Goal: Task Accomplishment & Management: Complete application form

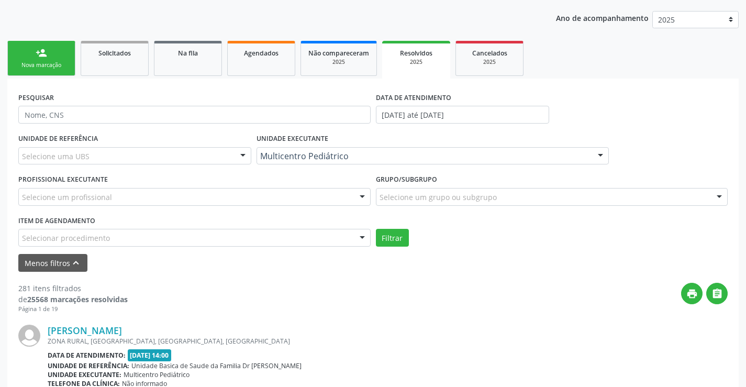
click at [103, 41] on link "Solicitados" at bounding box center [115, 58] width 68 height 35
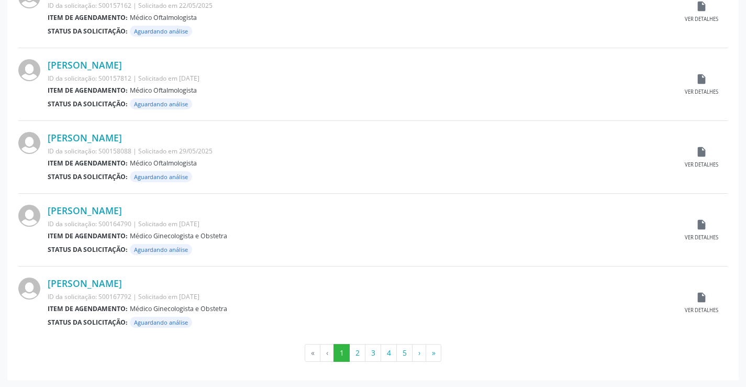
scroll to position [1033, 0]
click at [362, 349] on button "2" at bounding box center [357, 353] width 16 height 18
click at [374, 356] on button "3" at bounding box center [373, 353] width 16 height 18
click at [390, 353] on button "4" at bounding box center [389, 353] width 16 height 18
click at [405, 350] on button "5" at bounding box center [404, 353] width 16 height 18
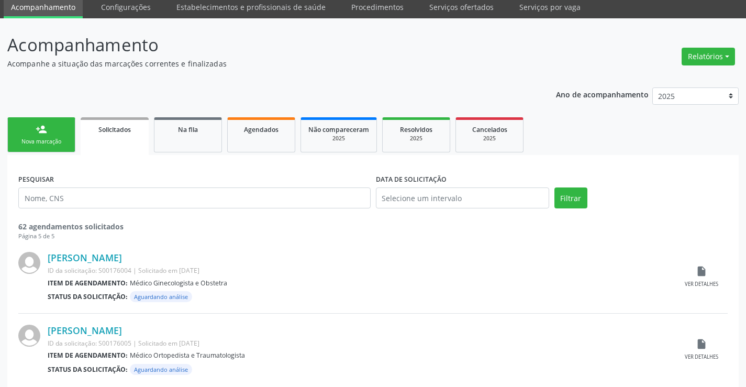
scroll to position [0, 0]
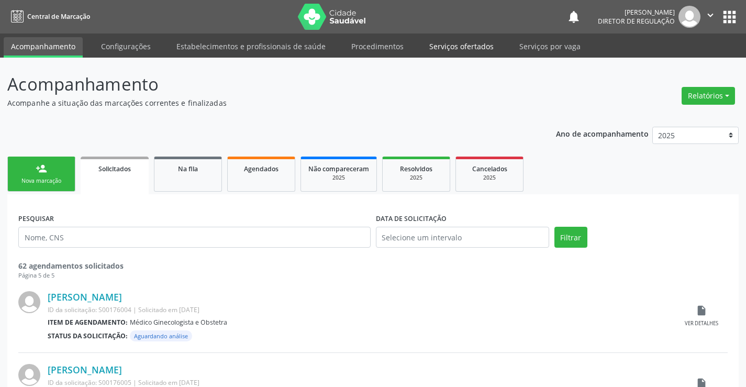
click at [437, 48] on link "Serviços ofertados" at bounding box center [461, 46] width 79 height 18
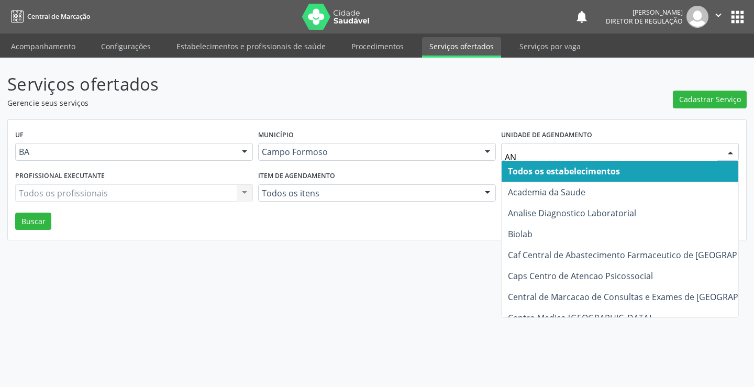
type input "ANA"
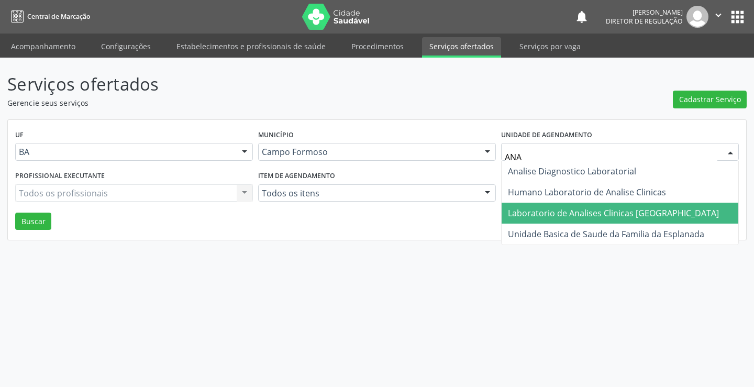
click at [557, 223] on span "Laboratorio de Analises Clinicas [GEOGRAPHIC_DATA]" at bounding box center [620, 213] width 237 height 21
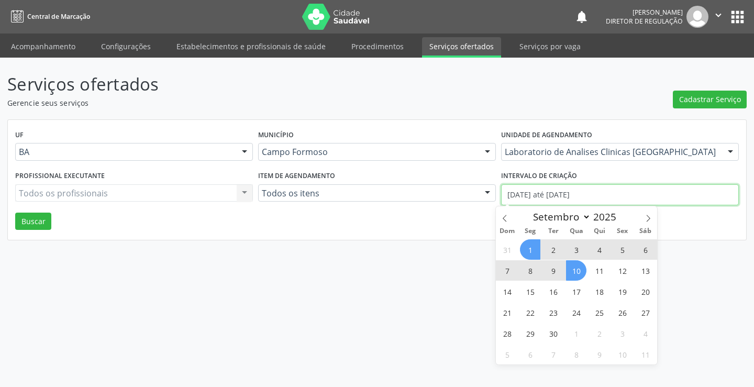
click at [546, 196] on input "01/09/2025 até 10/09/2025" at bounding box center [620, 194] width 238 height 21
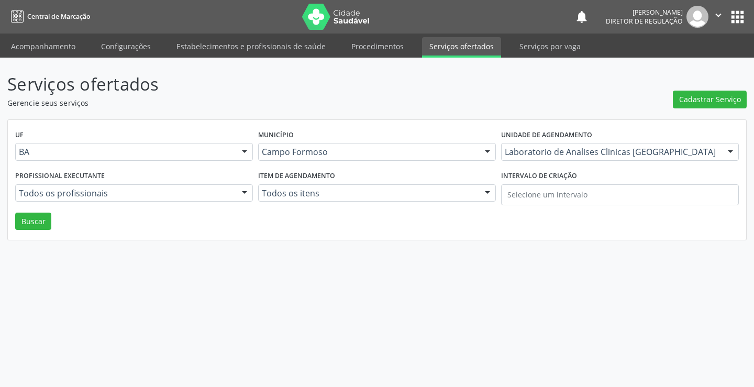
click at [21, 235] on div "UF BA BA Nenhum resultado encontrado para: " " Não há nenhuma opção para ser ex…" at bounding box center [377, 180] width 738 height 120
click at [26, 223] on button "Buscar" at bounding box center [33, 222] width 36 height 18
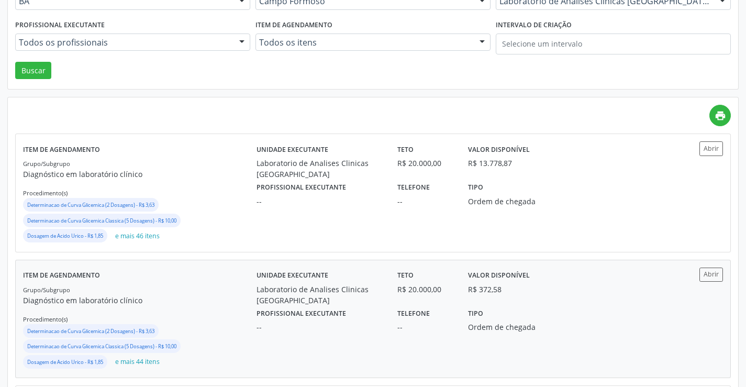
scroll to position [157, 0]
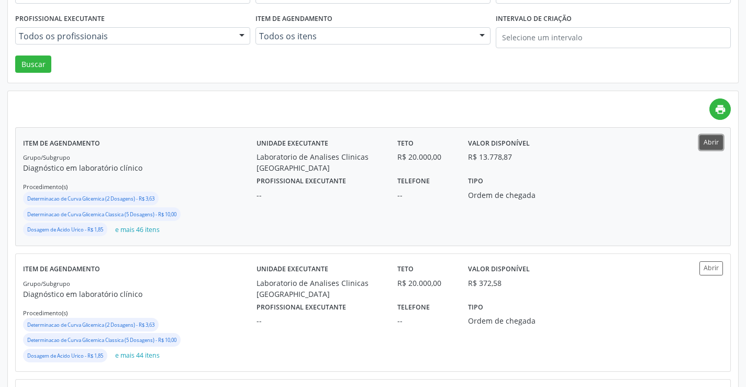
click at [716, 144] on button "Abrir" at bounding box center [712, 142] width 24 height 14
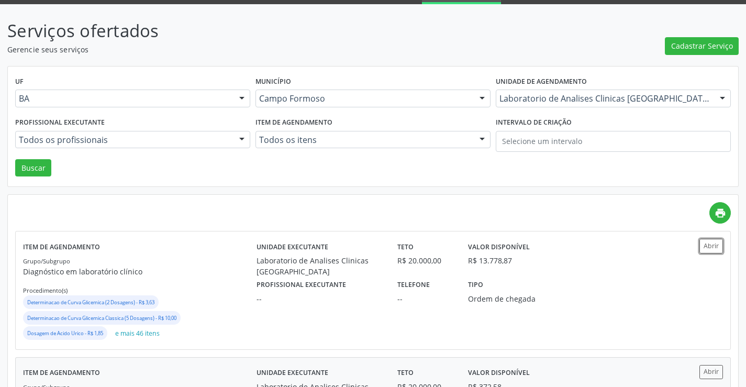
scroll to position [52, 0]
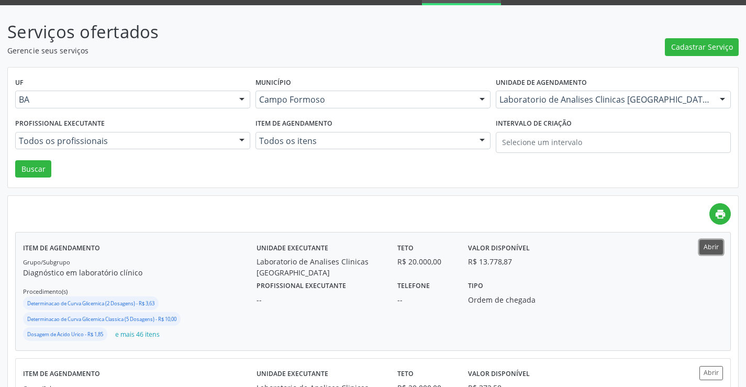
click at [705, 248] on button "Abrir" at bounding box center [712, 247] width 24 height 14
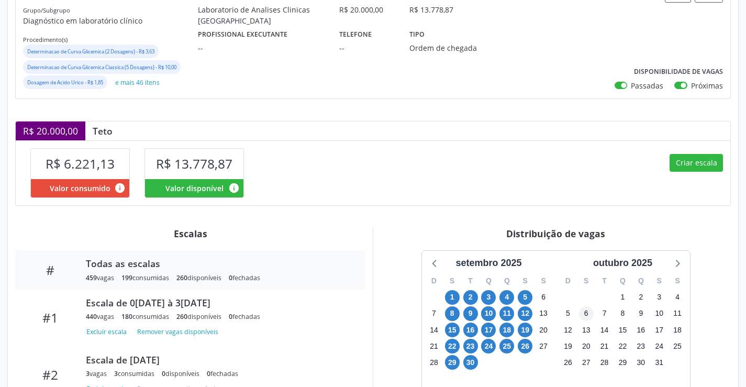
scroll to position [209, 0]
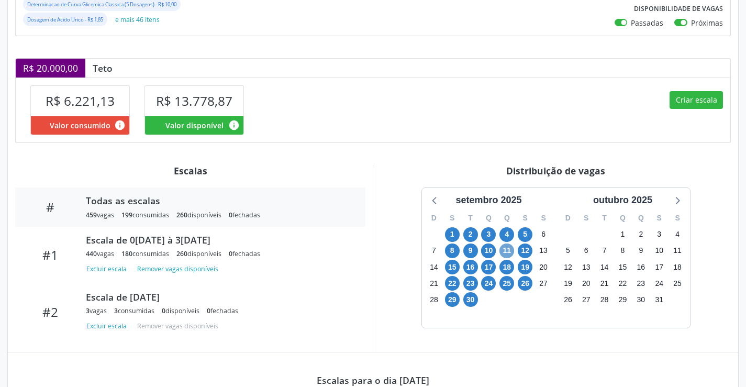
click at [504, 250] on span "11" at bounding box center [507, 251] width 15 height 15
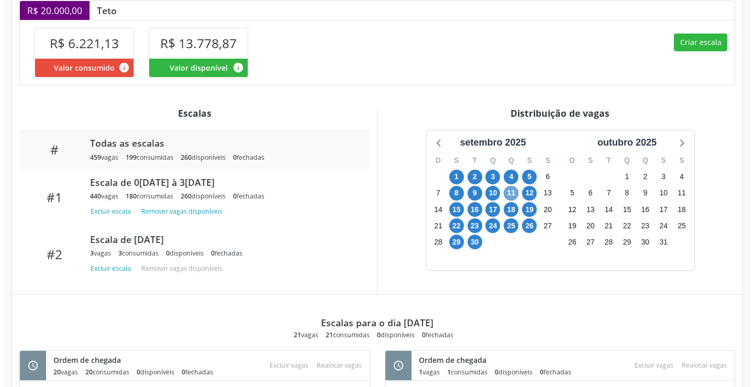
scroll to position [252, 0]
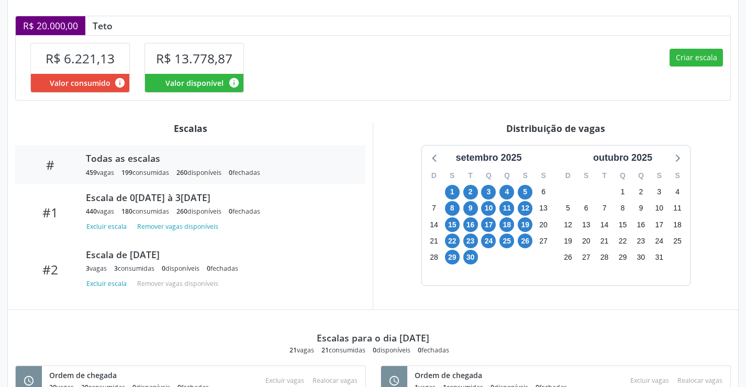
click at [691, 67] on div "Criar escala" at bounding box center [552, 67] width 358 height 64
click at [686, 59] on button "Criar escala" at bounding box center [696, 58] width 53 height 18
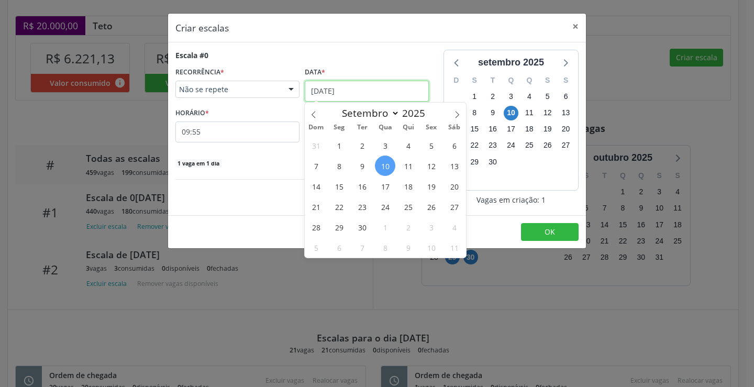
click at [349, 99] on input "[DATE]" at bounding box center [367, 91] width 124 height 21
click at [412, 170] on span "11" at bounding box center [408, 166] width 20 height 20
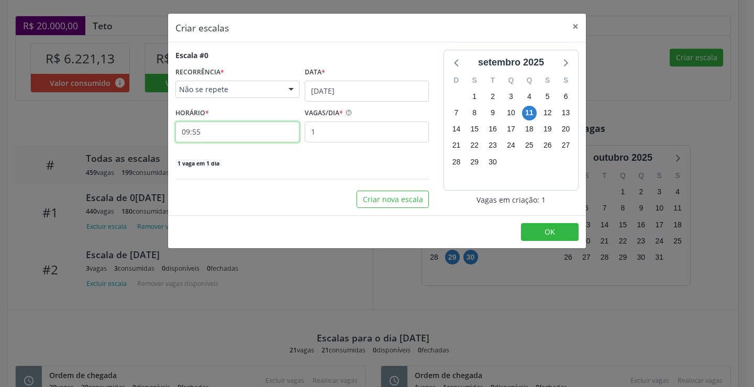
click at [216, 128] on input "09:55" at bounding box center [237, 132] width 124 height 21
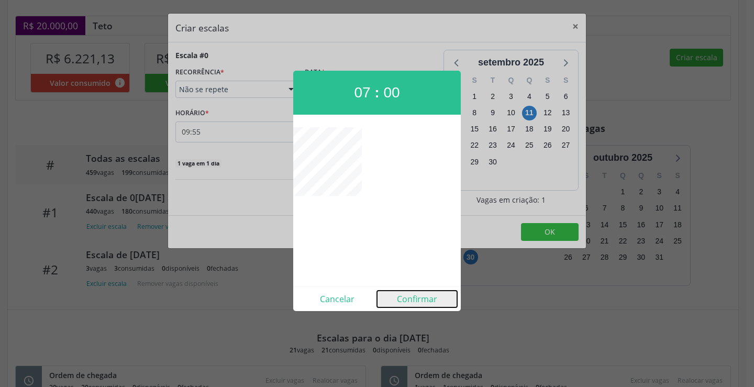
click at [426, 301] on button "Confirmar" at bounding box center [417, 299] width 80 height 17
type input "07:00"
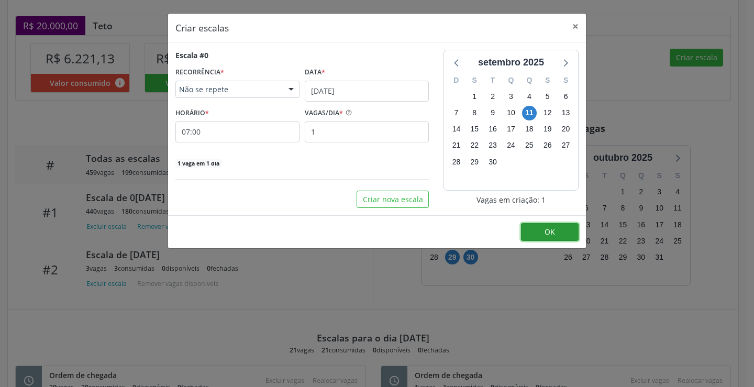
click at [568, 229] on button "OK" at bounding box center [550, 232] width 58 height 18
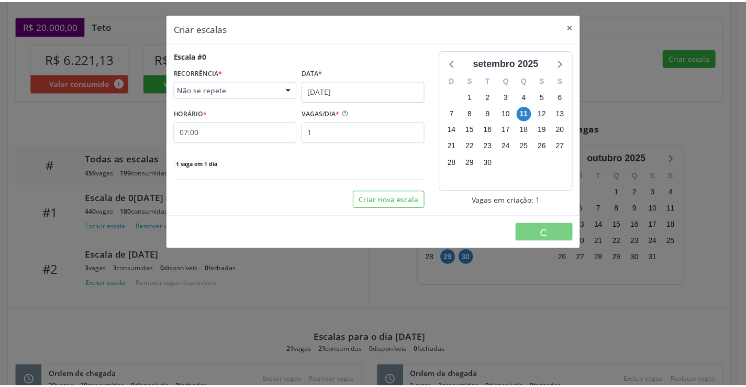
scroll to position [0, 0]
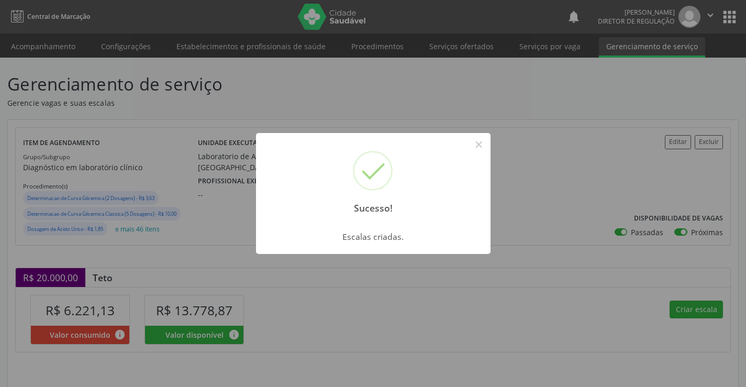
click at [480, 153] on div "Sucesso! ×" at bounding box center [373, 178] width 235 height 90
click at [476, 137] on button "×" at bounding box center [479, 145] width 18 height 18
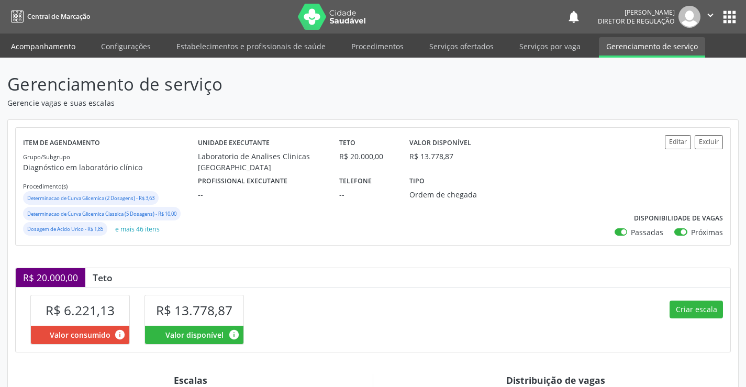
click at [64, 40] on link "Acompanhamento" at bounding box center [43, 46] width 79 height 18
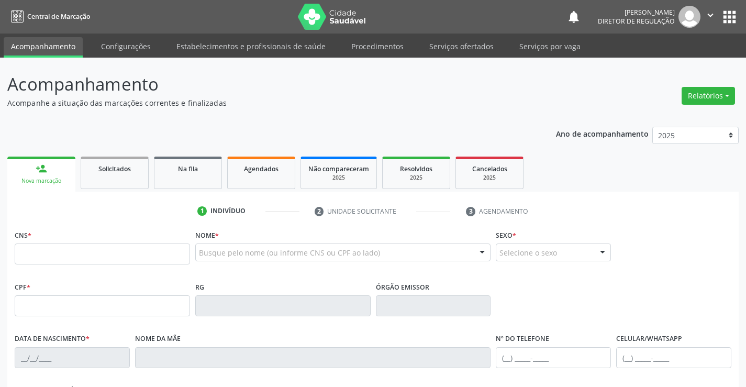
click at [36, 250] on input "text" at bounding box center [102, 254] width 175 height 21
type input "703 4012 6576 5311"
type input "006676015520201"
type input "15/11/2020"
type input "122.207.785-09"
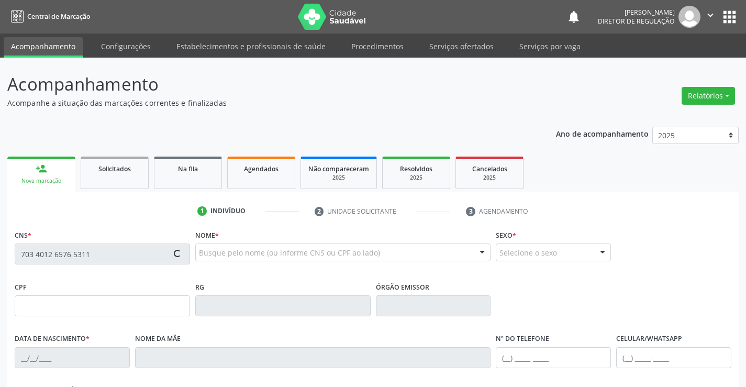
type input "S/N"
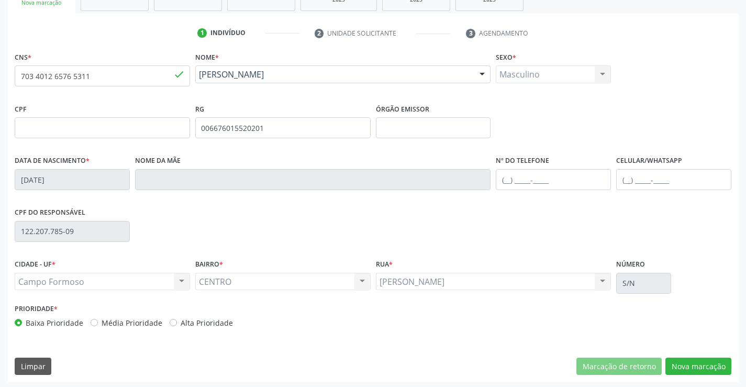
scroll to position [181, 0]
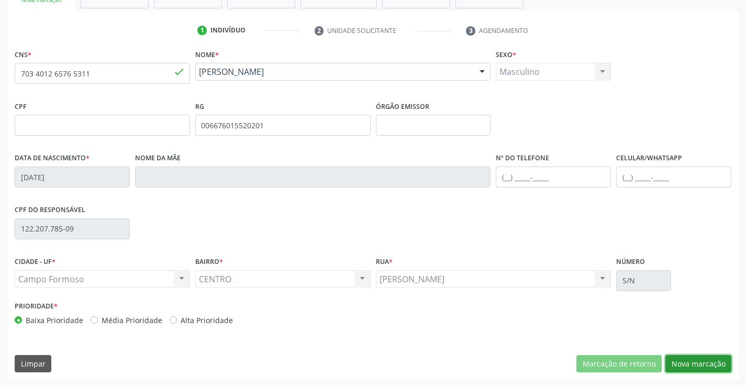
click at [698, 369] on button "Nova marcação" at bounding box center [699, 364] width 66 height 18
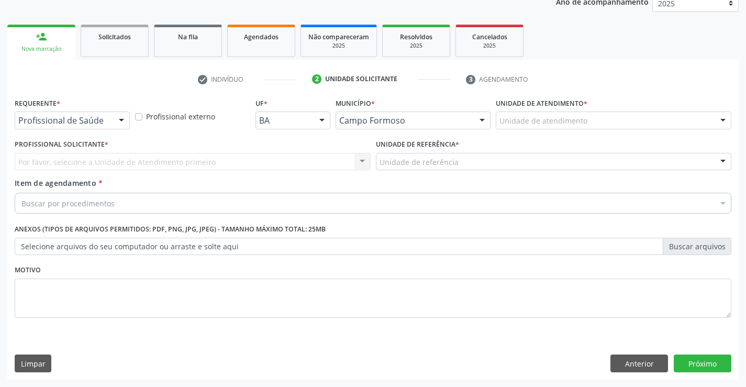
drag, startPoint x: 82, startPoint y: 120, endPoint x: 82, endPoint y: 149, distance: 28.8
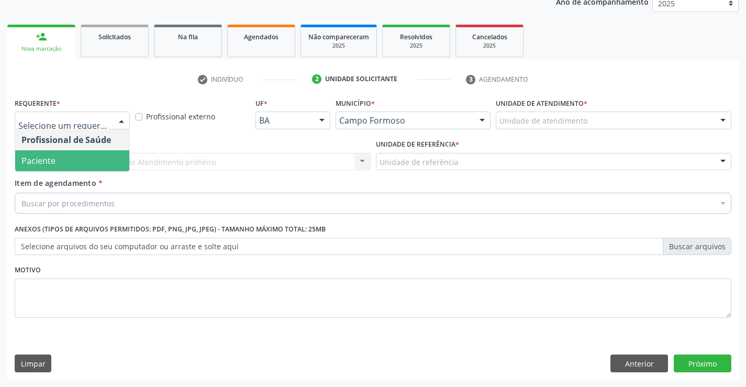
click at [78, 162] on span "Paciente" at bounding box center [72, 160] width 114 height 21
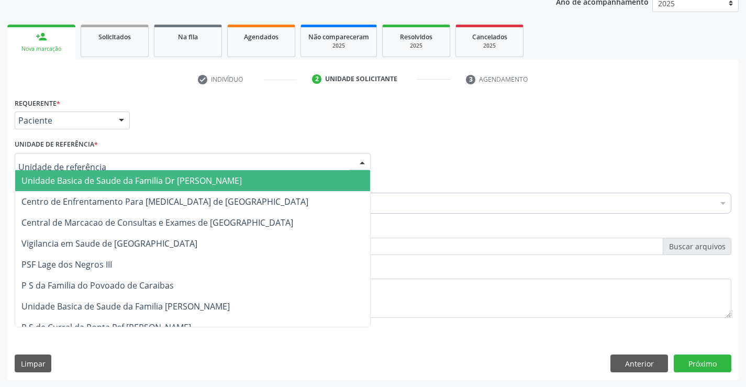
click at [169, 161] on div at bounding box center [193, 162] width 356 height 18
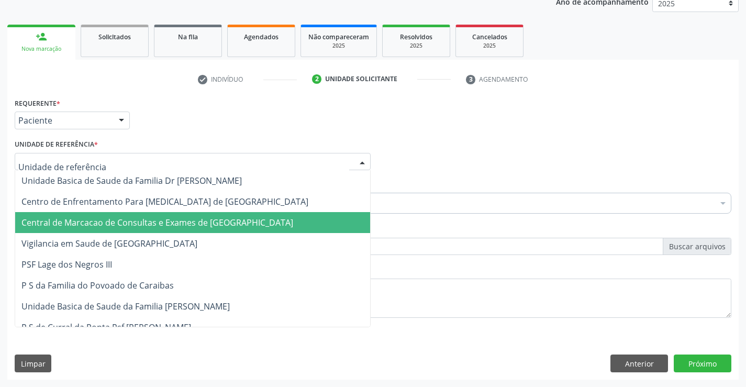
drag, startPoint x: 170, startPoint y: 222, endPoint x: 184, endPoint y: 215, distance: 15.5
click at [173, 220] on span "Central de Marcacao de Consultas e Exames de Campo Formoso" at bounding box center [157, 223] width 272 height 12
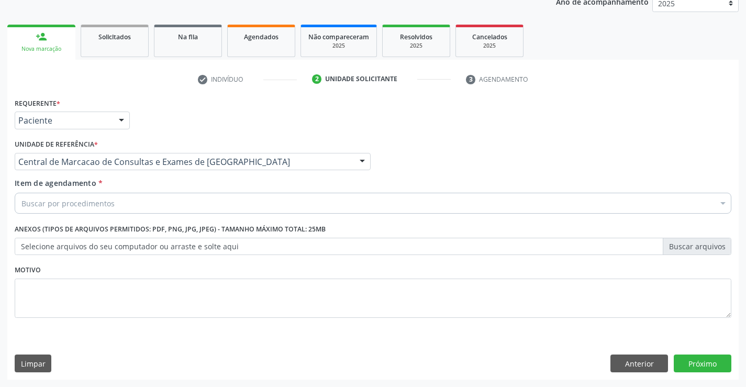
click at [207, 213] on div "Buscar por procedimentos" at bounding box center [373, 203] width 717 height 21
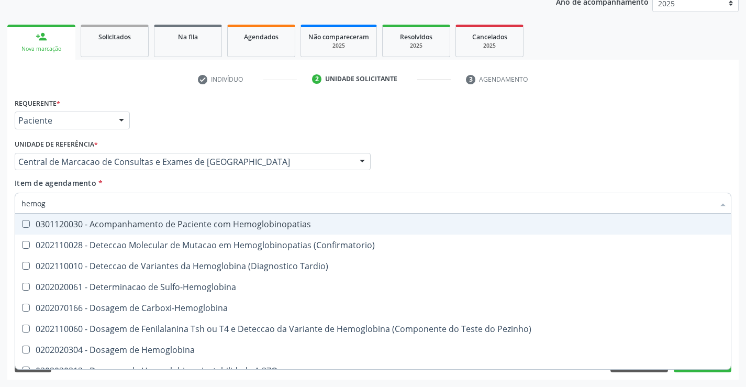
type input "hemogr"
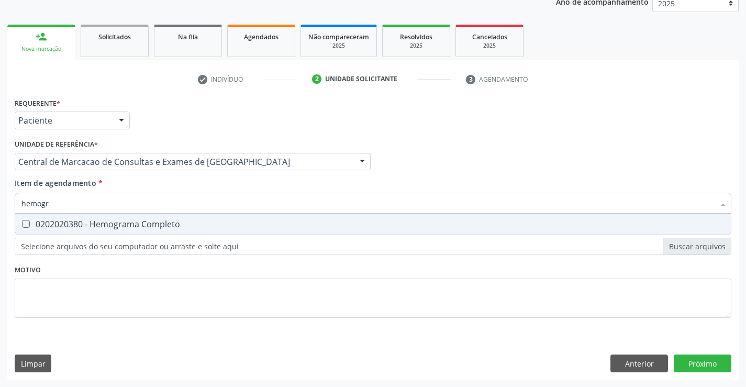
click at [181, 228] on div "0202020380 - Hemograma Completo" at bounding box center [372, 224] width 703 height 8
checkbox Completo "true"
click at [186, 181] on div "Item de agendamento * hemogr Desfazer seleção 0202020380 - Hemograma Completo N…" at bounding box center [373, 194] width 717 height 33
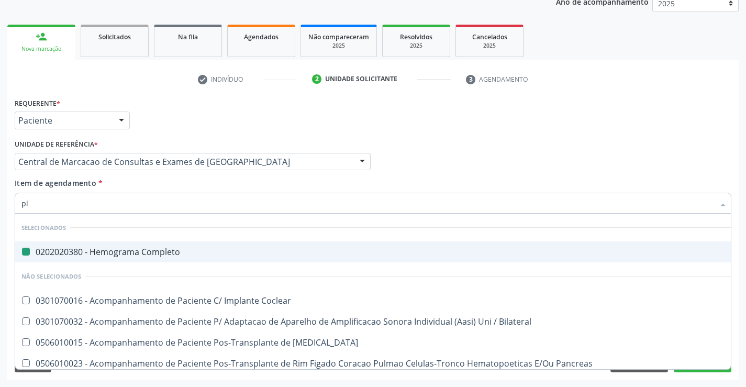
type input "pla"
checkbox Completo "false"
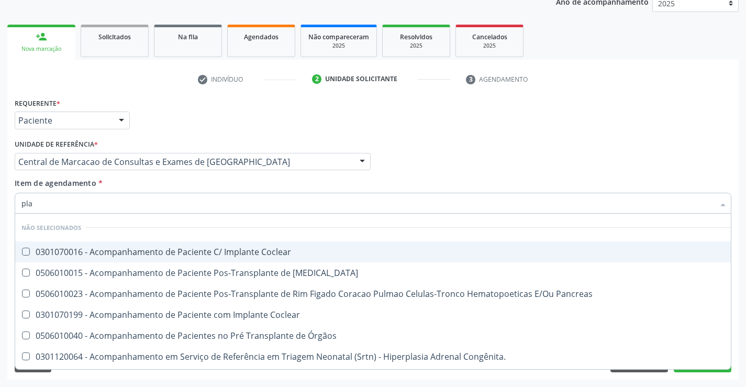
type input "plaq"
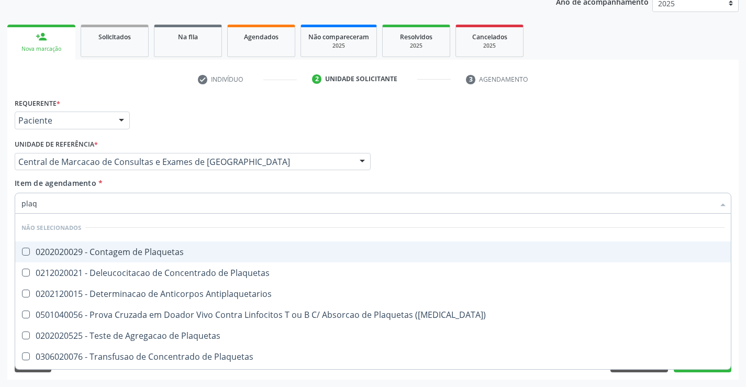
click at [170, 261] on span "0202020029 - Contagem de Plaquetas" at bounding box center [373, 251] width 716 height 21
checkbox Plaquetas "true"
click at [163, 186] on div "Item de agendamento * plaq Desfazer seleção Não selecionados 0202020029 - Conta…" at bounding box center [373, 194] width 717 height 33
checkbox Plaquetas "true"
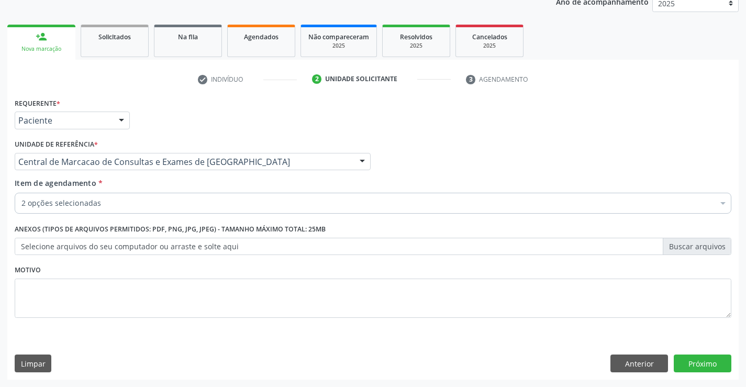
click at [163, 197] on div "2 opções selecionadas" at bounding box center [373, 203] width 717 height 21
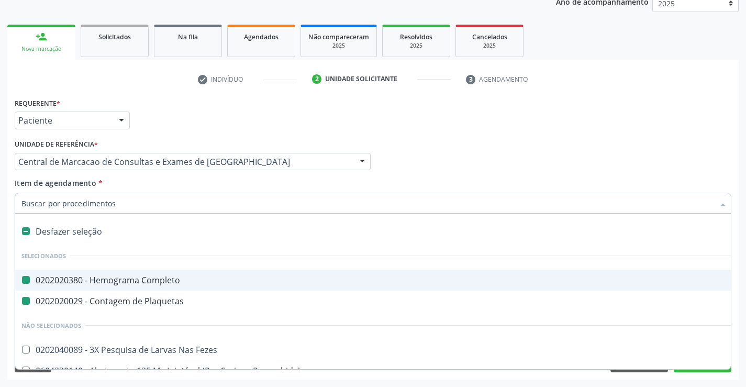
type input "v"
checkbox Completo "false"
checkbox Plaquetas "false"
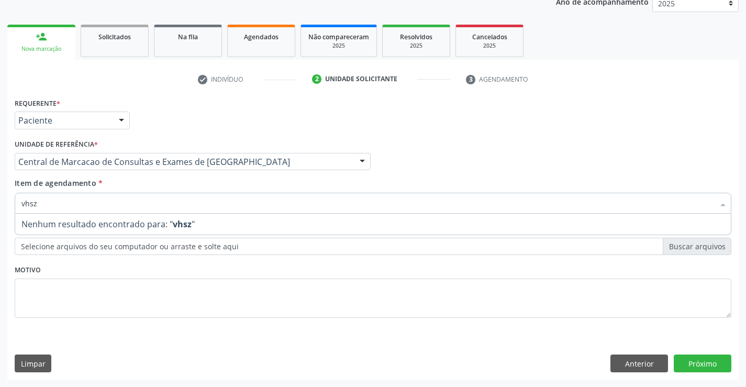
type input "vhs"
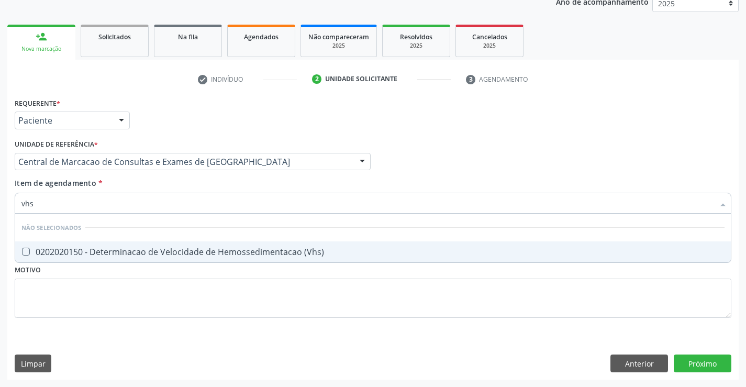
drag, startPoint x: 162, startPoint y: 244, endPoint x: 174, endPoint y: 231, distance: 17.4
click at [163, 244] on span "0202020150 - Determinacao de Velocidade de Hemossedimentacao (Vhs)" at bounding box center [373, 251] width 716 height 21
checkbox \(Vhs\) "true"
type input "vhs"
click at [188, 178] on div "Item de agendamento * vhs Desfazer seleção Não selecionados 0202020150 - Determ…" at bounding box center [373, 194] width 717 height 33
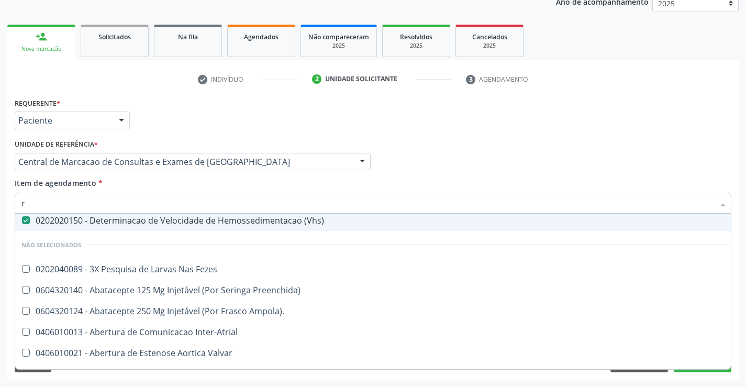
scroll to position [24, 0]
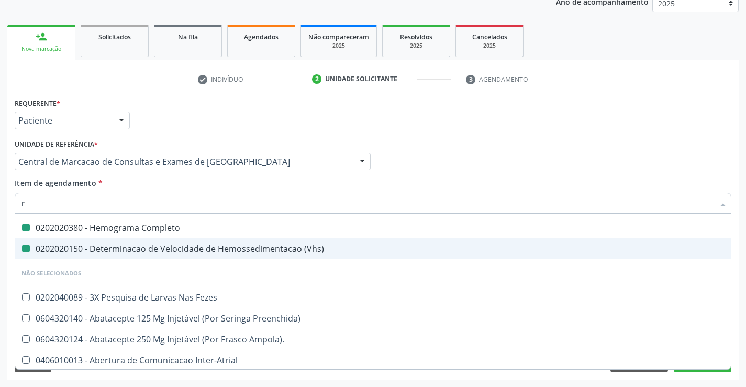
type input "re"
checkbox Completo "false"
checkbox \(Vhs\) "false"
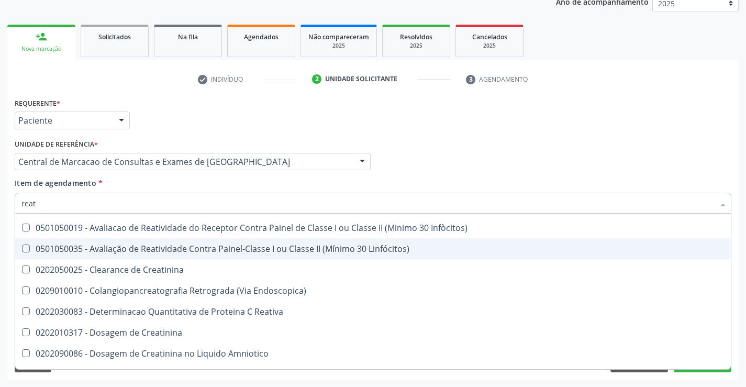
type input "reati"
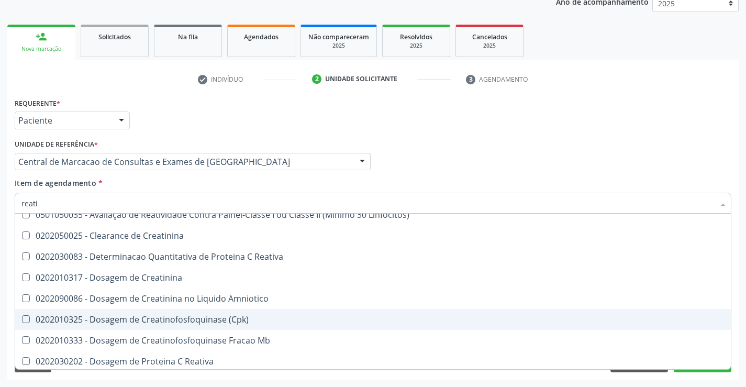
scroll to position [76, 0]
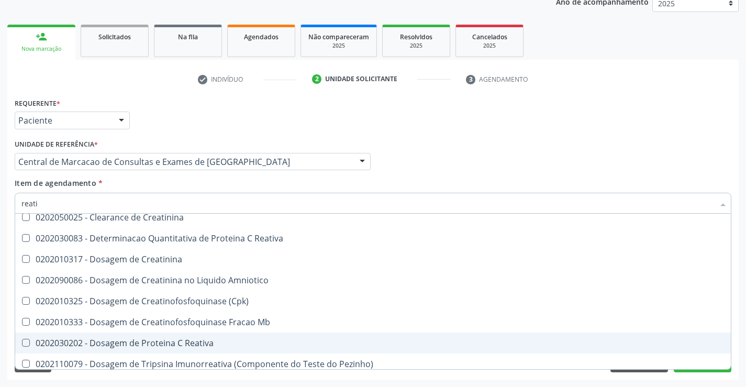
drag, startPoint x: 185, startPoint y: 338, endPoint x: 198, endPoint y: 305, distance: 35.5
click at [185, 339] on div "0202030202 - Dosagem de Proteina C Reativa" at bounding box center [372, 343] width 703 height 8
checkbox Reativa "true"
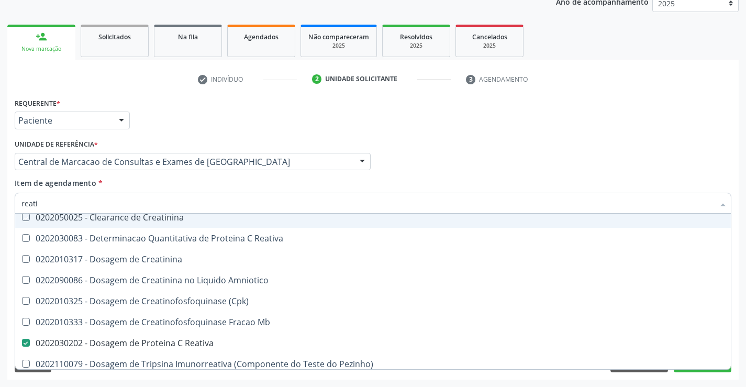
click at [201, 189] on div "Item de agendamento * reati Desfazer seleção Não selecionados 0501050019 - Aval…" at bounding box center [373, 194] width 717 height 33
checkbox Infòcitos\) "true"
checkbox Linfócitos\) "true"
checkbox Reativa "false"
checkbox Reativa "true"
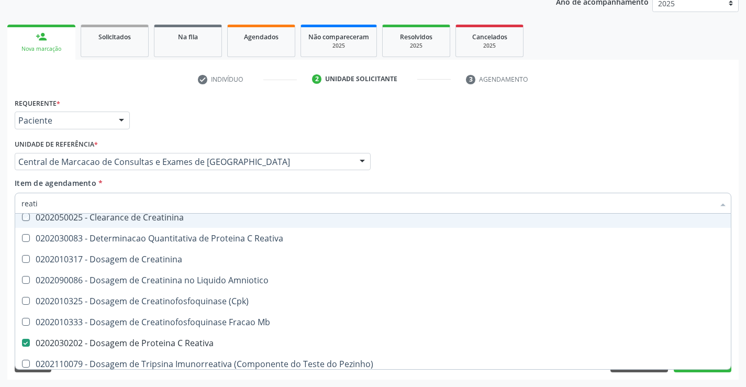
checkbox Creatinina "true"
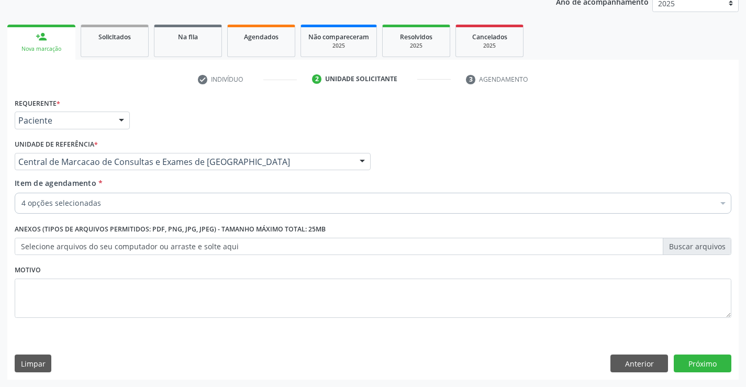
scroll to position [0, 0]
click at [157, 190] on div "Item de agendamento * 4 opções selecionadas Desfazer seleção Selecionados 02020…" at bounding box center [373, 194] width 717 height 33
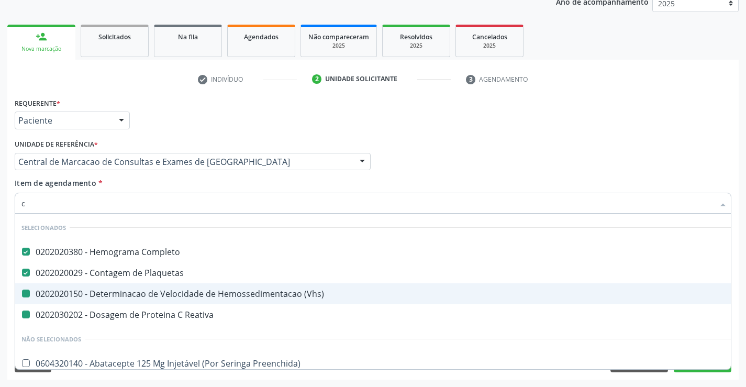
type input "ca"
checkbox Reativa "false"
checkbox \(Vhs\) "false"
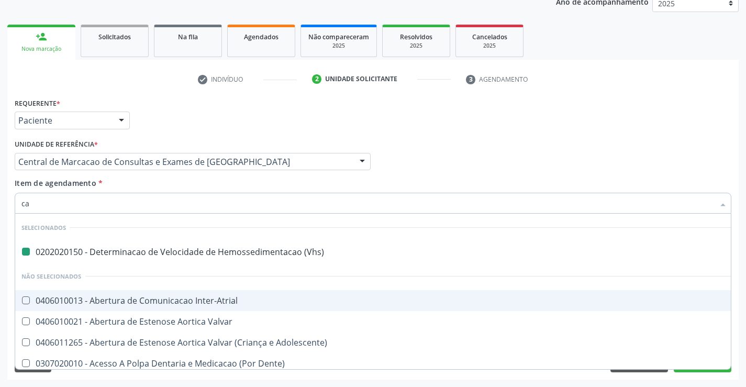
type input "cal"
checkbox \(Vhs\) "false"
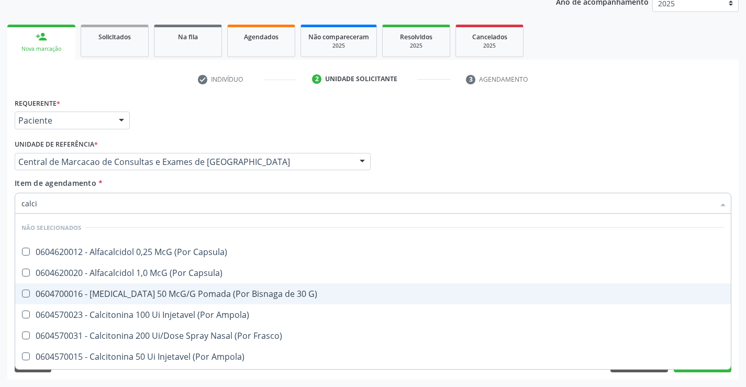
type input "calcio"
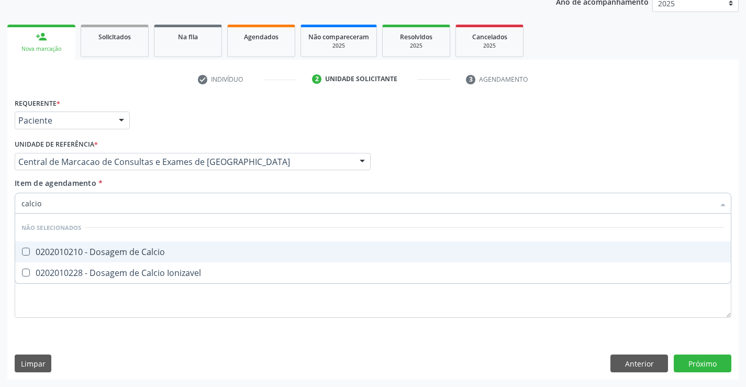
click at [178, 253] on div "0202010210 - Dosagem de Calcio" at bounding box center [372, 252] width 703 height 8
checkbox Calcio "true"
click at [180, 188] on div "Item de agendamento * calcio Desfazer seleção Não selecionados 0202010210 - Dos…" at bounding box center [373, 194] width 717 height 33
checkbox Ionizavel "true"
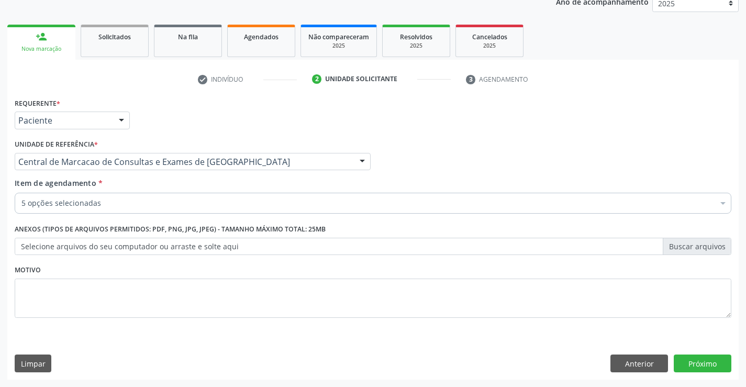
click at [179, 193] on div "5 opções selecionadas" at bounding box center [373, 203] width 717 height 21
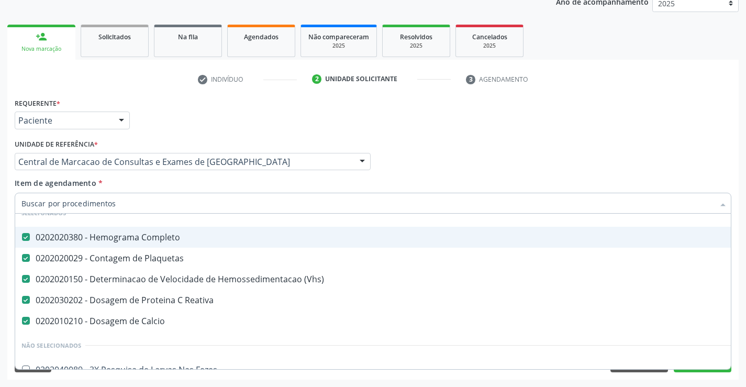
scroll to position [52, 0]
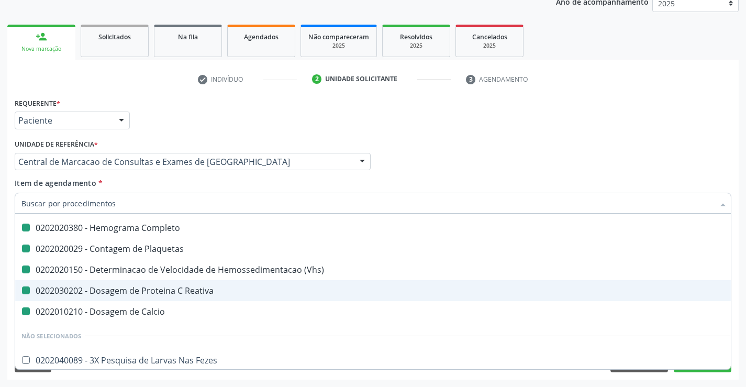
type input "f"
checkbox Completo "false"
checkbox Plaquetas "false"
checkbox \(Vhs\) "false"
checkbox Reativa "false"
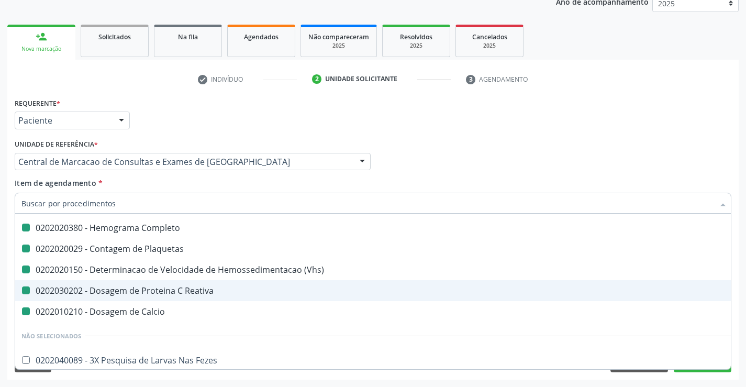
checkbox Calcio "false"
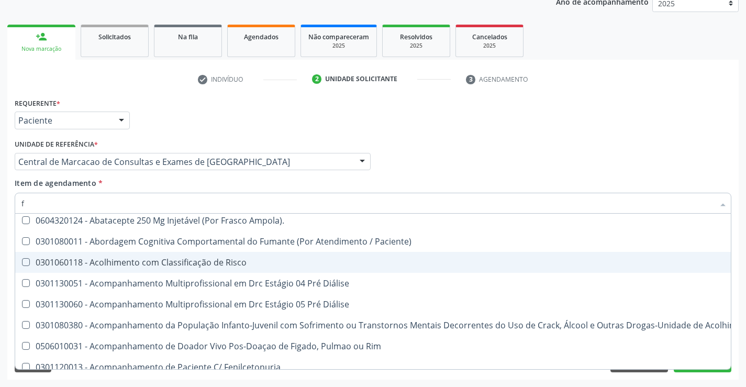
scroll to position [24, 0]
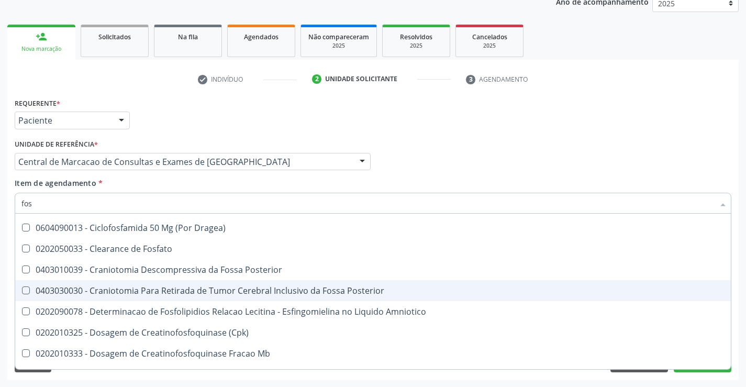
type input "fosf"
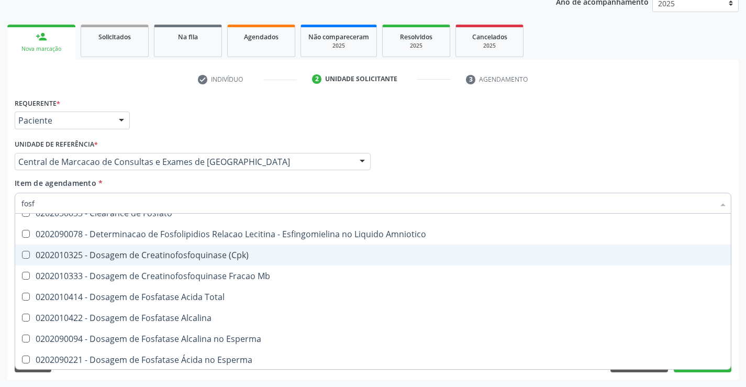
scroll to position [76, 0]
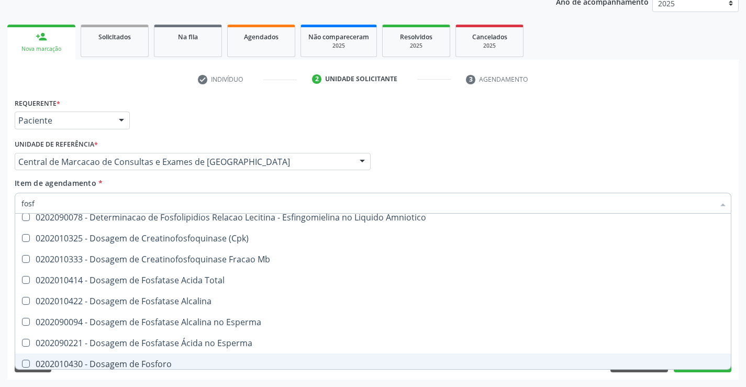
click at [181, 356] on span "0202010430 - Dosagem de Fosforo" at bounding box center [373, 364] width 716 height 21
checkbox Fosforo "true"
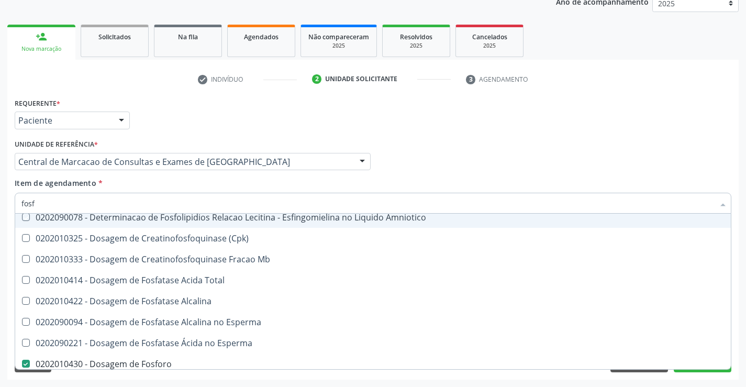
click at [208, 176] on div "Unidade de referência * Central de Marcacao de Consultas e Exames de Campo Form…" at bounding box center [192, 157] width 361 height 41
checkbox Dragea\) "true"
checkbox Fosfato "true"
checkbox Amniotico "true"
checkbox \(Cpk\) "true"
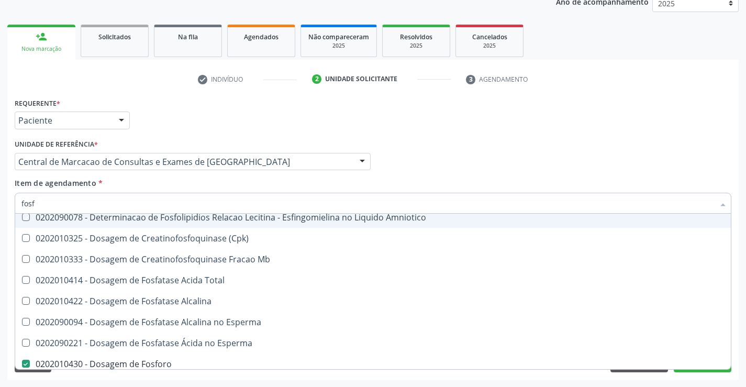
checkbox Mb "true"
checkbox Fosforo "false"
checkbox Total "true"
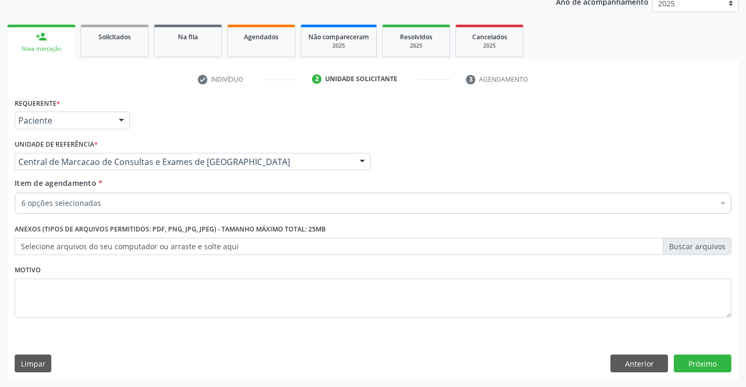
scroll to position [0, 0]
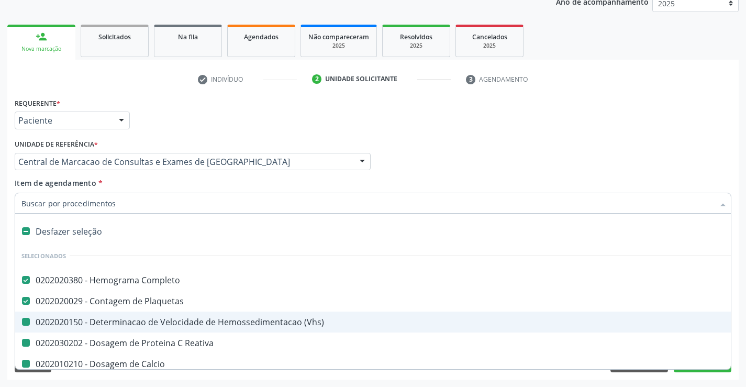
type input "u"
checkbox \(Vhs\) "false"
checkbox Reativa "false"
checkbox Calcio "false"
checkbox Fosforo "false"
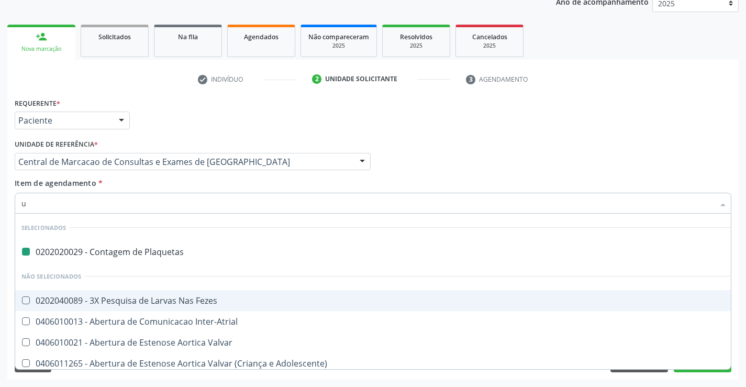
type input "ur"
checkbox Plaquetas "false"
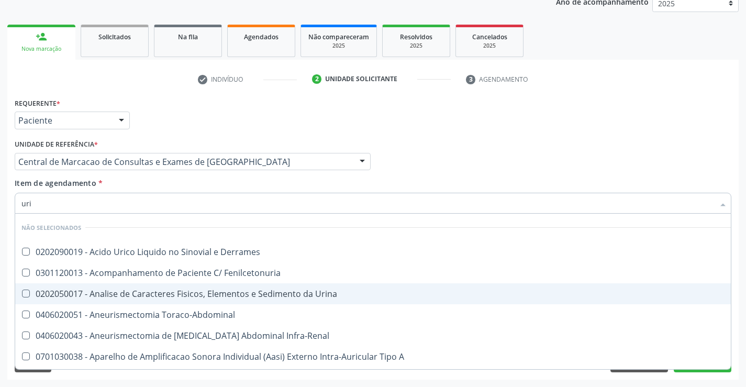
type input "urin"
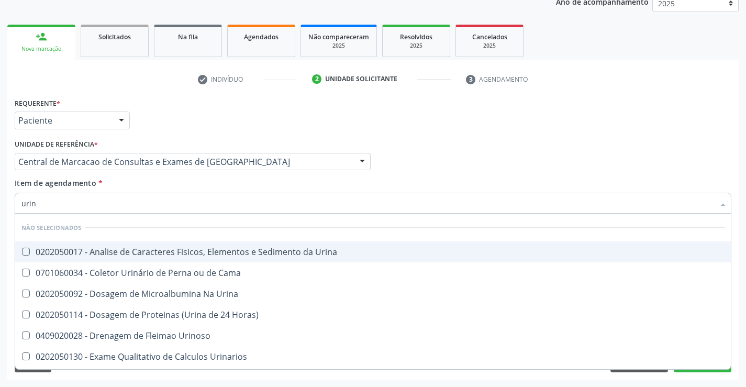
click at [196, 260] on span "0202050017 - Analise de Caracteres Fisicos, Elementos e Sedimento da Urina" at bounding box center [373, 251] width 716 height 21
checkbox Urina "true"
click at [180, 186] on div "Item de agendamento * urin Desfazer seleção Não selecionados 0202050017 - Anali…" at bounding box center [373, 194] width 717 height 33
checkbox Urina "true"
checkbox Horas\) "true"
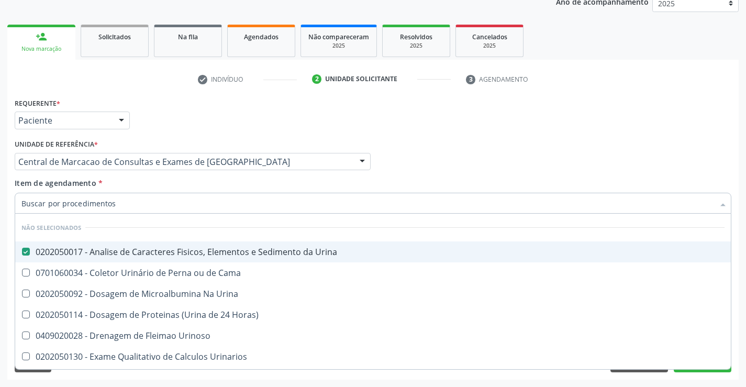
checkbox Urinoso "true"
checkbox Urinarios "true"
checkbox Quantitativa "true"
checkbox Cama "true"
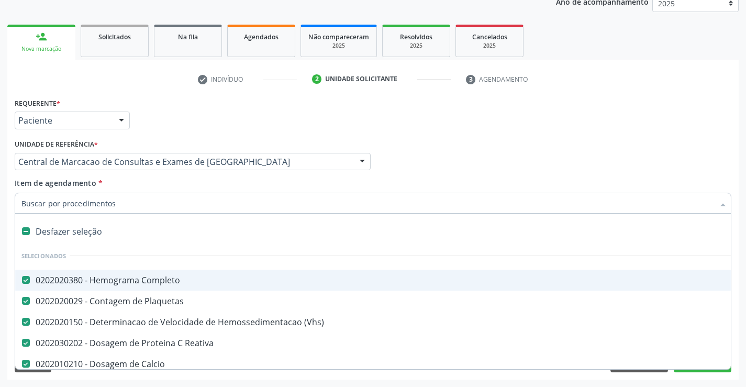
type input "g"
checkbox Urina "false"
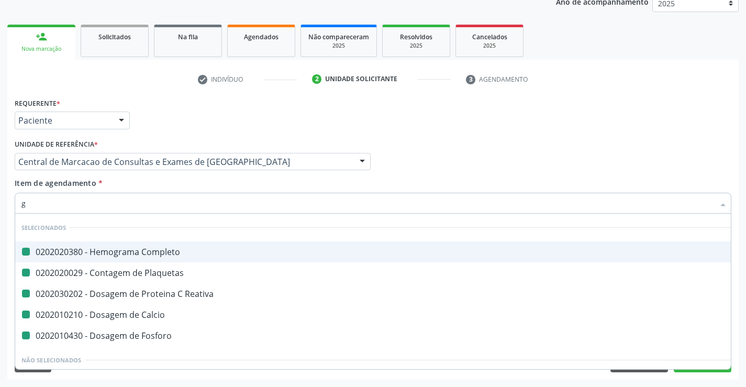
type input "gl"
checkbox Completo "false"
checkbox Reativa "false"
checkbox Calcio "false"
checkbox Fosforo "false"
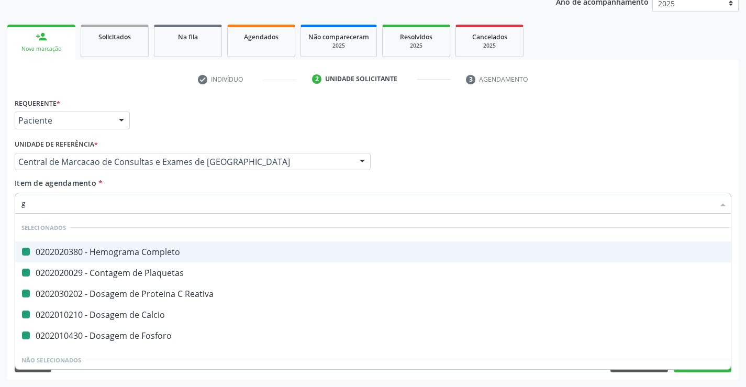
checkbox Plaquetas "false"
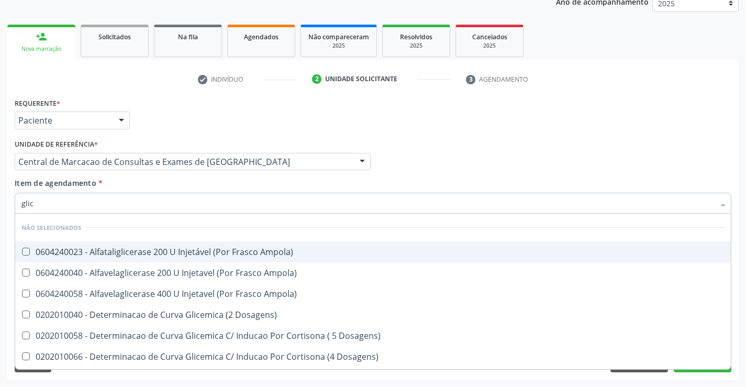
type input "glico"
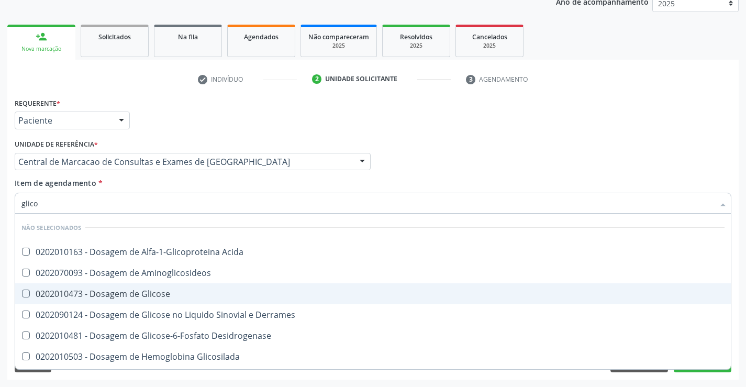
click at [170, 289] on span "0202010473 - Dosagem de Glicose" at bounding box center [373, 293] width 716 height 21
checkbox Glicose "true"
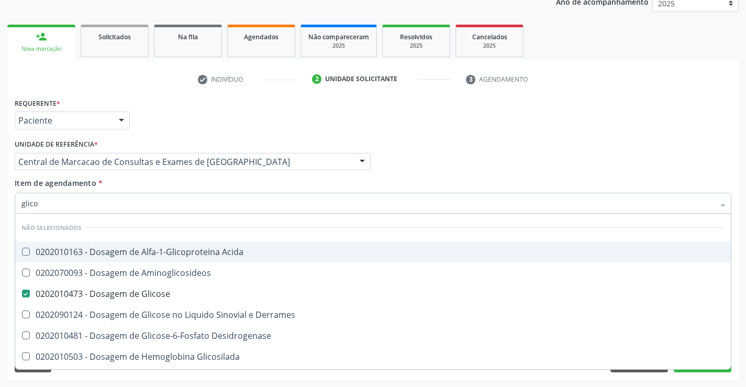
click at [171, 190] on div "Item de agendamento * glico Desfazer seleção Não selecionados 0202010163 - Dosa…" at bounding box center [373, 194] width 717 height 33
checkbox Acida "true"
checkbox Derrames "true"
checkbox Desidrogenase "true"
checkbox Quantitativa "true"
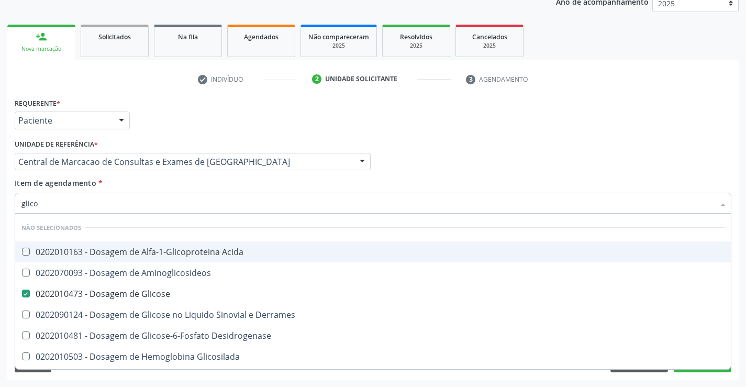
checkbox Aminoglicosideos "true"
checkbox Urina "true"
checkbox Glicosilada "true"
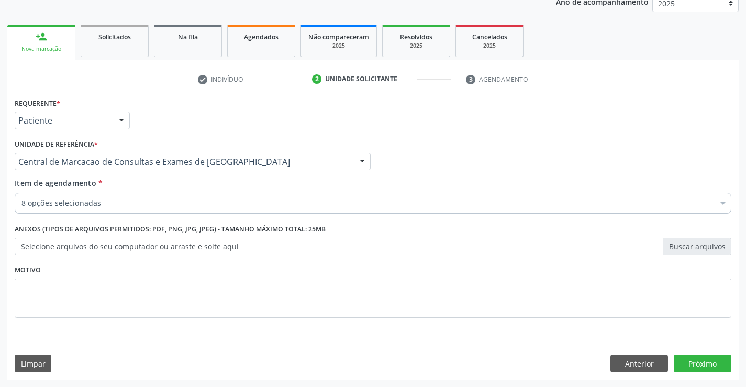
click at [162, 209] on div "8 opções selecionadas" at bounding box center [373, 203] width 717 height 21
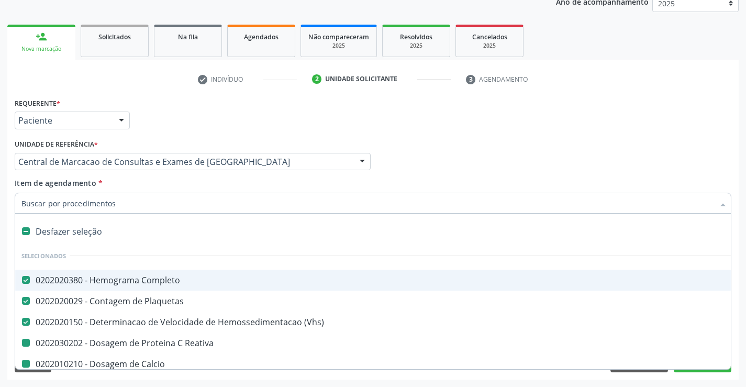
type input "f"
checkbox Reativa "false"
checkbox Calcio "false"
checkbox Urina "false"
checkbox Glicose "false"
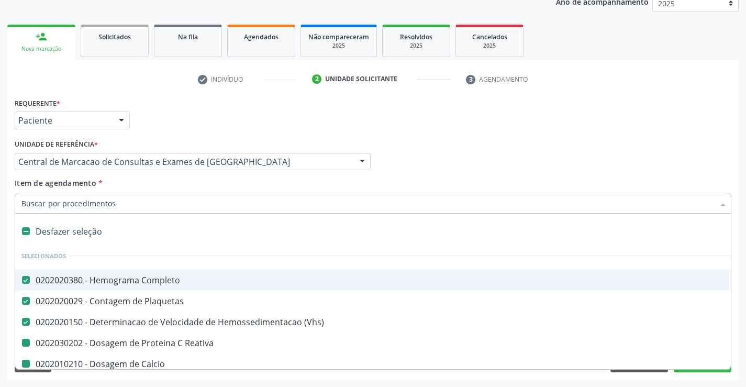
checkbox Fosforo "false"
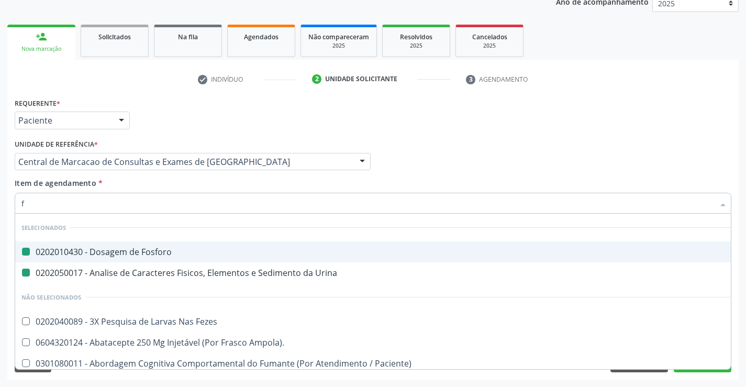
type input "fe"
checkbox Fosforo "false"
checkbox Urina "false"
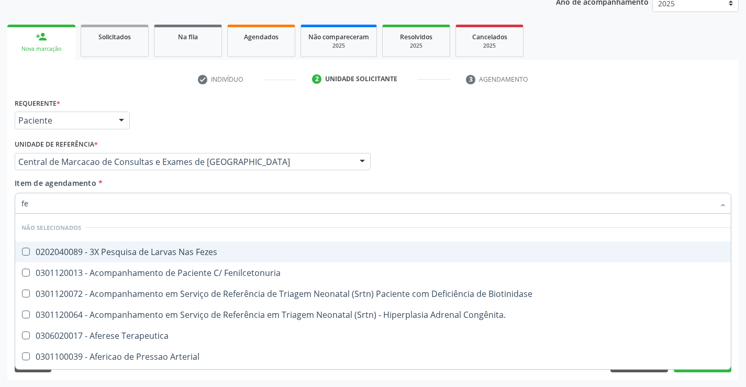
type input "fez"
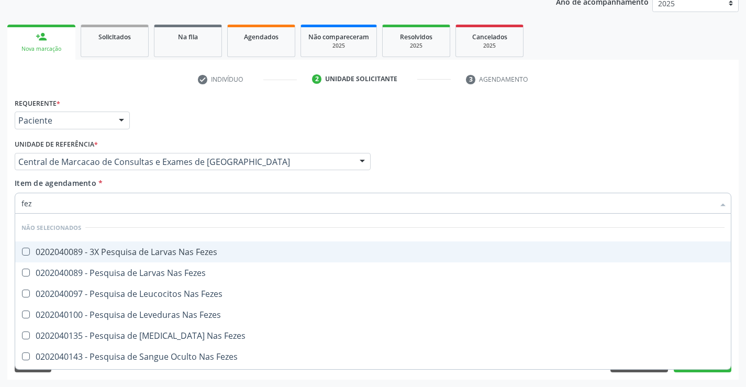
click at [184, 250] on div "0202040089 - 3X Pesquisa de Larvas Nas Fezes" at bounding box center [372, 252] width 703 height 8
checkbox Fezes "true"
click at [175, 180] on div "Item de agendamento * fez Desfazer seleção Não selecionados 0202040089 - 3X Pes…" at bounding box center [373, 194] width 717 height 33
checkbox Fezes "true"
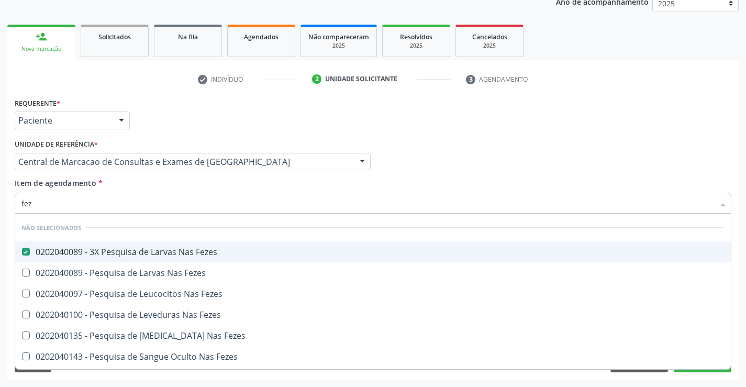
checkbox Fezes "true"
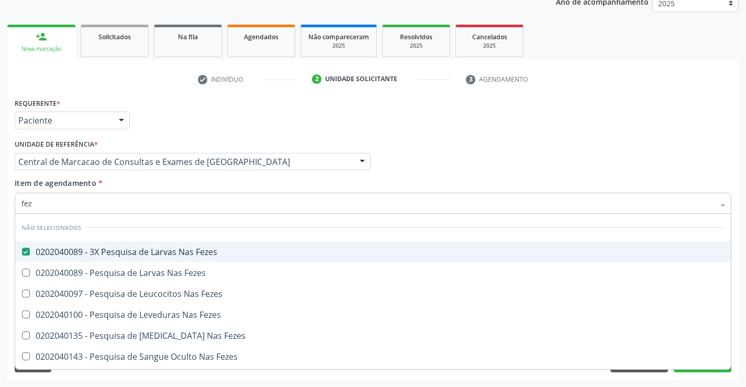
checkbox Fezes "true"
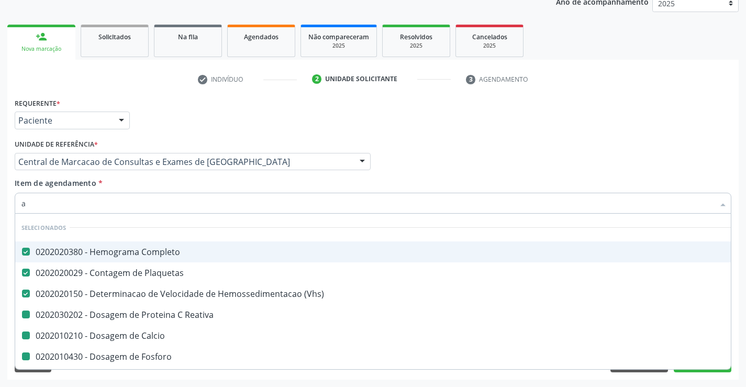
type input "al"
checkbox Reativa "false"
checkbox Calcio "false"
checkbox Urina "false"
checkbox Glicose "false"
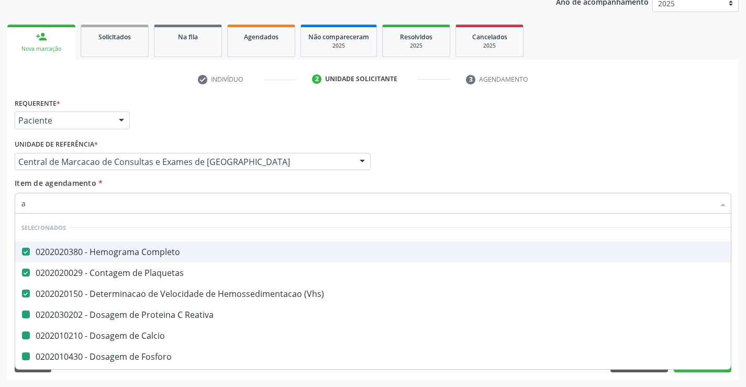
checkbox Fosforo "false"
checkbox Fezes "false"
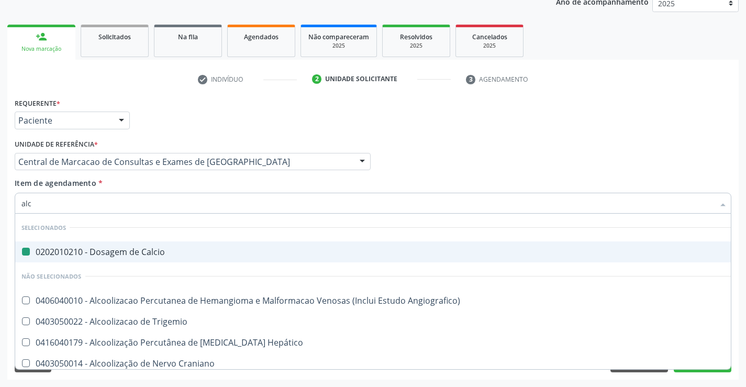
type input "alca"
checkbox Calcio "false"
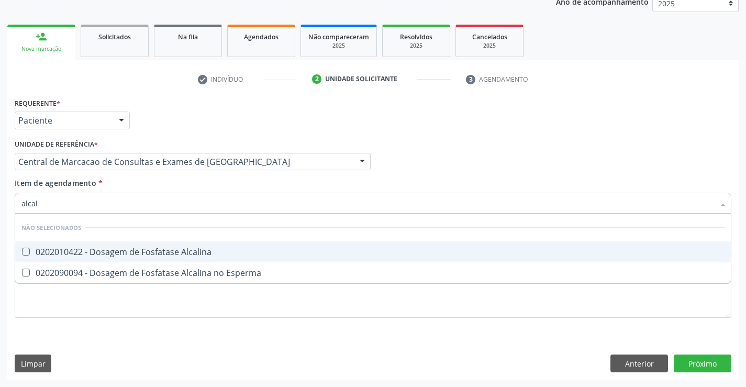
type input "alcali"
click at [179, 248] on div "0202010422 - Dosagem de Fosfatase Alcalina" at bounding box center [372, 252] width 703 height 8
checkbox Alcalina "true"
click at [237, 176] on div "Unidade de referência * Central de Marcacao de Consultas e Exames de Campo Form…" at bounding box center [192, 157] width 361 height 41
checkbox Esperma "true"
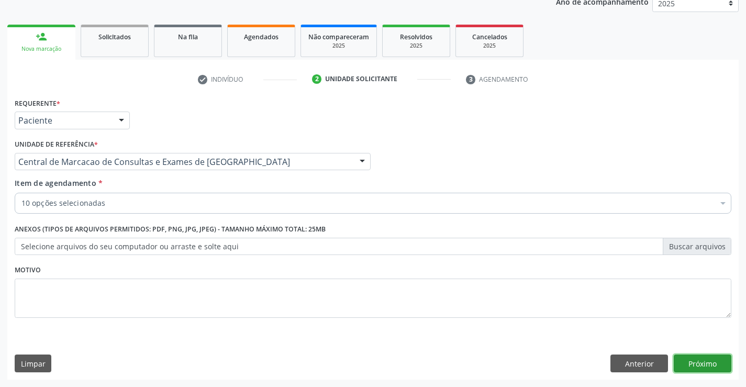
click at [709, 360] on button "Próximo" at bounding box center [703, 364] width 58 height 18
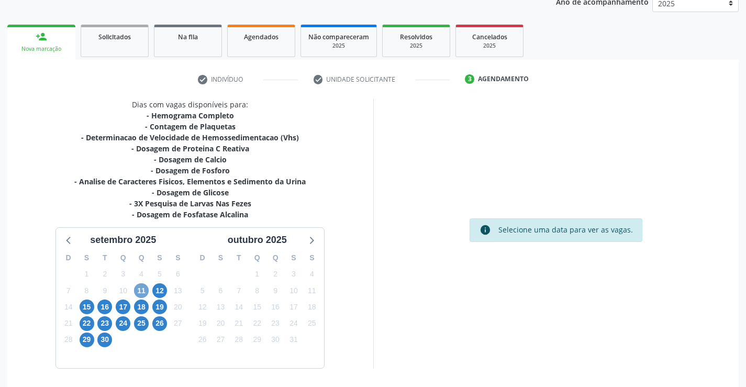
click at [137, 288] on span "11" at bounding box center [141, 290] width 15 height 15
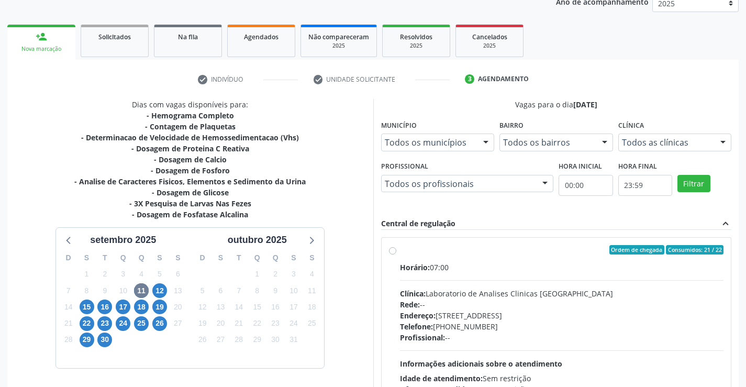
click at [599, 299] on div "Rede: --" at bounding box center [562, 304] width 324 height 11
click at [396, 255] on input "Ordem de chegada Consumidos: 21 / 22 Horário: 07:00 Clínica: Laboratorio de Ana…" at bounding box center [392, 249] width 7 height 9
radio input "true"
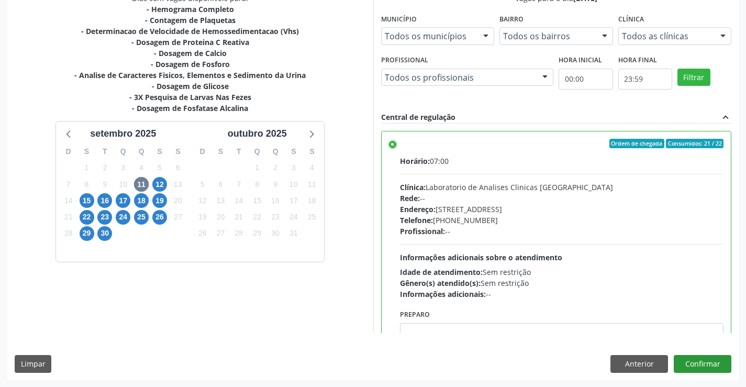
scroll to position [239, 0]
click at [696, 365] on button "Confirmar" at bounding box center [703, 364] width 58 height 18
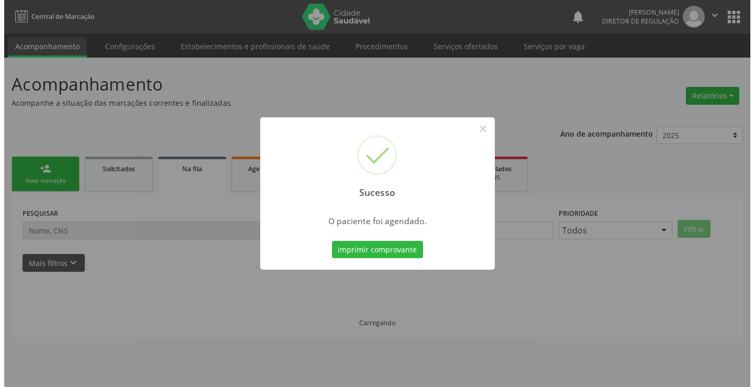
scroll to position [0, 0]
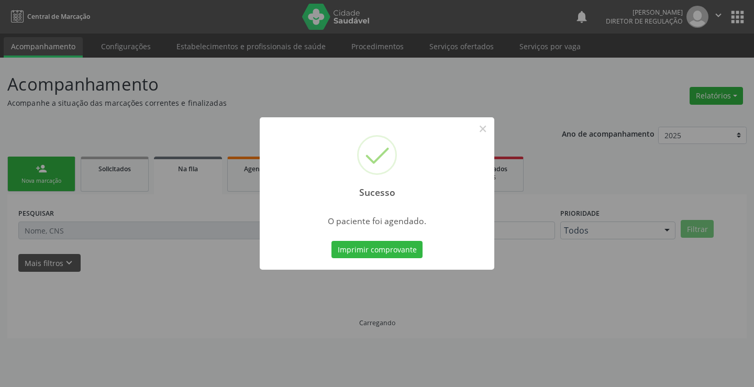
click at [332, 241] on button "Imprimir comprovante" at bounding box center [377, 250] width 91 height 18
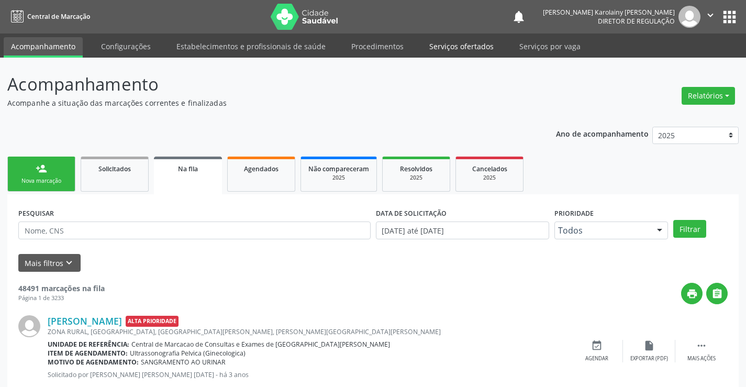
click at [437, 53] on link "Serviços ofertados" at bounding box center [461, 46] width 79 height 18
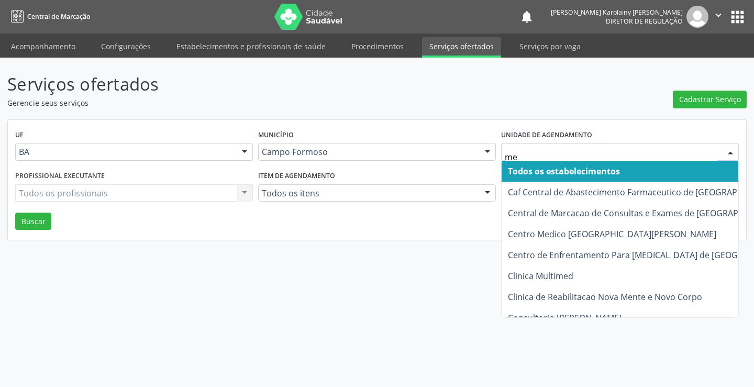
type input "med"
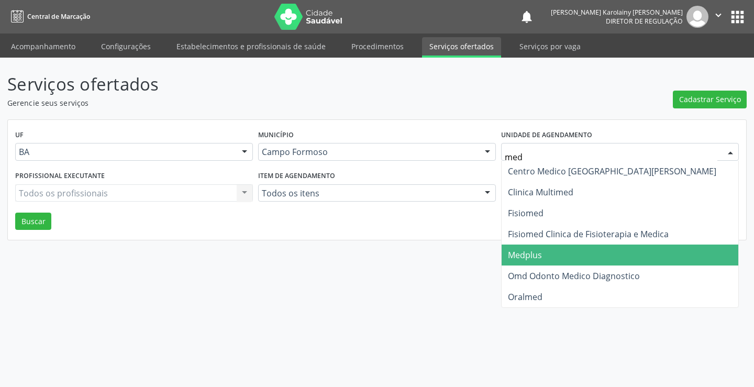
click at [565, 250] on span "Medplus" at bounding box center [620, 255] width 237 height 21
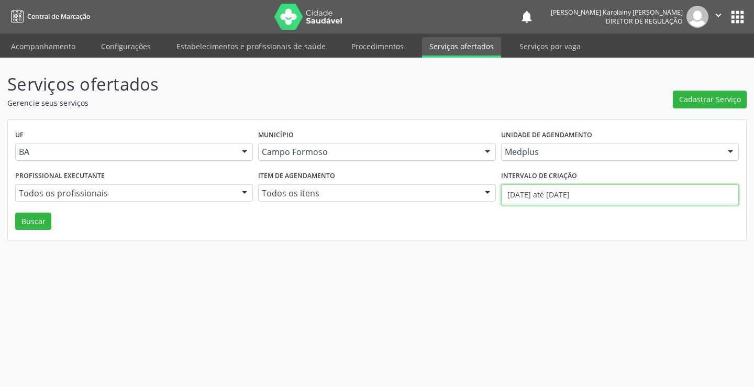
click at [571, 189] on input "01/09/2025 até 10/09/2025" at bounding box center [620, 194] width 238 height 21
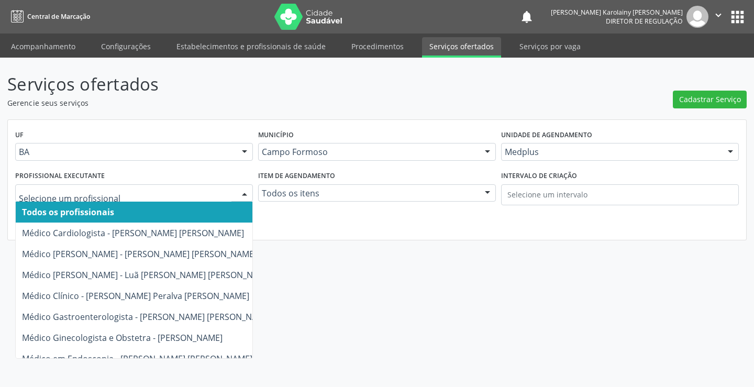
click at [90, 187] on div at bounding box center [134, 193] width 238 height 18
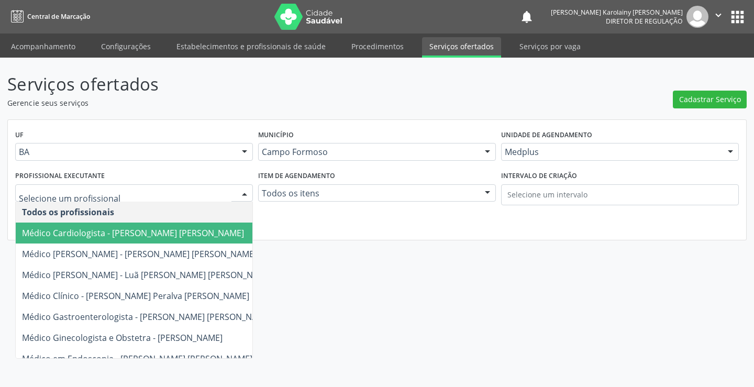
click at [148, 229] on span "Médico Cardiologista - Antonio Miranda Rocha Junior" at bounding box center [133, 233] width 222 height 12
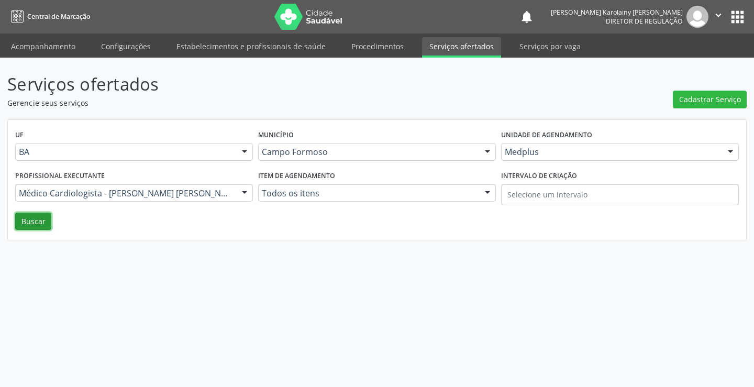
click at [45, 217] on button "Buscar" at bounding box center [33, 222] width 36 height 18
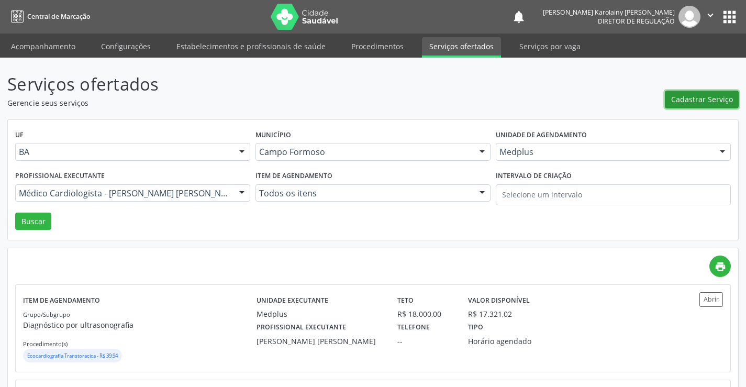
click at [693, 94] on span "Cadastrar Serviço" at bounding box center [702, 99] width 62 height 11
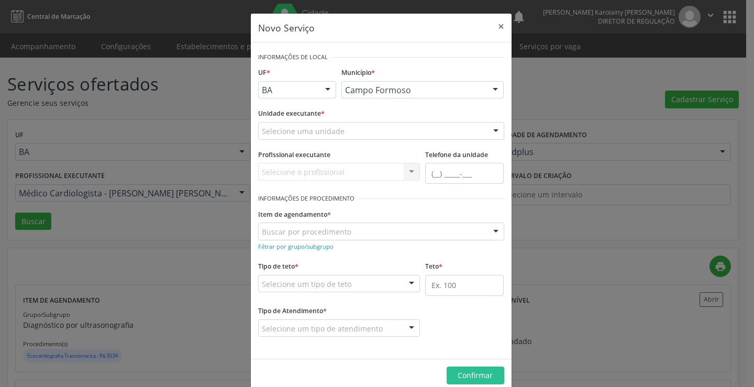
click at [359, 129] on div "Selecione uma unidade" at bounding box center [381, 131] width 246 height 18
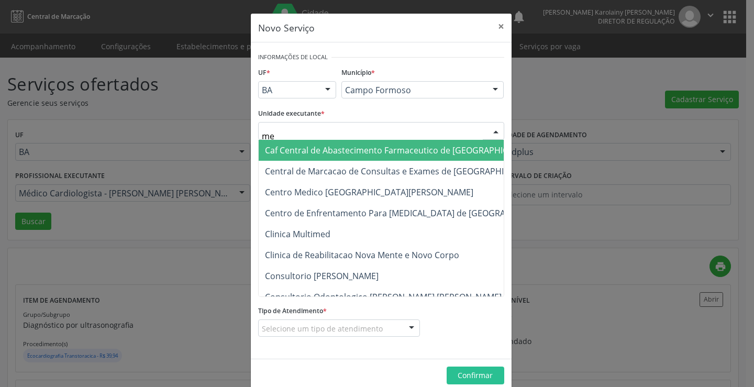
type input "med"
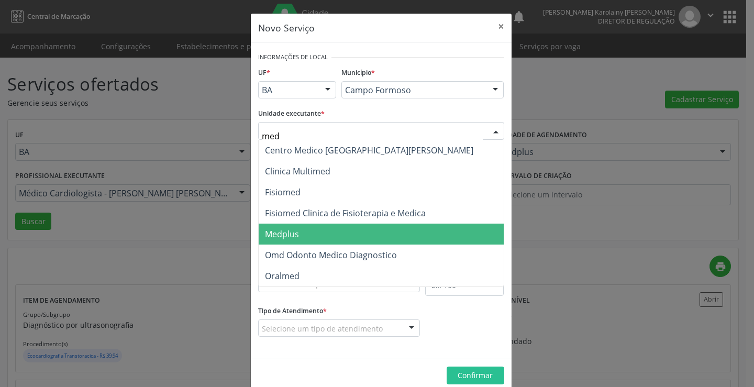
click at [348, 231] on span "Medplus" at bounding box center [381, 234] width 245 height 21
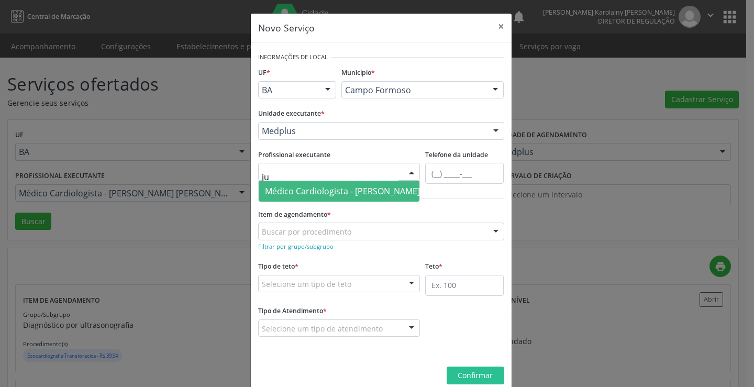
type input "jun"
click at [345, 190] on span "Médico Cardiologista - Antonio Miranda Rocha Junior" at bounding box center [376, 191] width 222 height 12
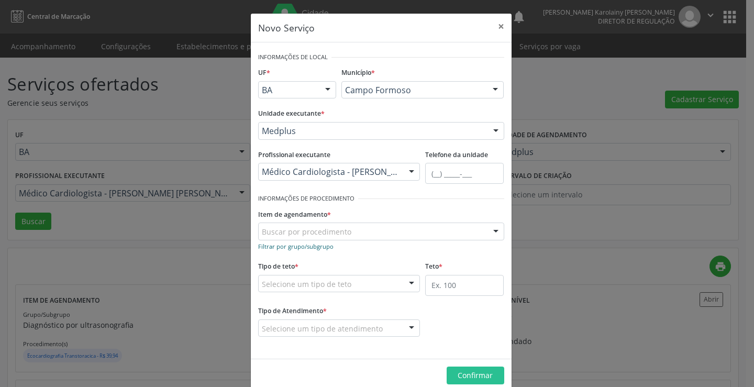
click at [302, 242] on small "Filtrar por grupo/subgrupo" at bounding box center [295, 246] width 75 height 8
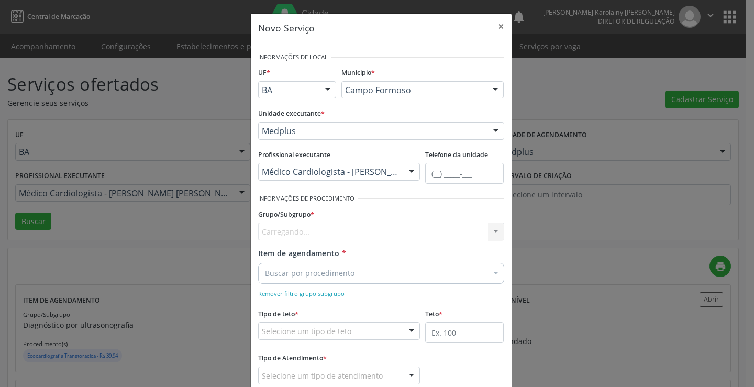
click at [304, 234] on div "Carregando... Nenhum resultado encontrado para: " " Nenhuma opção encontrada" at bounding box center [381, 232] width 246 height 18
type input "ele"
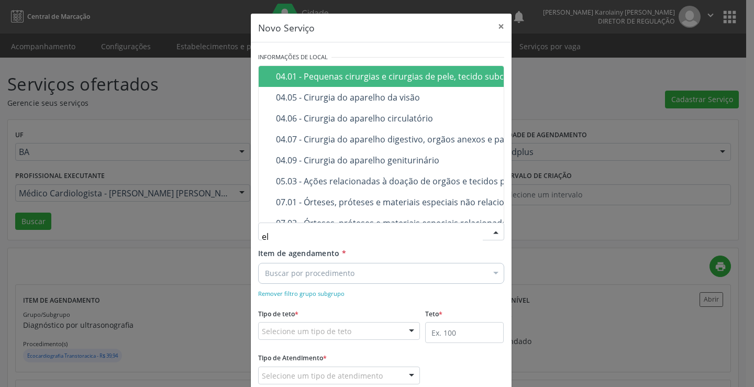
type input "ele"
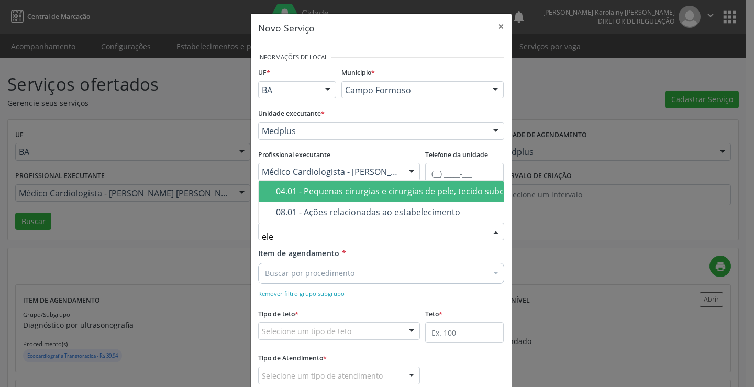
click at [425, 244] on input "ele" at bounding box center [372, 236] width 221 height 21
click at [498, 23] on button "×" at bounding box center [501, 27] width 21 height 26
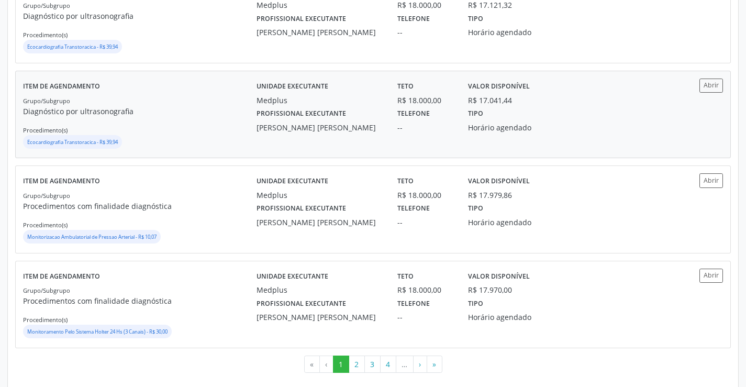
scroll to position [1362, 0]
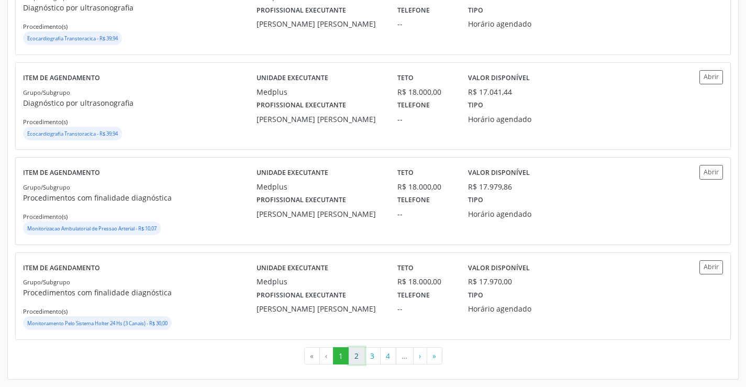
click at [363, 357] on button "2" at bounding box center [357, 356] width 16 height 18
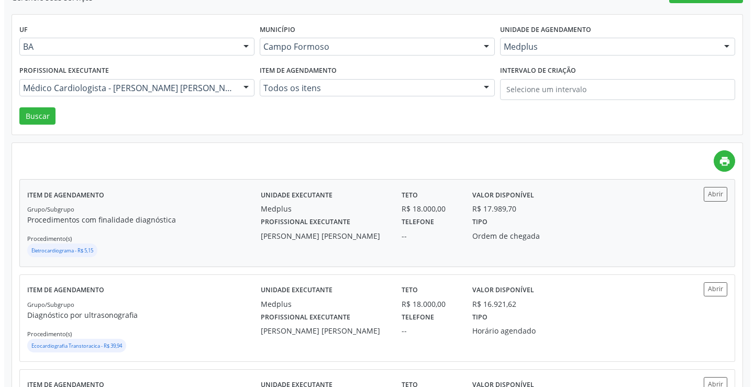
scroll to position [0, 0]
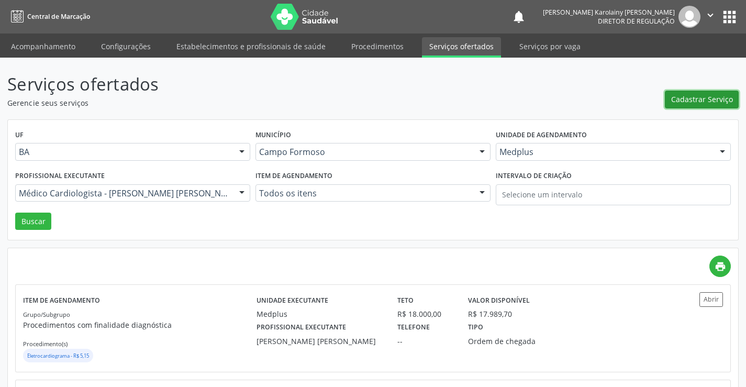
click at [684, 101] on span "Cadastrar Serviço" at bounding box center [702, 99] width 62 height 11
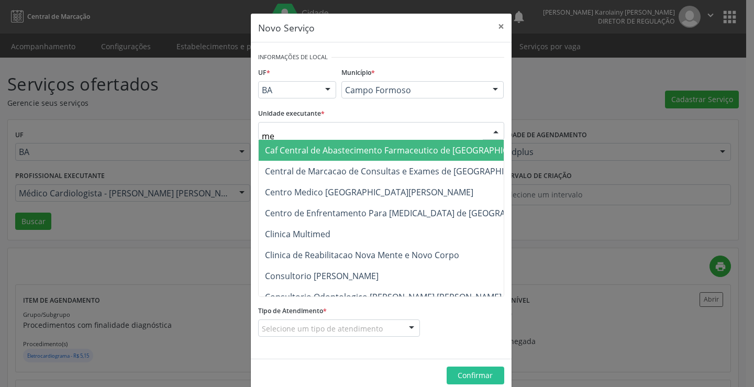
type input "med"
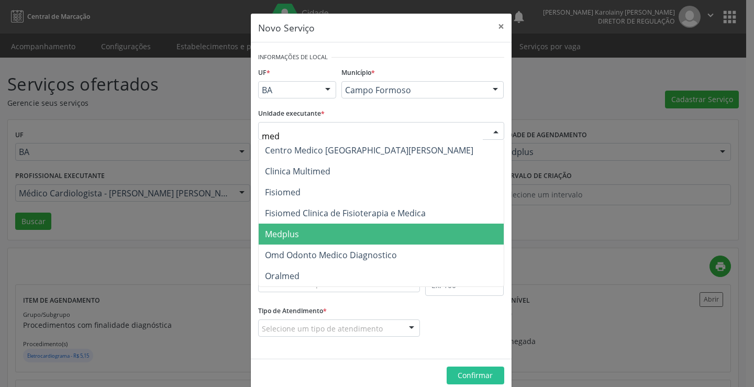
click at [318, 235] on span "Medplus" at bounding box center [381, 234] width 245 height 21
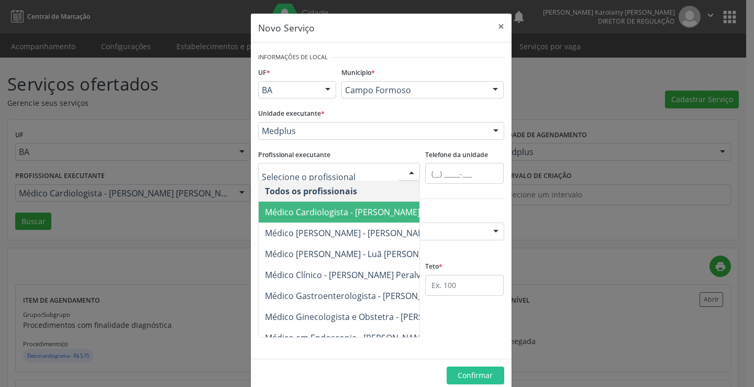
click at [321, 203] on span "Médico Cardiologista - Antonio Miranda Rocha Junior" at bounding box center [390, 212] width 263 height 21
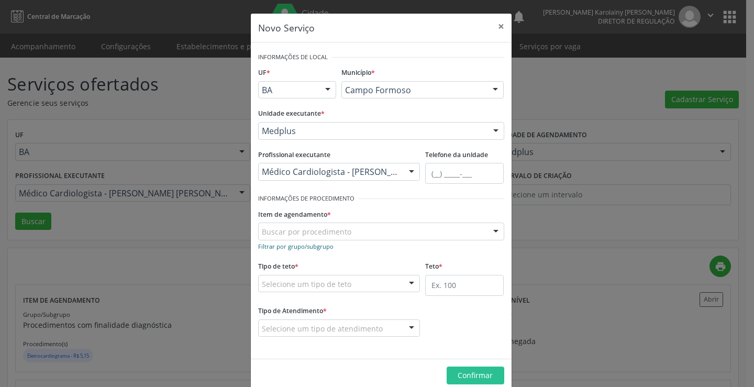
click at [306, 250] on link "Filtrar por grupo/subgrupo" at bounding box center [295, 246] width 75 height 10
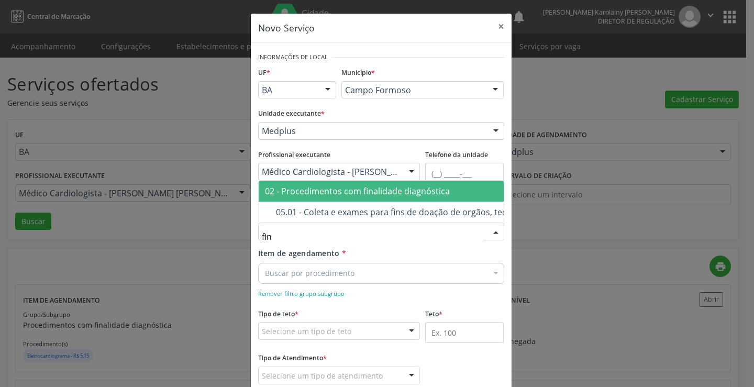
type input "fina"
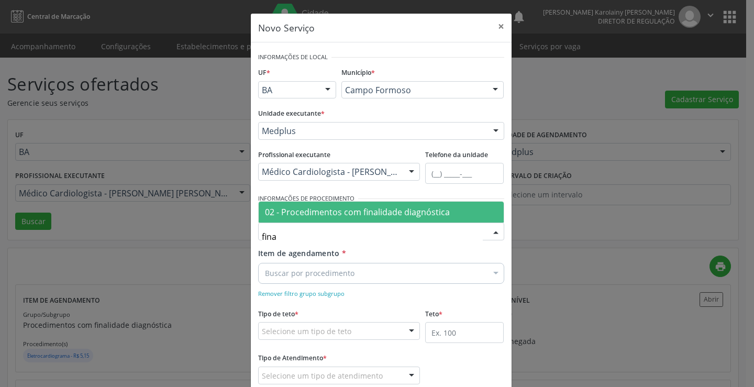
click at [340, 215] on div "02 - Procedimentos com finalidade diagnóstica" at bounding box center [381, 212] width 233 height 8
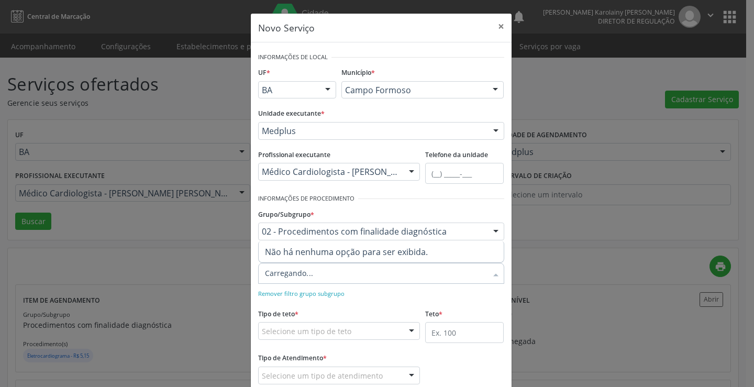
click at [332, 271] on div at bounding box center [381, 273] width 246 height 21
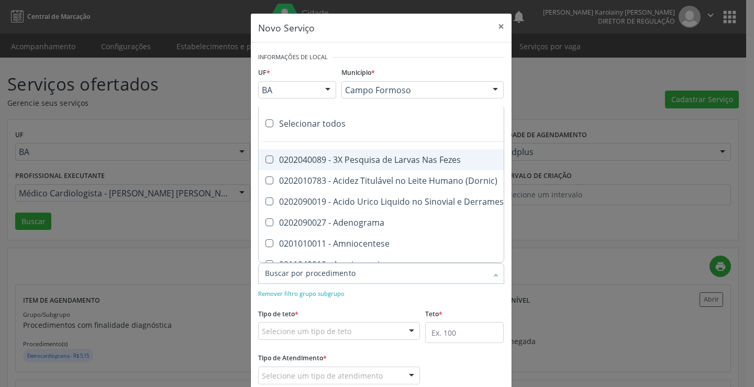
click at [332, 271] on input "Item de agendamento *" at bounding box center [376, 273] width 222 height 21
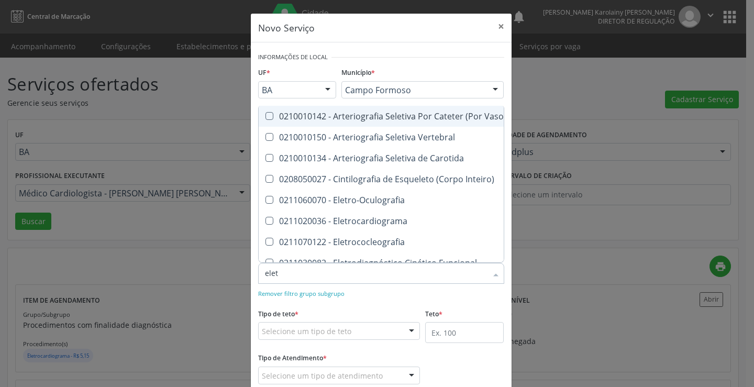
type input "eletr"
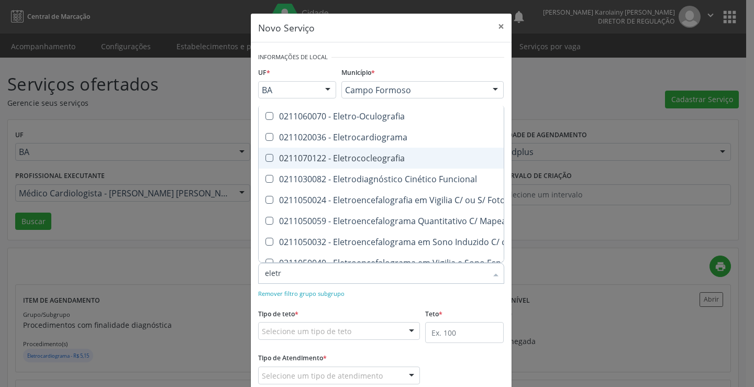
click at [368, 158] on div "0211070122 - Eletrococleografia" at bounding box center [548, 158] width 566 height 8
checkbox Eletrococleografia "true"
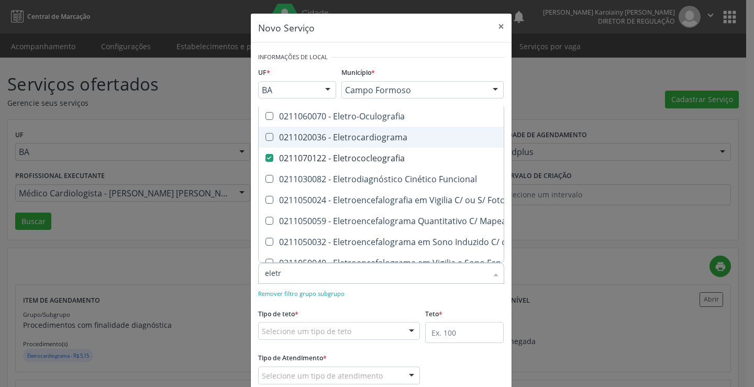
click at [369, 141] on div "0211020036 - Eletrocardiograma" at bounding box center [548, 137] width 566 height 8
checkbox Eletrocardiograma "true"
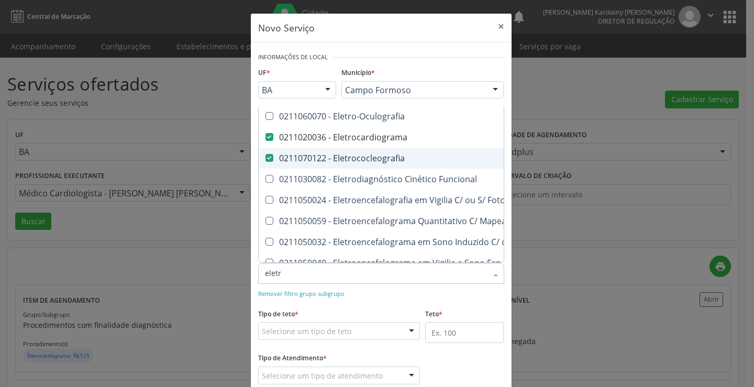
click at [370, 159] on div "0211070122 - Eletrococleografia" at bounding box center [548, 158] width 566 height 8
checkbox Eletrococleografia "false"
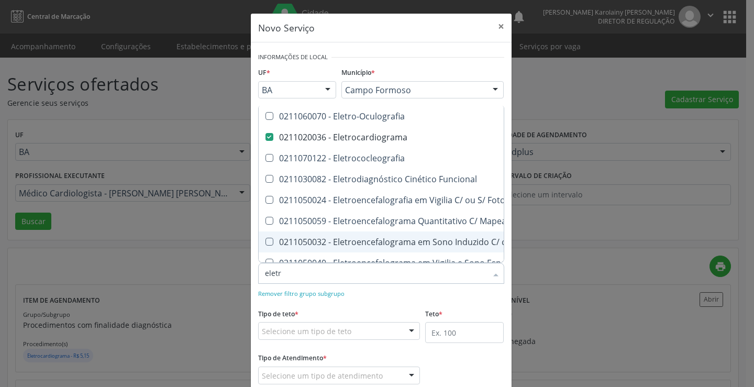
click at [377, 297] on div "Remover filtro grupo subgrupo" at bounding box center [381, 293] width 246 height 11
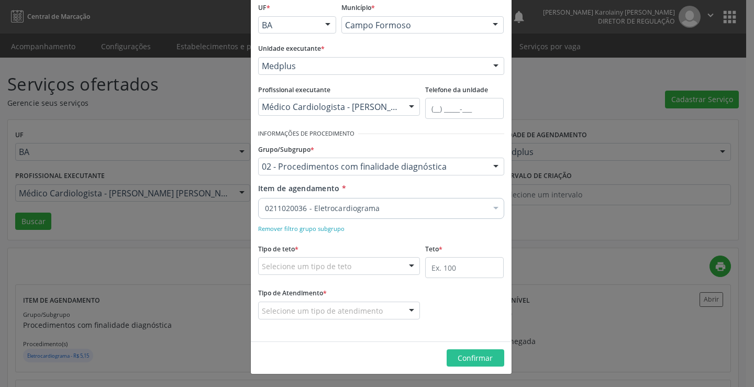
scroll to position [65, 0]
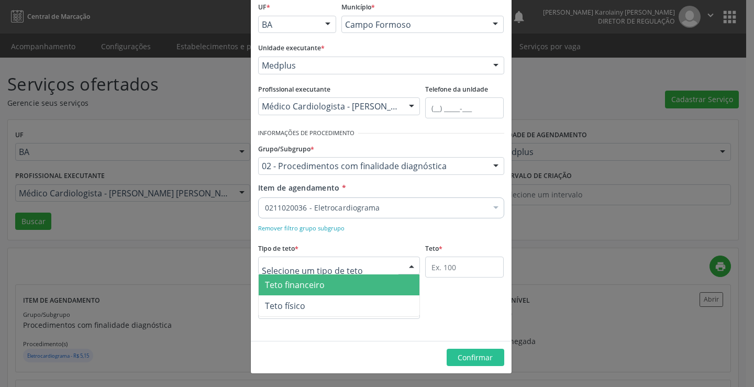
click at [330, 282] on span "Teto financeiro" at bounding box center [339, 284] width 161 height 21
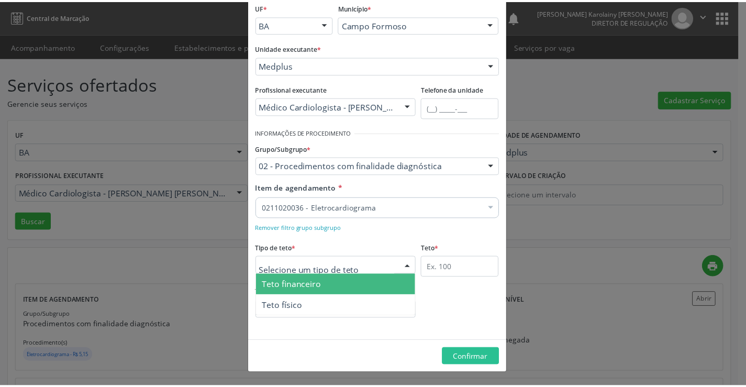
scroll to position [62, 0]
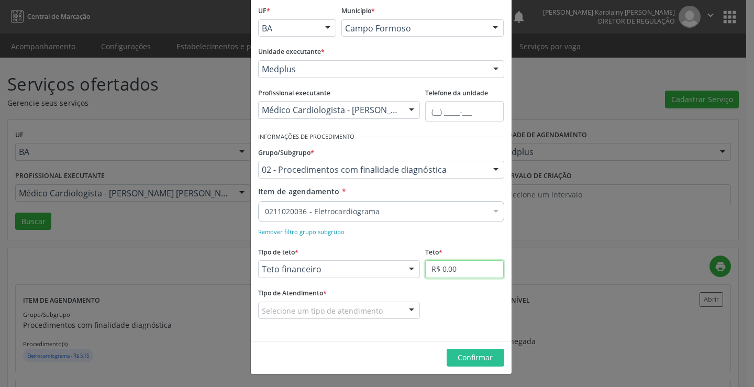
drag, startPoint x: 438, startPoint y: 266, endPoint x: 448, endPoint y: 260, distance: 10.8
click at [443, 263] on input "R$ 0,00" at bounding box center [464, 269] width 79 height 18
type input "R$ 18.000,00"
click at [395, 308] on div "Selecione um tipo de atendimento" at bounding box center [339, 311] width 162 height 18
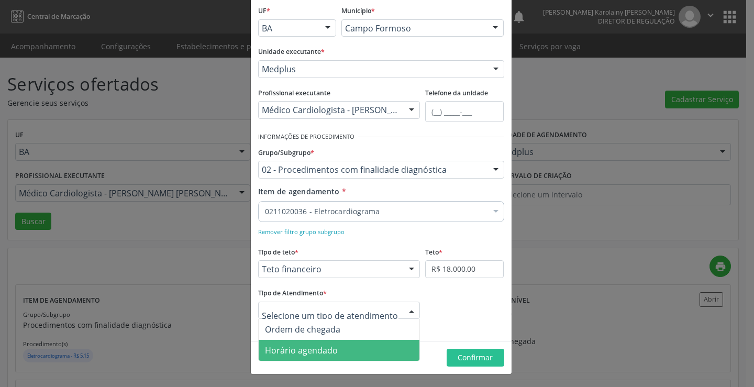
drag, startPoint x: 356, startPoint y: 354, endPoint x: 382, endPoint y: 355, distance: 26.7
click at [356, 355] on span "Horário agendado" at bounding box center [339, 350] width 161 height 21
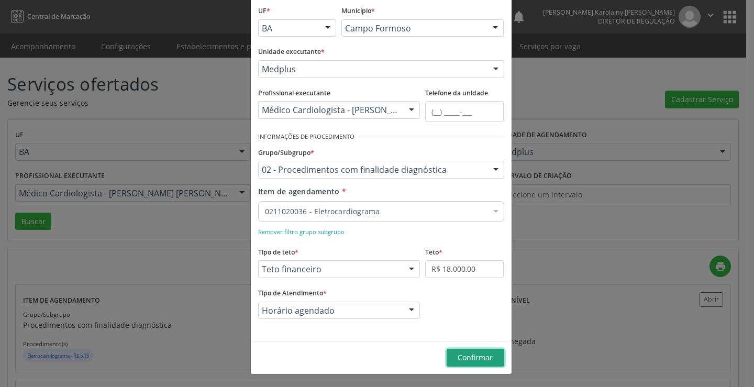
click at [476, 360] on span "Confirmar" at bounding box center [475, 357] width 35 height 10
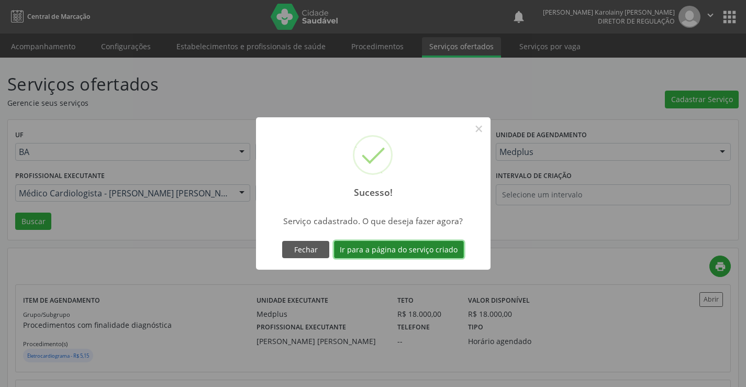
click at [362, 250] on button "Ir para a página do serviço criado" at bounding box center [399, 250] width 130 height 18
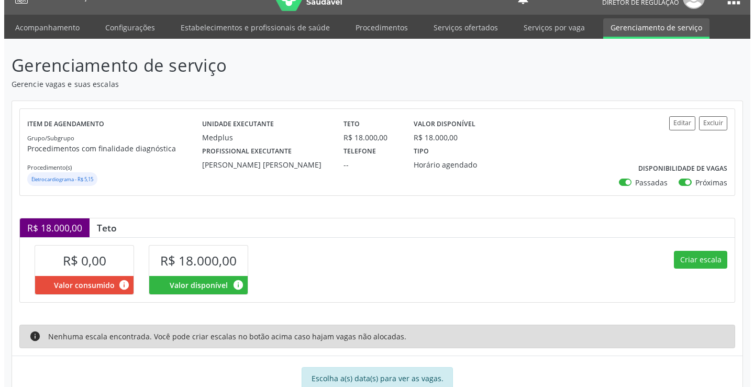
scroll to position [52, 0]
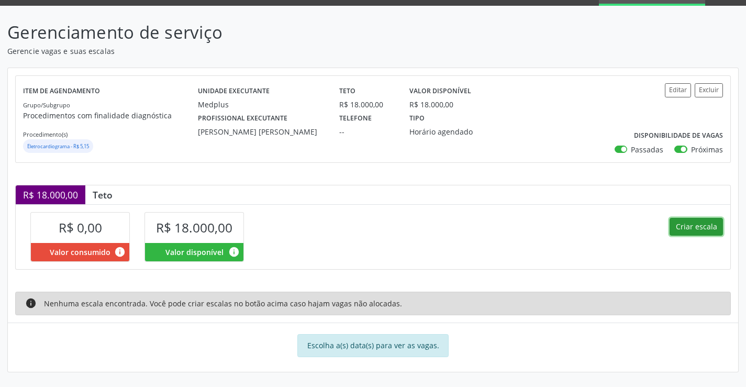
click at [677, 229] on button "Criar escala" at bounding box center [696, 227] width 53 height 18
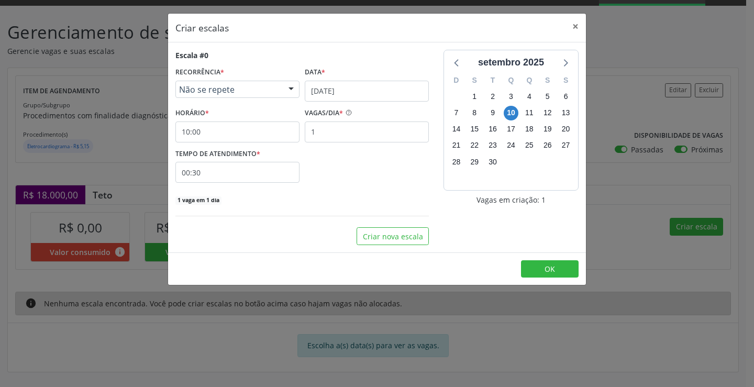
drag, startPoint x: 377, startPoint y: 106, endPoint x: 371, endPoint y: 94, distance: 13.4
click at [377, 104] on div "Escala #0 RECORRÊNCIA * Não se repete Não se repete Diário/Semanal Mensal Nenhu…" at bounding box center [301, 128] width 253 height 156
click at [361, 88] on input "10/09/2025" at bounding box center [367, 91] width 124 height 21
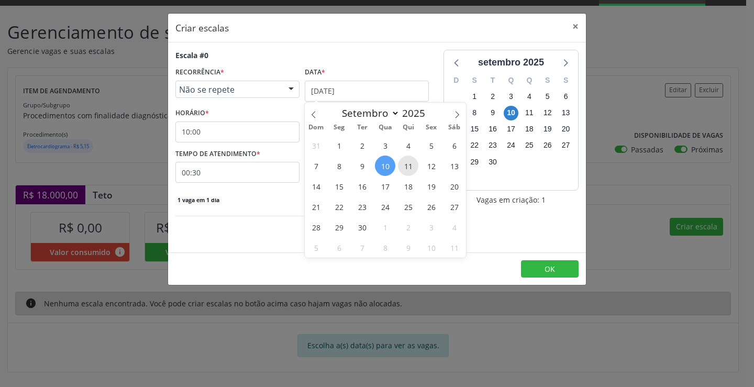
click at [406, 168] on span "11" at bounding box center [408, 166] width 20 height 20
click at [406, 168] on div "TEMPO DE ATENDIMENTO * 00:30" at bounding box center [302, 164] width 259 height 37
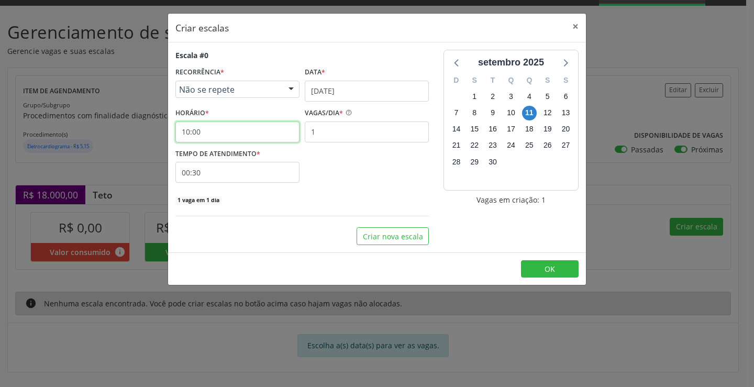
click at [265, 142] on input "10:00" at bounding box center [237, 132] width 124 height 21
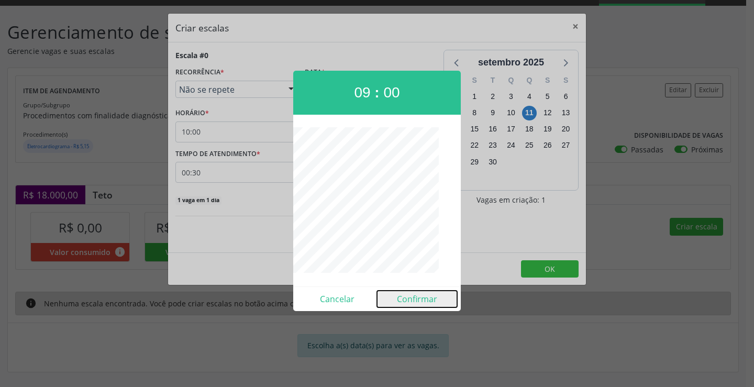
click at [402, 298] on button "Confirmar" at bounding box center [417, 299] width 80 height 17
type input "09:00"
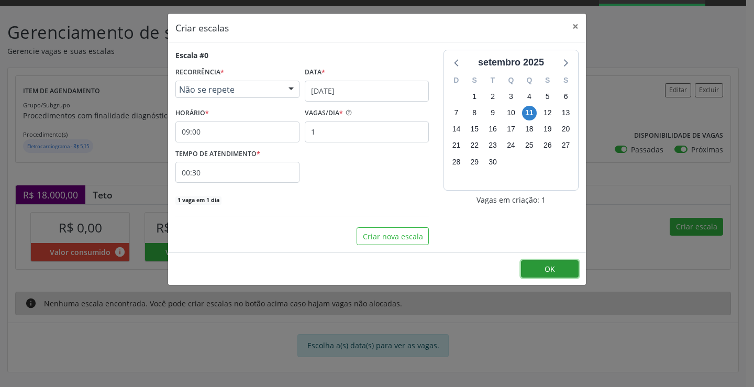
click at [554, 267] on span "OK" at bounding box center [550, 269] width 10 height 10
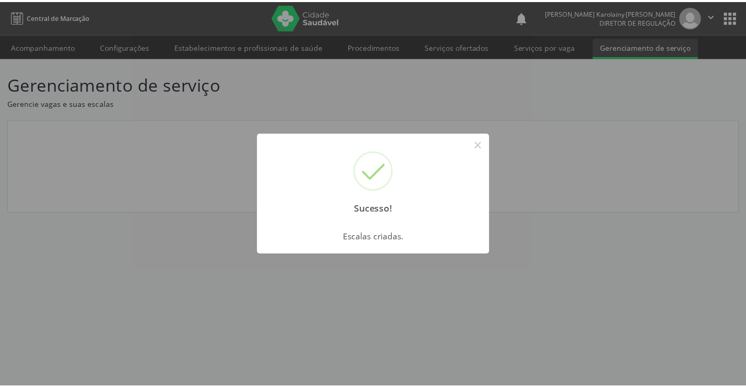
scroll to position [0, 0]
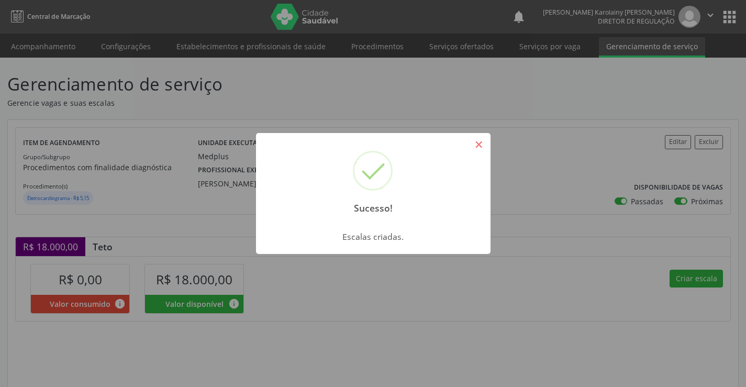
click at [483, 144] on button "×" at bounding box center [479, 145] width 18 height 18
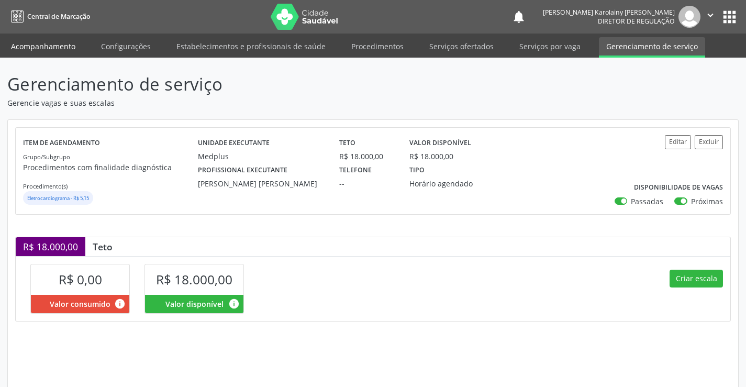
click at [42, 48] on link "Acompanhamento" at bounding box center [43, 46] width 79 height 18
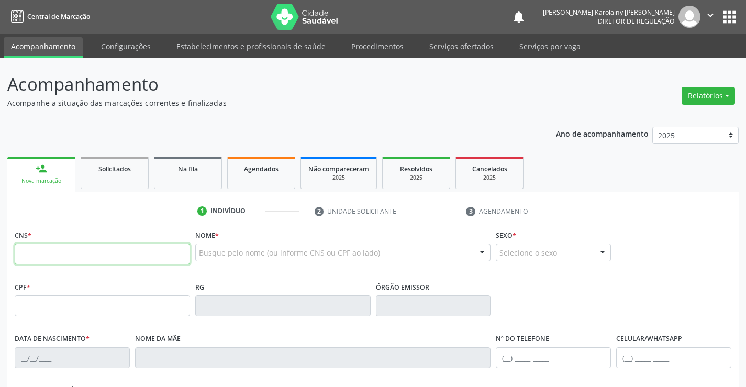
click at [81, 248] on input "text" at bounding box center [102, 254] width 175 height 21
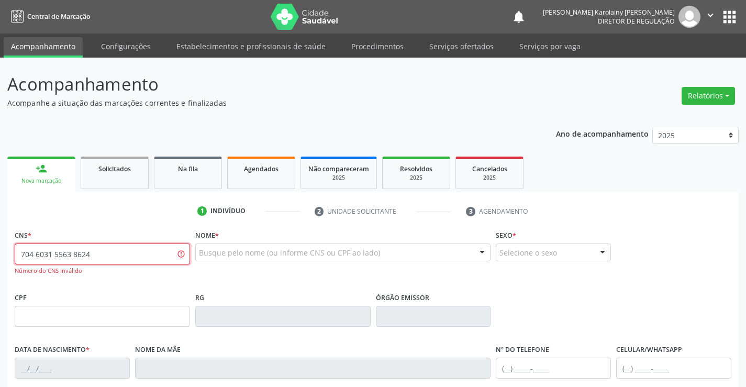
click at [68, 251] on input "704 6031 5563 8624" at bounding box center [102, 254] width 175 height 21
type input "704 6031 5565 8624"
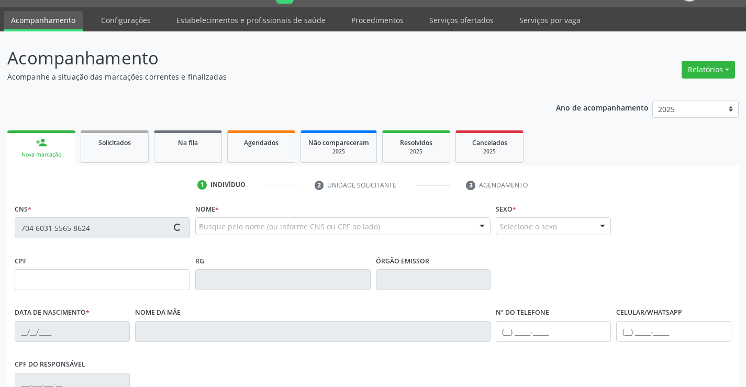
type input "2163516261"
type input "13/03/2013"
type input "(74) 99151-1593"
type input "S/N"
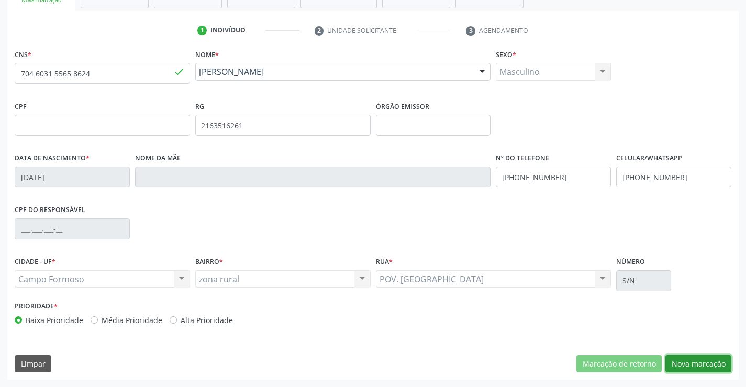
drag, startPoint x: 688, startPoint y: 361, endPoint x: 242, endPoint y: 164, distance: 487.5
click at [687, 361] on button "Nova marcação" at bounding box center [699, 364] width 66 height 18
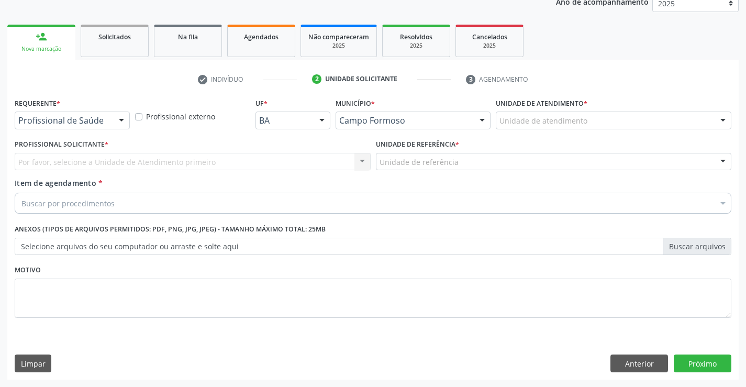
click at [103, 131] on div "Requerente * Profissional de Saúde Profissional de Saúde Paciente Nenhum result…" at bounding box center [72, 115] width 120 height 41
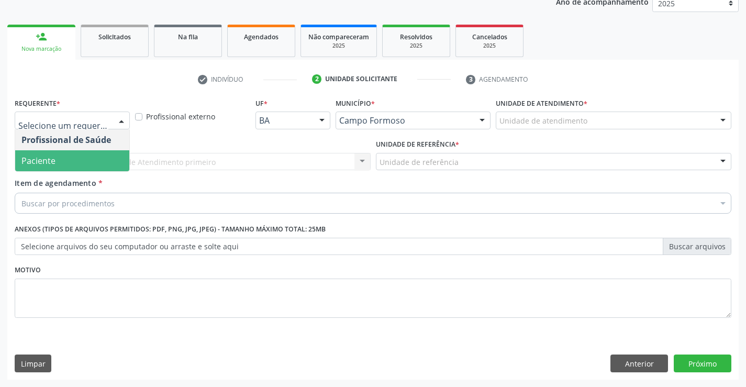
click at [105, 171] on span "Paciente" at bounding box center [72, 160] width 114 height 21
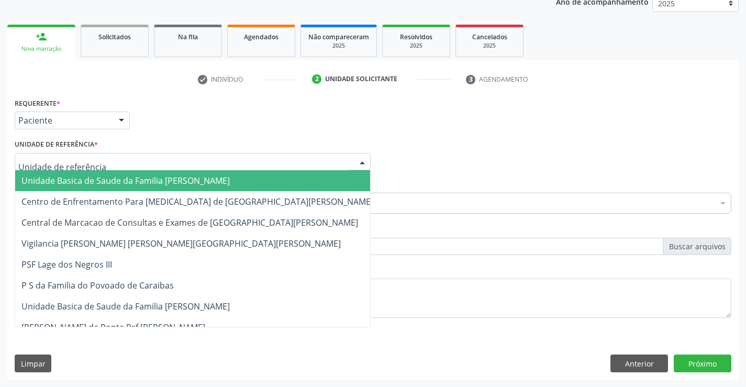
click at [125, 157] on div at bounding box center [193, 162] width 356 height 18
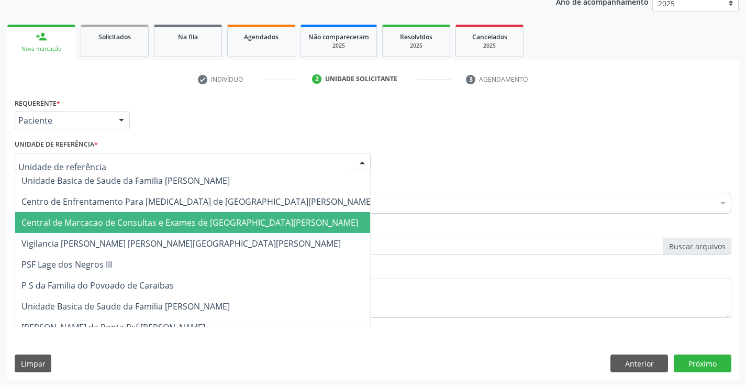
click at [134, 214] on span "Central de Marcacao de Consultas e Exames de Campo Formoso" at bounding box center [197, 222] width 365 height 21
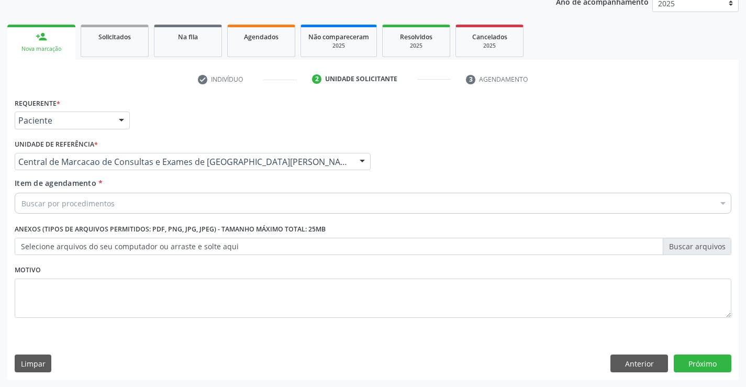
click at [141, 208] on div "Buscar por procedimentos" at bounding box center [373, 203] width 717 height 21
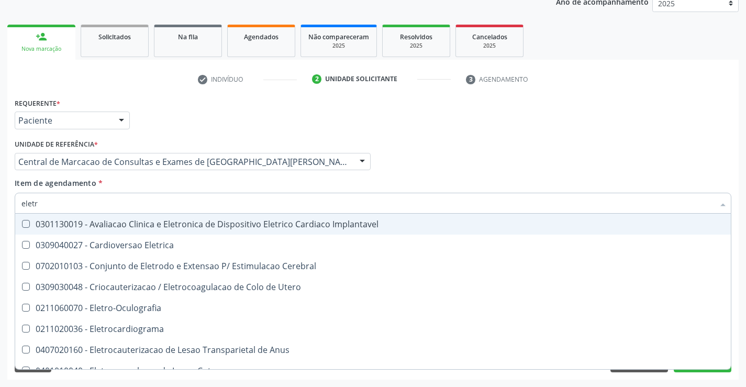
type input "eletro"
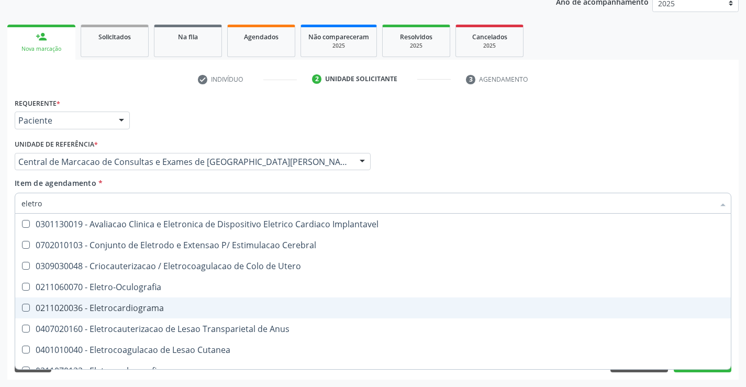
click at [166, 303] on span "0211020036 - Eletrocardiograma" at bounding box center [373, 307] width 716 height 21
checkbox Eletrocardiograma "true"
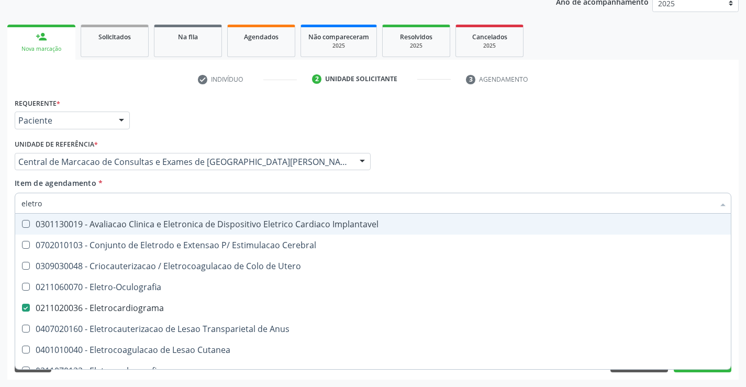
click at [600, 154] on div "Profissional Solicitante Por favor, selecione a Unidade de Atendimento primeiro…" at bounding box center [373, 157] width 722 height 41
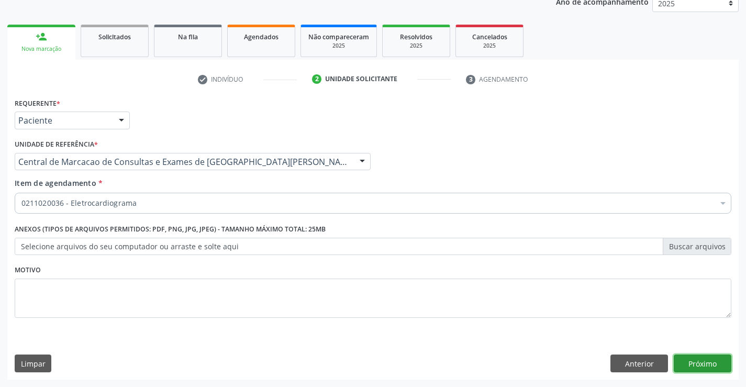
click at [688, 360] on button "Próximo" at bounding box center [703, 364] width 58 height 18
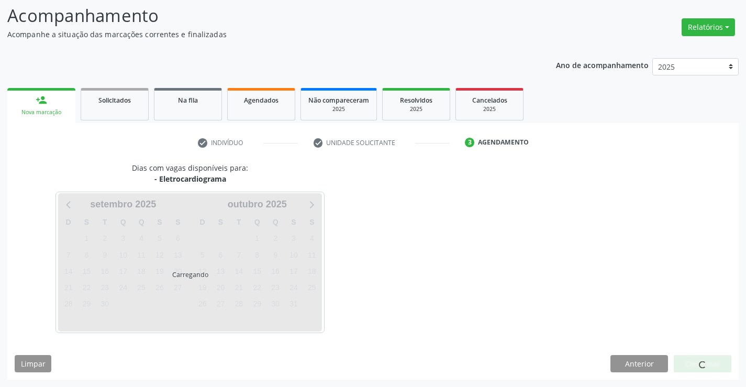
scroll to position [69, 0]
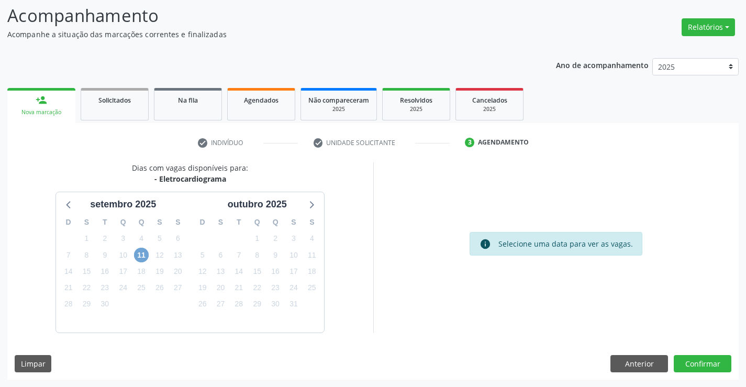
click at [141, 257] on span "11" at bounding box center [141, 255] width 15 height 15
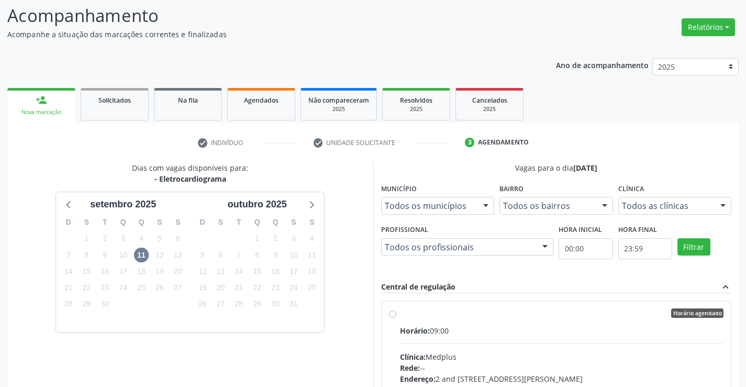
drag, startPoint x: 495, startPoint y: 335, endPoint x: 754, endPoint y: 335, distance: 258.7
click at [506, 335] on div "Horário: 09:00" at bounding box center [562, 330] width 324 height 11
click at [396, 318] on input "Horário agendado Horário: 09:00 Clínica: Medplus Rede: -- Endereço: 2 and S 204…" at bounding box center [392, 312] width 7 height 9
radio input "true"
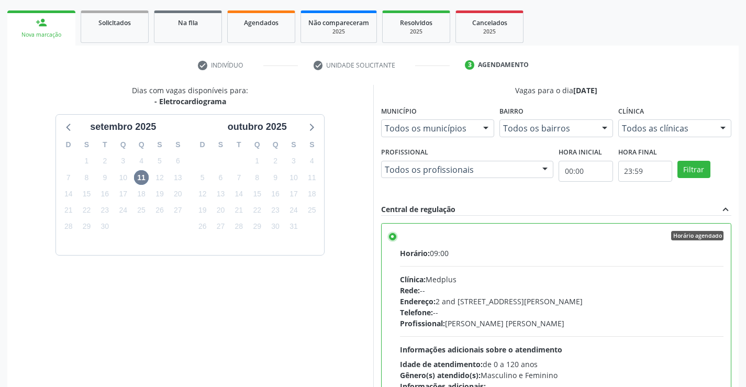
scroll to position [239, 0]
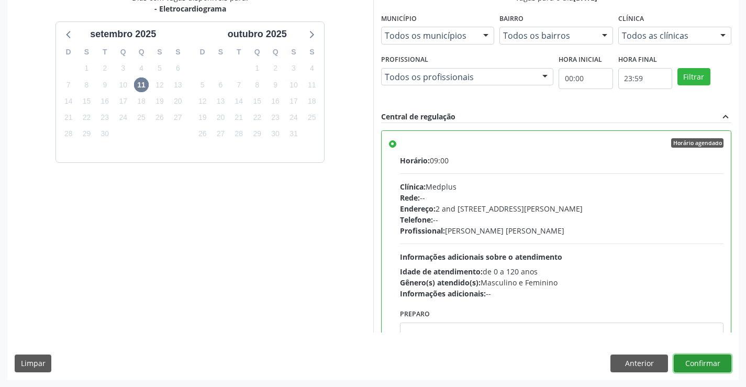
click at [707, 365] on button "Confirmar" at bounding box center [703, 364] width 58 height 18
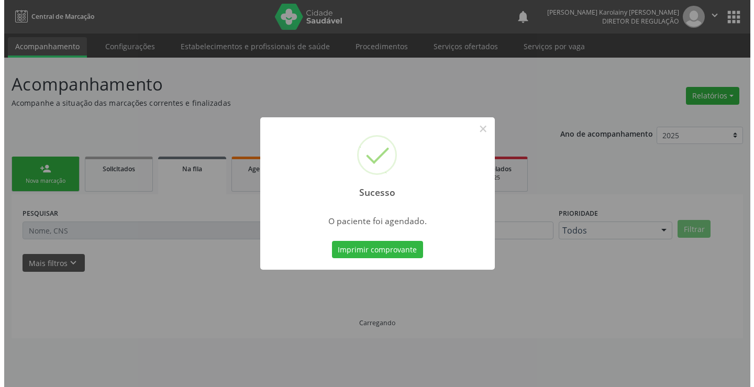
scroll to position [0, 0]
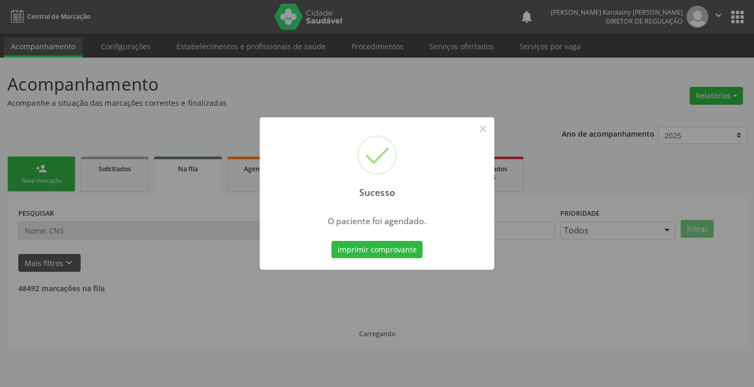
click at [332, 241] on button "Imprimir comprovante" at bounding box center [377, 250] width 91 height 18
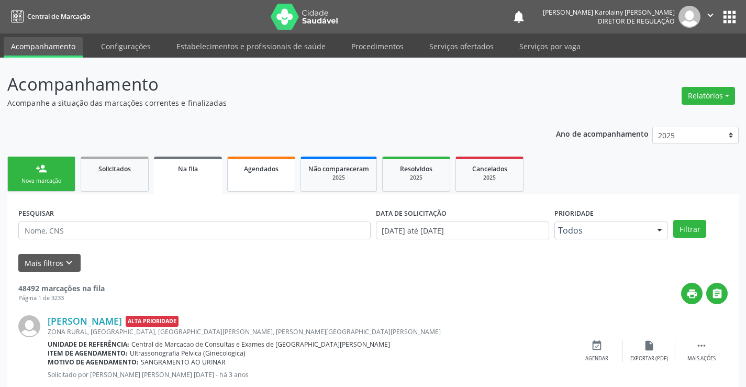
click at [273, 191] on link "Agendados" at bounding box center [261, 174] width 68 height 35
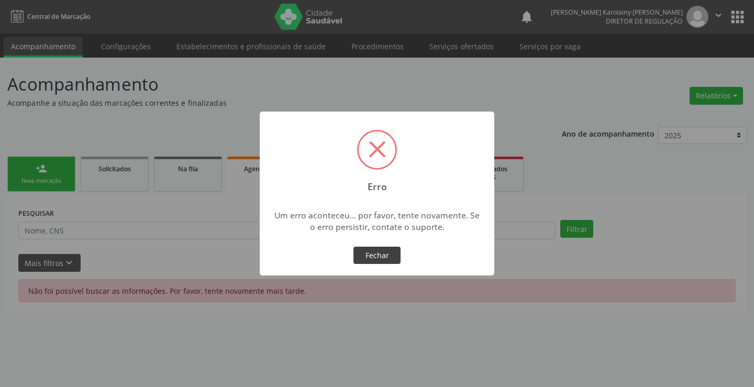
click at [383, 252] on button "Fechar" at bounding box center [377, 256] width 47 height 18
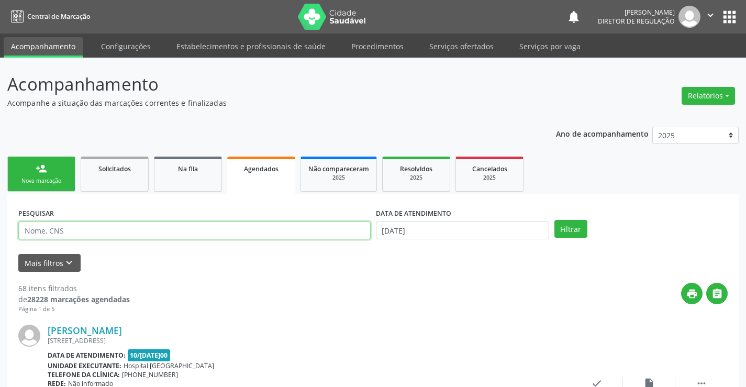
click at [79, 233] on input "text" at bounding box center [194, 231] width 352 height 18
type input "706007813390842"
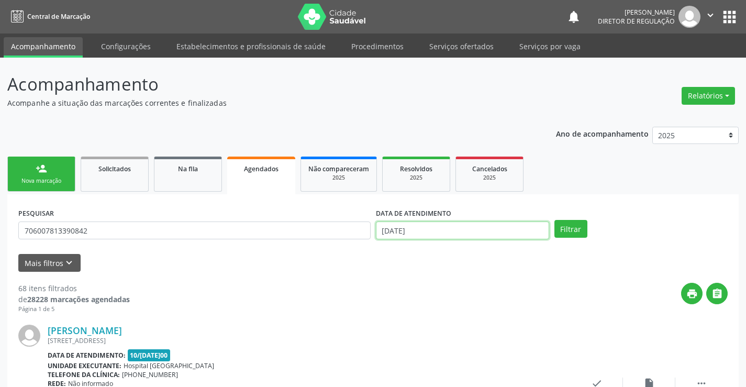
drag, startPoint x: 469, startPoint y: 233, endPoint x: 460, endPoint y: 227, distance: 10.5
click at [467, 231] on input "10/09/2025" at bounding box center [462, 231] width 173 height 18
click at [567, 227] on button "Filtrar" at bounding box center [571, 229] width 33 height 18
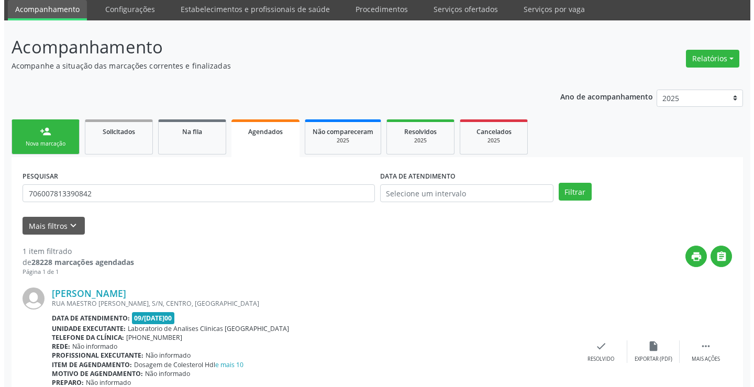
scroll to position [95, 0]
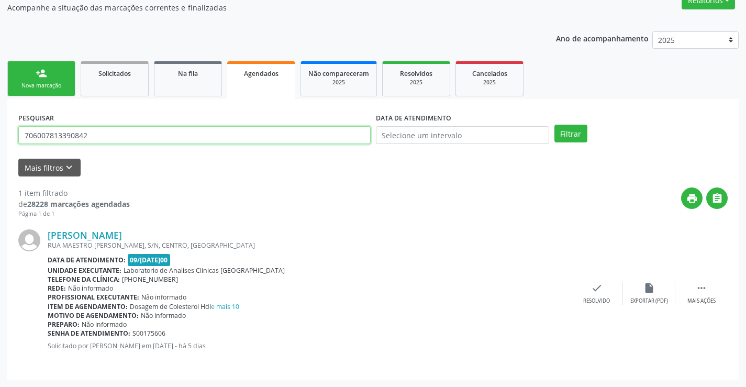
drag, startPoint x: 25, startPoint y: 137, endPoint x: 156, endPoint y: 133, distance: 131.0
click at [156, 133] on input "706007813390842" at bounding box center [194, 135] width 352 height 18
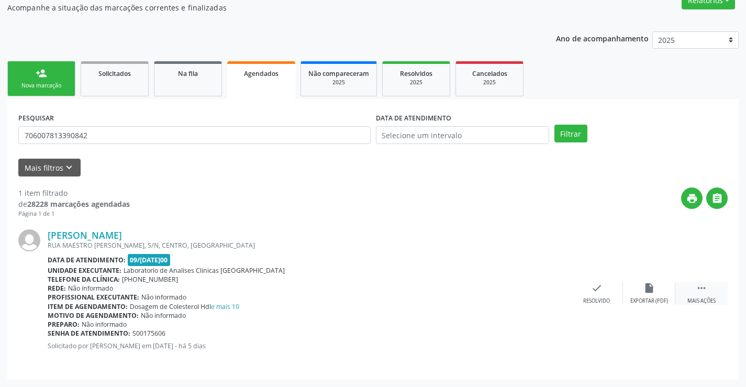
click at [693, 293] on div " Mais ações" at bounding box center [702, 293] width 52 height 23
click at [544, 293] on icon "cancel" at bounding box center [545, 288] width 12 height 12
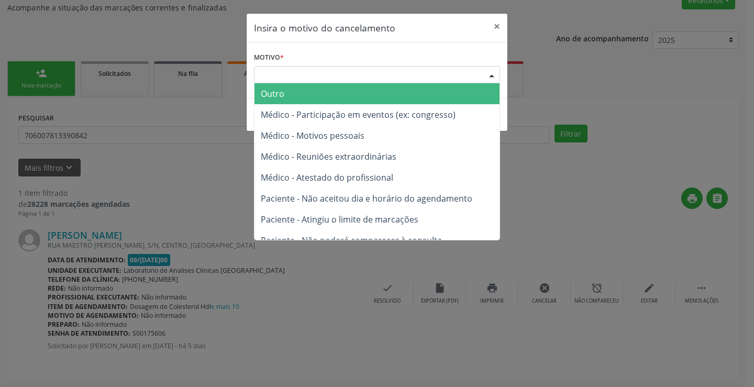
click at [362, 78] on div "Escolha o motivo" at bounding box center [377, 75] width 246 height 18
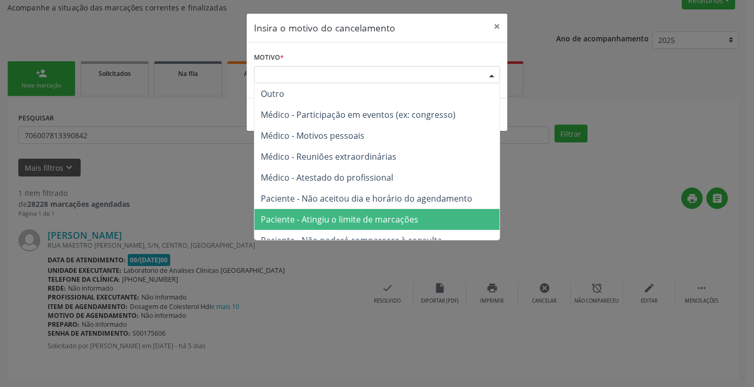
click at [380, 213] on span "Paciente - Atingiu o limite de marcações" at bounding box center [377, 219] width 245 height 21
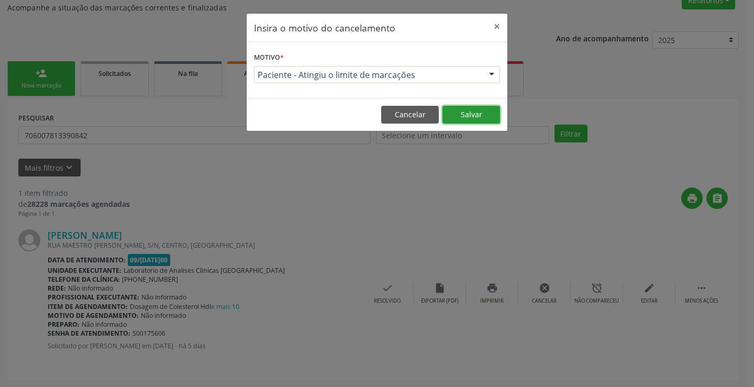
click at [459, 119] on button "Salvar" at bounding box center [472, 115] width 58 height 18
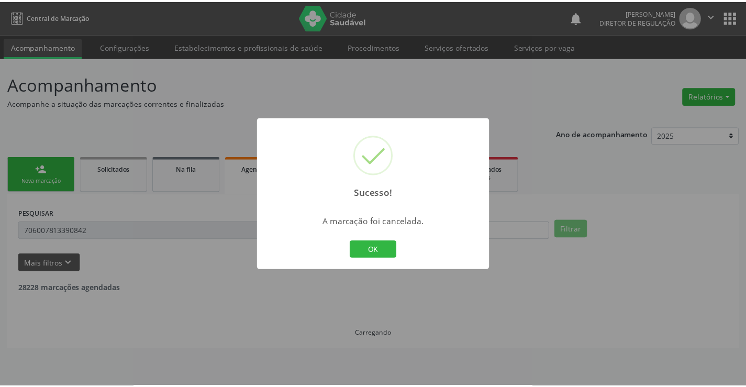
scroll to position [0, 0]
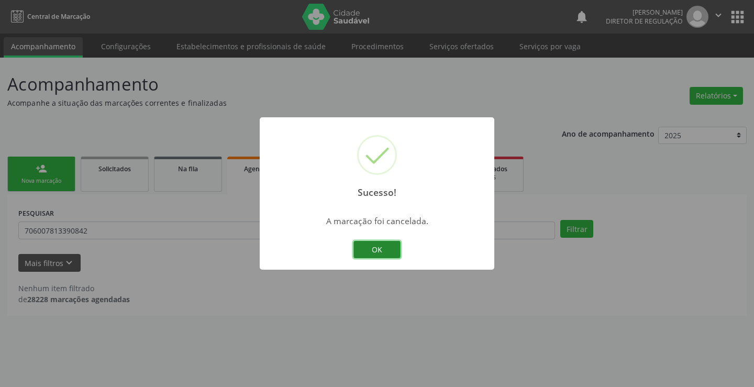
click at [364, 247] on button "OK" at bounding box center [377, 250] width 47 height 18
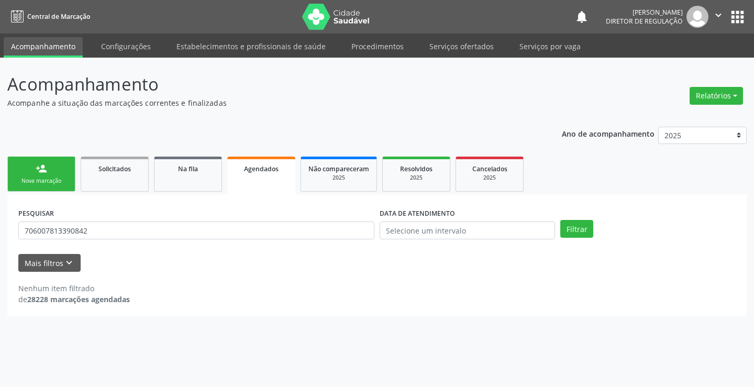
click at [33, 176] on link "person_add Nova marcação" at bounding box center [41, 174] width 68 height 35
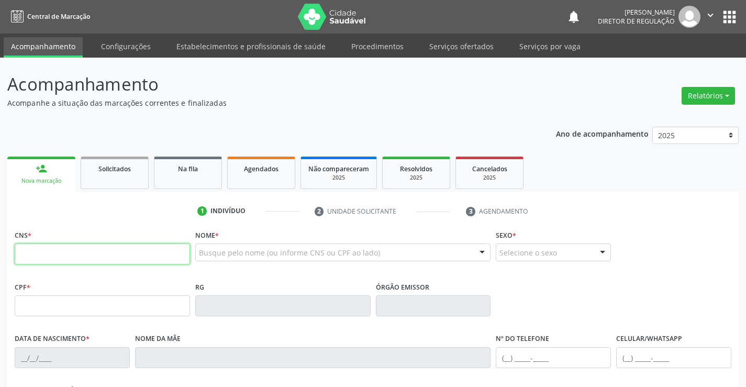
click at [80, 251] on input "text" at bounding box center [102, 254] width 175 height 21
paste input "706 0078 1339 0842"
type input "706 0078 1339 0842"
type input "205435787"
type input "09/03/1988"
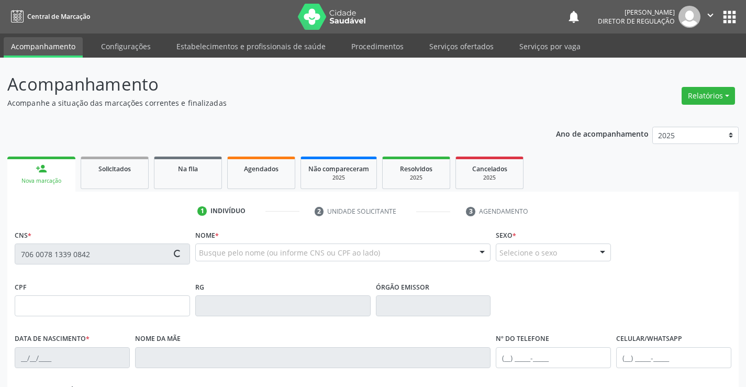
type input "038.317.725-17"
type input "S/N"
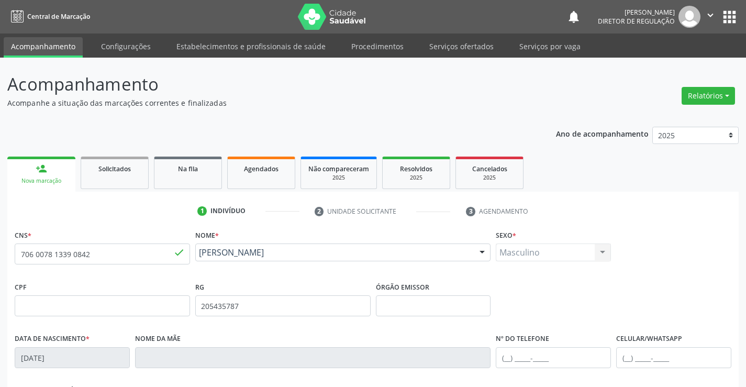
scroll to position [181, 0]
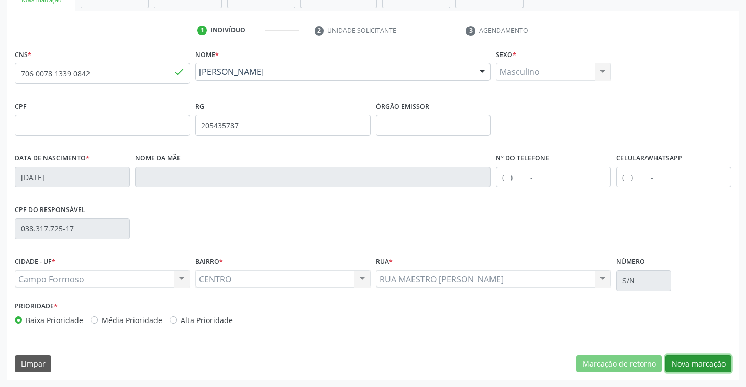
click at [701, 367] on button "Nova marcação" at bounding box center [699, 364] width 66 height 18
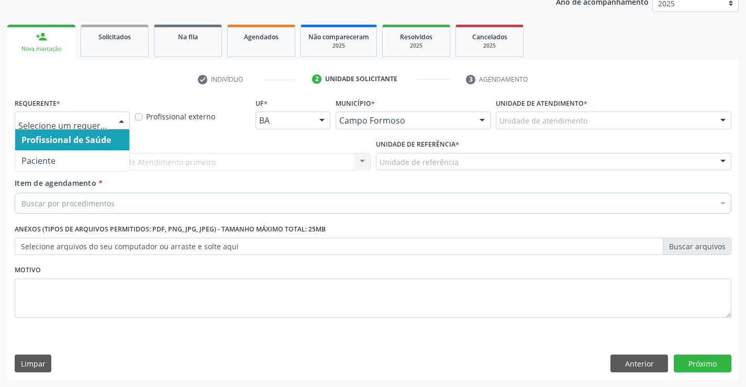
click at [109, 117] on div at bounding box center [72, 121] width 115 height 18
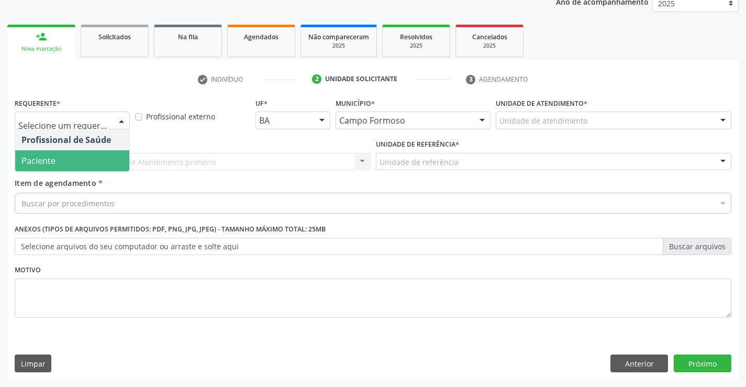
click at [107, 160] on span "Paciente" at bounding box center [72, 160] width 114 height 21
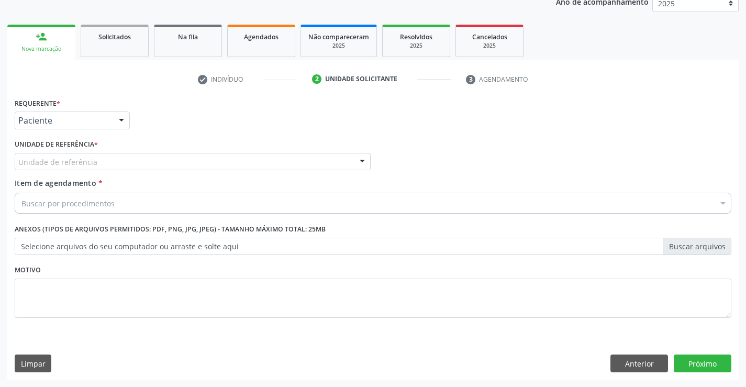
click at [173, 153] on div "Unidade de referência" at bounding box center [193, 162] width 356 height 18
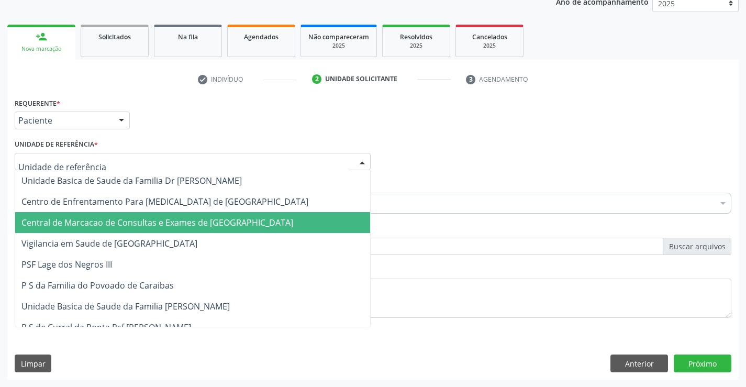
click at [212, 218] on span "Central de Marcacao de Consultas e Exames de Campo Formoso" at bounding box center [157, 223] width 272 height 12
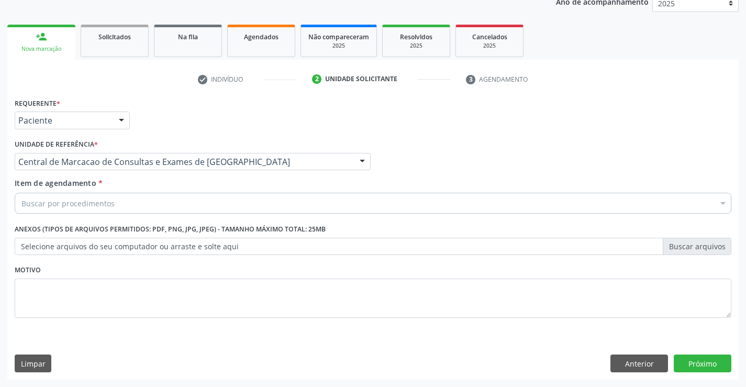
click at [255, 210] on div "Buscar por procedimentos" at bounding box center [373, 203] width 717 height 21
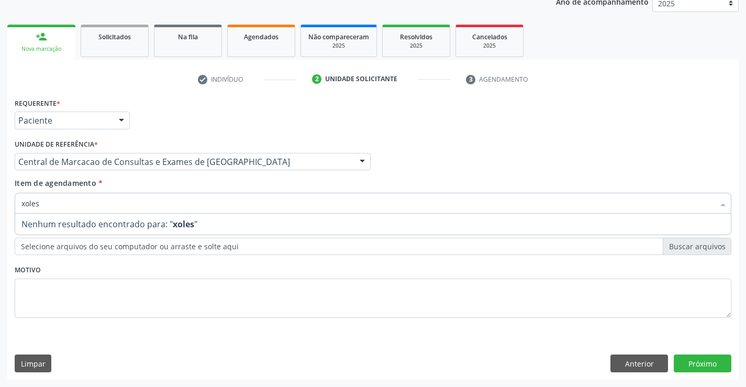
click at [25, 201] on input "xoles" at bounding box center [367, 203] width 693 height 21
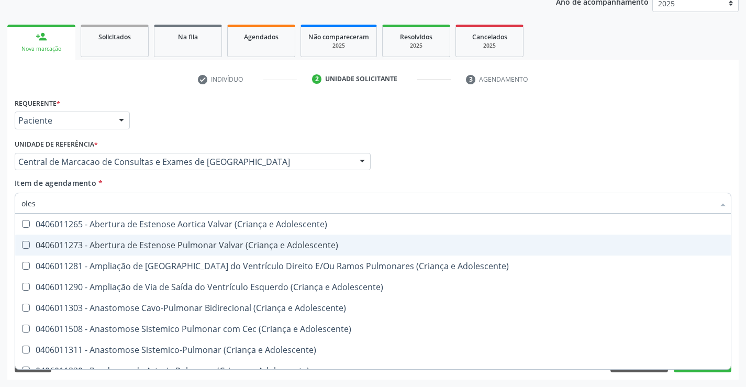
type input "coles"
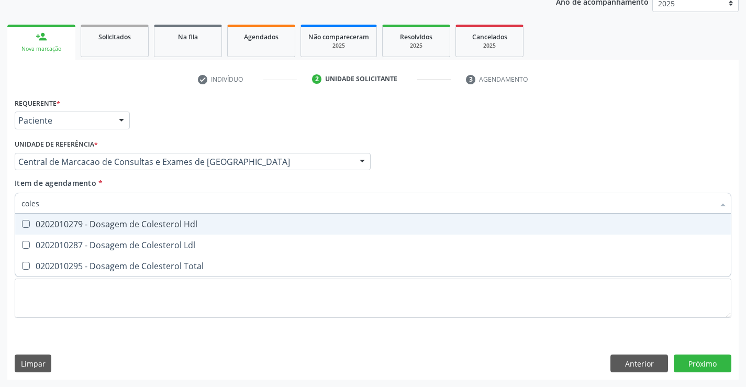
click at [178, 227] on div "0202010279 - Dosagem de Colesterol Hdl" at bounding box center [372, 224] width 703 height 8
checkbox Hdl "true"
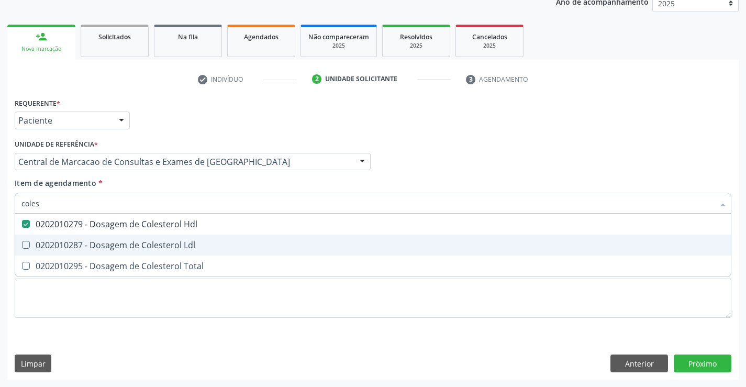
click at [176, 251] on span "0202010287 - Dosagem de Colesterol Ldl" at bounding box center [373, 245] width 716 height 21
checkbox Ldl "true"
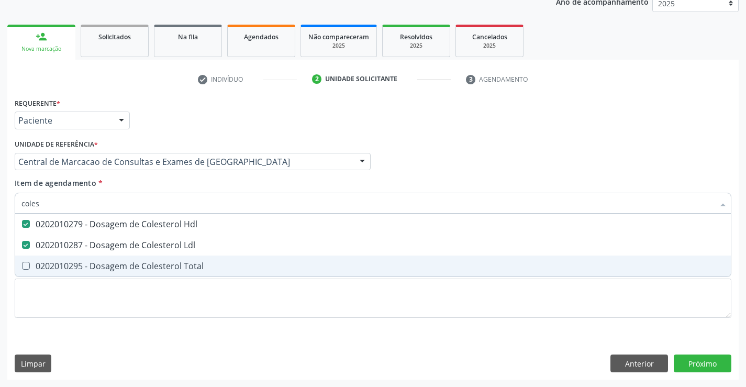
click at [176, 270] on div "0202010295 - Dosagem de Colesterol Total" at bounding box center [372, 266] width 703 height 8
checkbox Total "true"
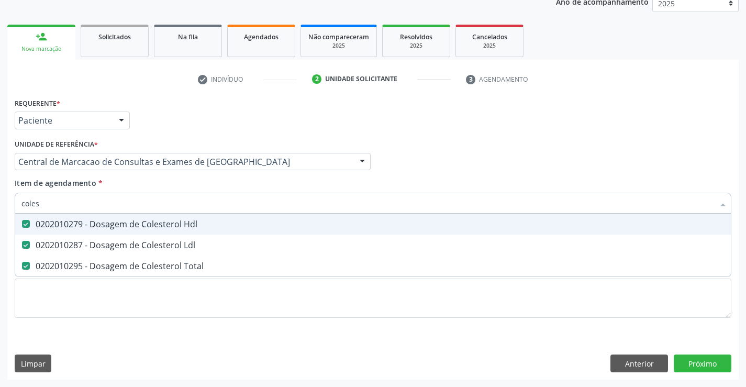
type input "coles"
click at [170, 190] on div "Item de agendamento * coles Desfazer seleção 0202010279 - Dosagem de Colesterol…" at bounding box center [373, 194] width 717 height 33
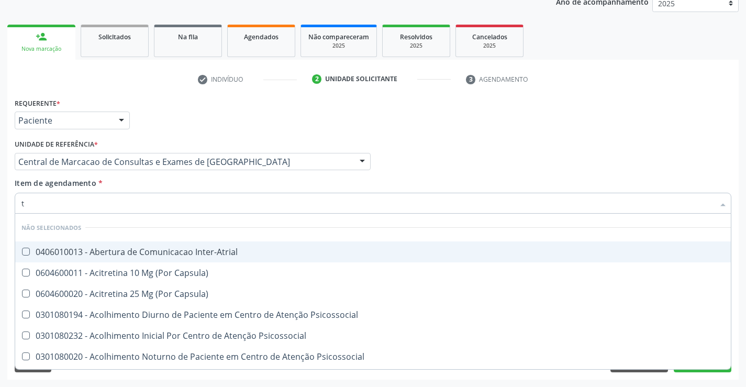
type input "tr"
checkbox Inter-Atrial "false"
checkbox Capsula\) "false"
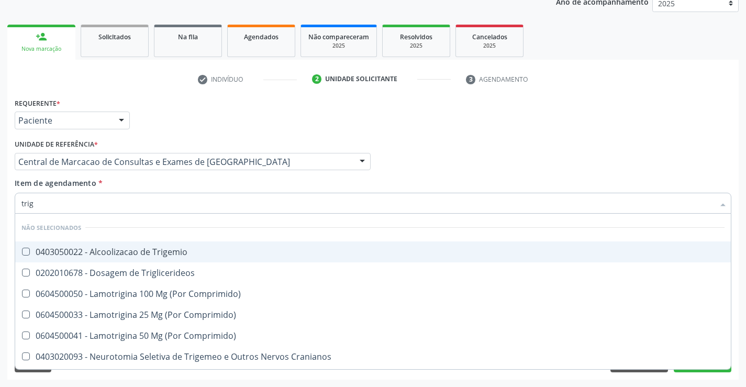
type input "trigl"
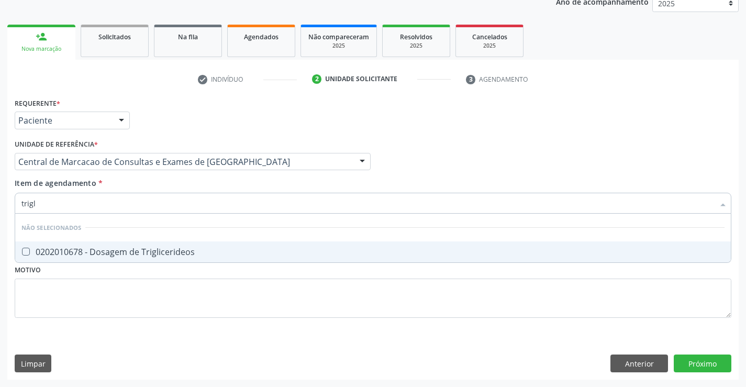
click at [147, 248] on div "0202010678 - Dosagem de Triglicerideos" at bounding box center [372, 252] width 703 height 8
checkbox Triglicerideos "true"
type input "trigl"
click at [149, 186] on div "Item de agendamento * trigl Desfazer seleção Não selecionados 0202010678 - Dosa…" at bounding box center [373, 194] width 717 height 33
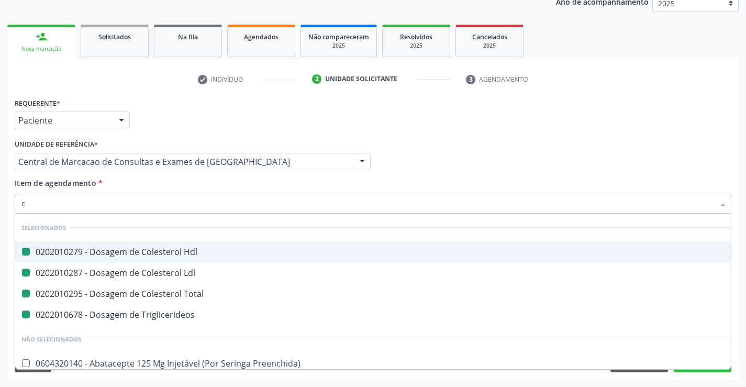
type input "cr"
checkbox Hdl "false"
checkbox Ldl "false"
checkbox Total "false"
checkbox Triglicerideos "false"
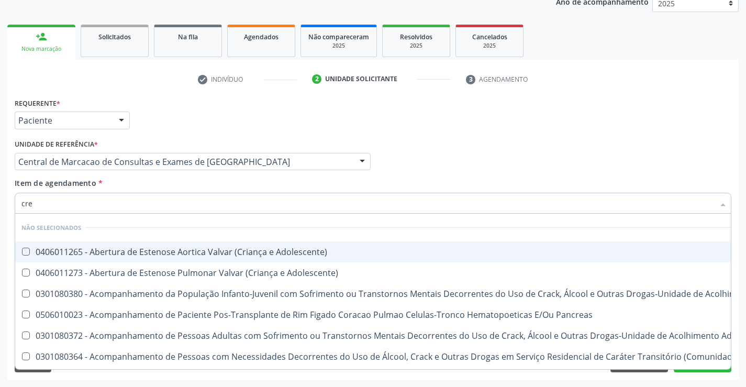
type input "crea"
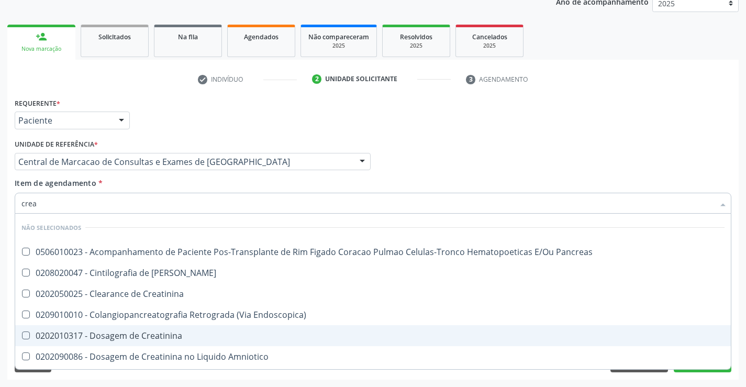
click at [142, 333] on div "0202010317 - Dosagem de Creatinina" at bounding box center [372, 336] width 703 height 8
checkbox Creatinina "true"
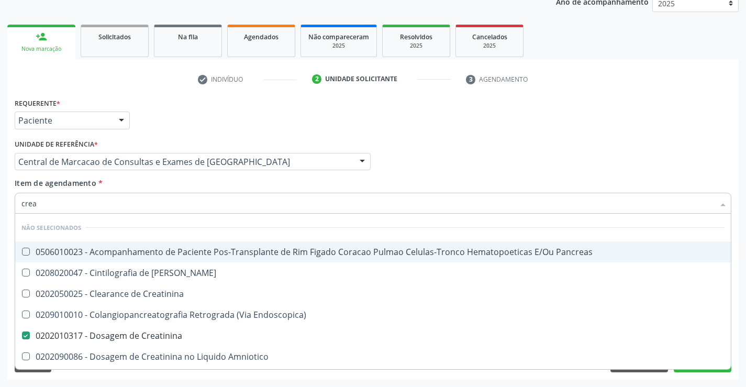
type input "crea"
click at [143, 188] on div "Item de agendamento * crea Desfazer seleção Não selecionados 0506010023 - Acomp…" at bounding box center [373, 194] width 717 height 33
checkbox Pancreas "true"
checkbox Creatinina "true"
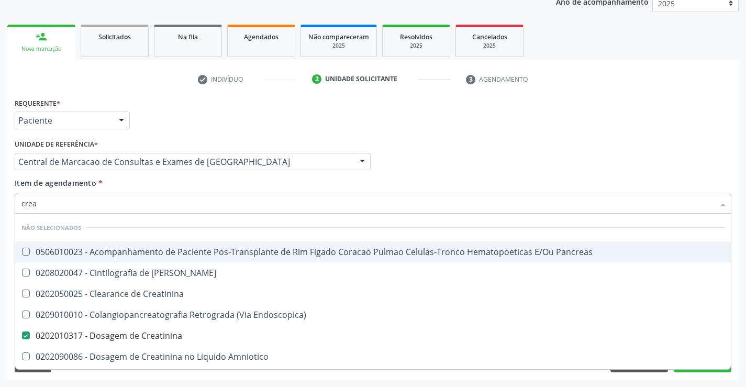
checkbox Endoscopica\) "true"
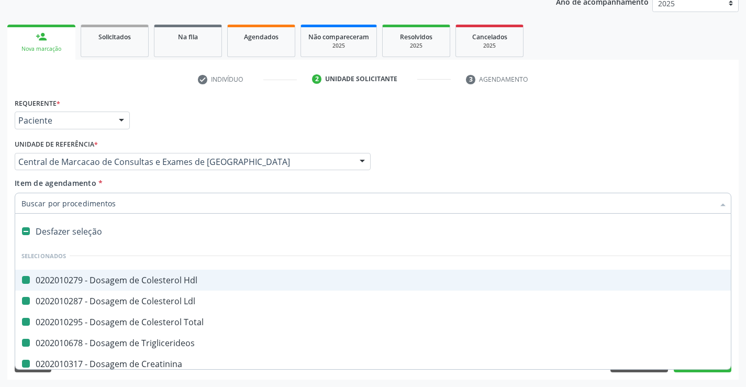
type input "f"
checkbox Hdl "false"
checkbox Ldl "false"
checkbox Total "false"
checkbox Triglicerideos "false"
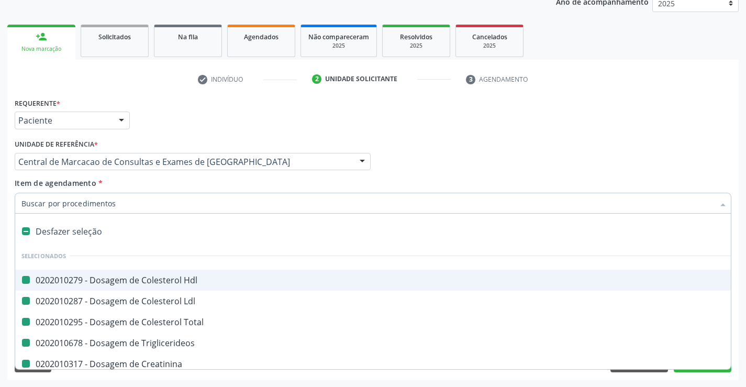
checkbox Creatinina "false"
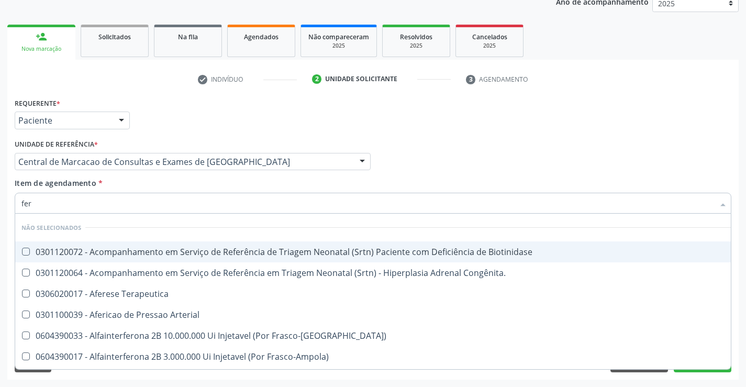
type input "ferr"
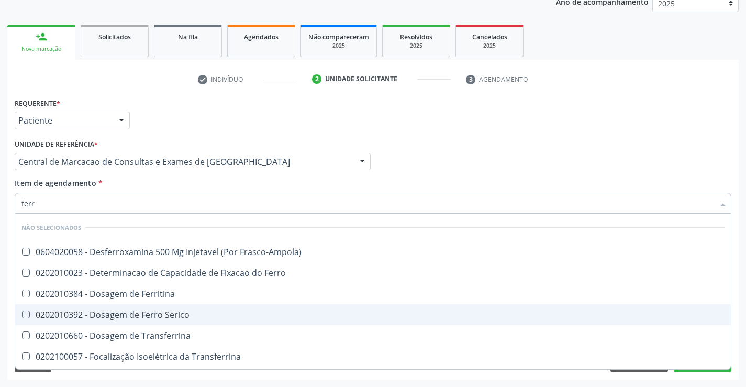
click at [155, 314] on div "0202010392 - Dosagem de Ferro Serico" at bounding box center [372, 315] width 703 height 8
checkbox Serico "true"
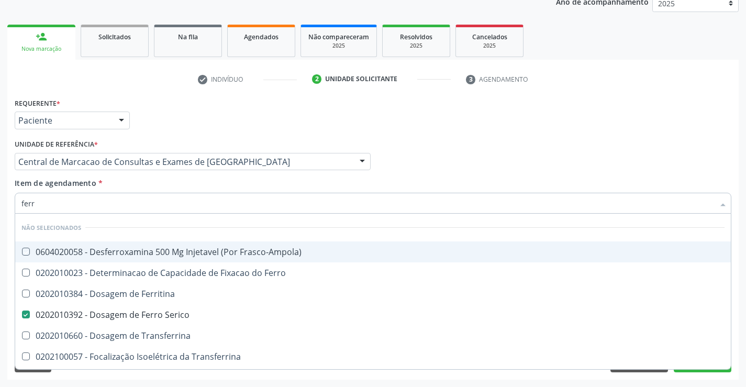
click at [162, 183] on div "Item de agendamento * ferr Desfazer seleção Não selecionados 0604020058 - Desfe…" at bounding box center [373, 194] width 717 height 33
checkbox Frasco-Ampola\) "true"
checkbox Ferro "true"
checkbox Ferritina "true"
checkbox Transferrina "true"
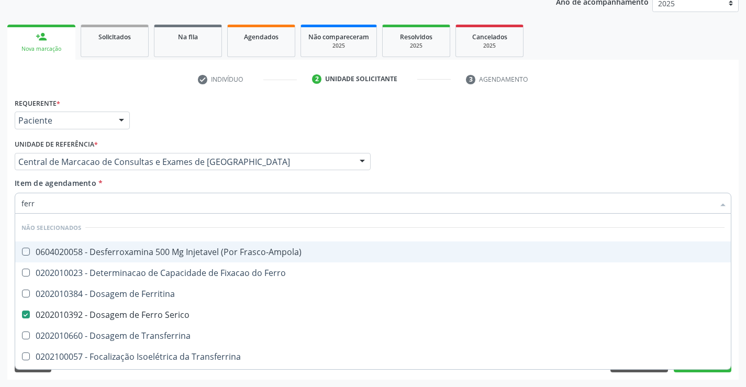
checkbox Transferrina "true"
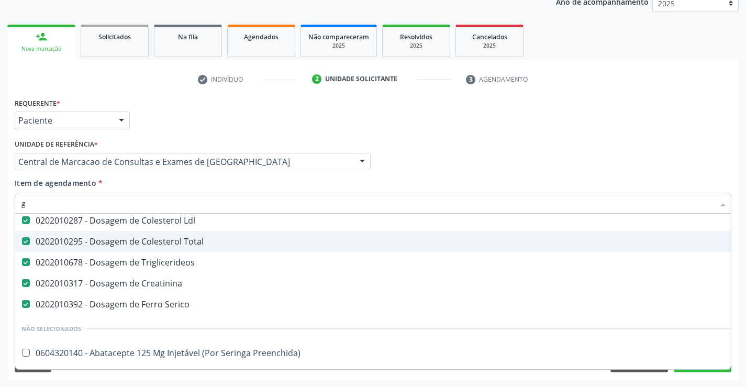
scroll to position [24, 0]
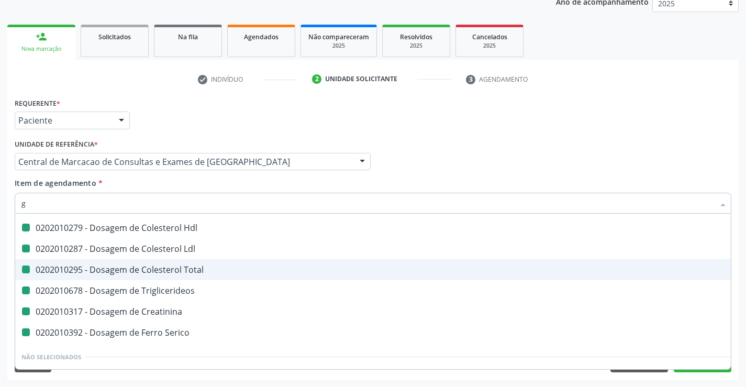
type input "ga"
checkbox Hdl "false"
checkbox Ldl "false"
checkbox Total "false"
checkbox Triglicerideos "false"
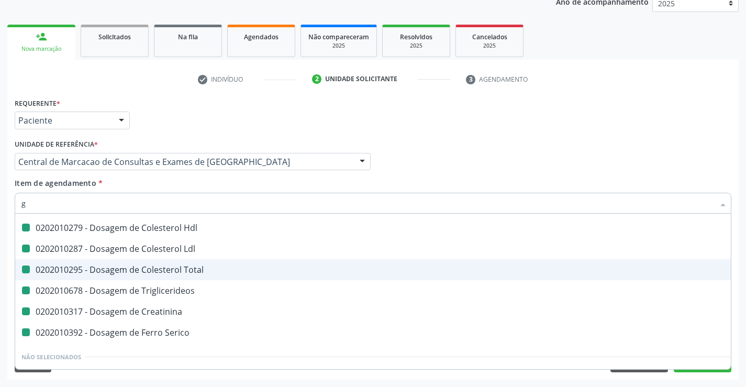
checkbox Creatinina "false"
checkbox Serico "false"
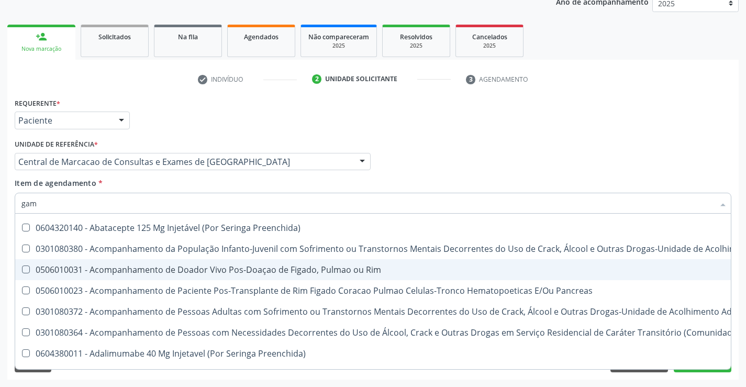
type input "gama"
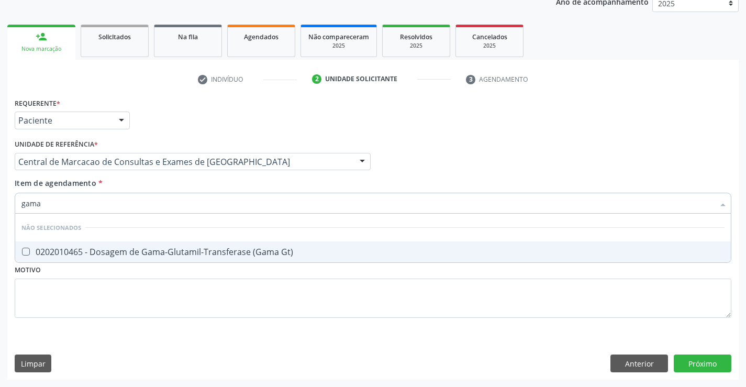
scroll to position [0, 0]
click at [167, 256] on div "0202010465 - Dosagem de Gama-Glutamil-Transferase (Gama Gt)" at bounding box center [372, 252] width 703 height 8
checkbox Gt\) "true"
click at [179, 187] on div "Item de agendamento * gama Desfazer seleção Não selecionados 0202010465 - Dosag…" at bounding box center [373, 194] width 717 height 33
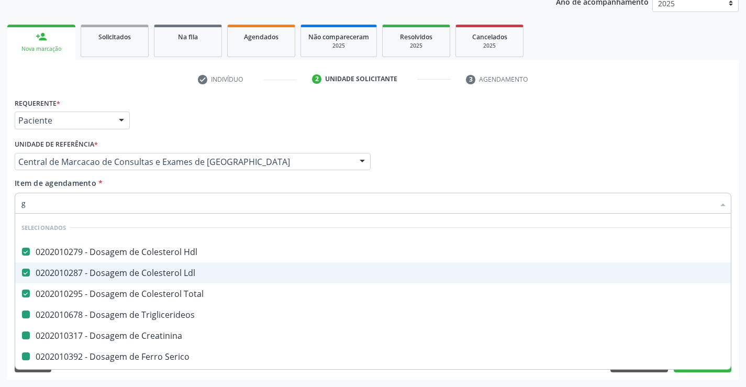
type input "gl"
checkbox Triglicerideos "false"
checkbox Creatinina "false"
checkbox Serico "false"
checkbox Gt\) "false"
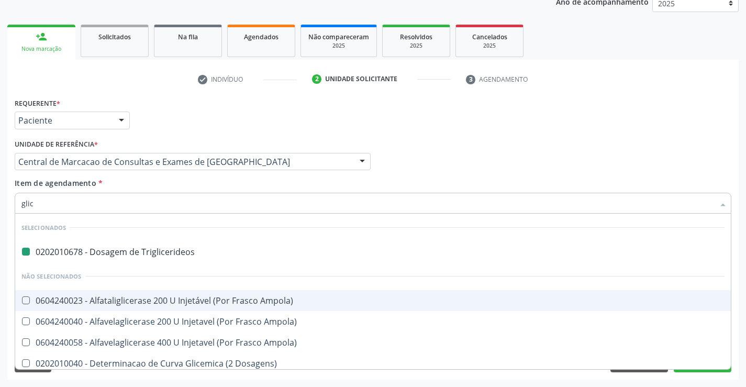
type input "glico"
checkbox Triglicerideos "false"
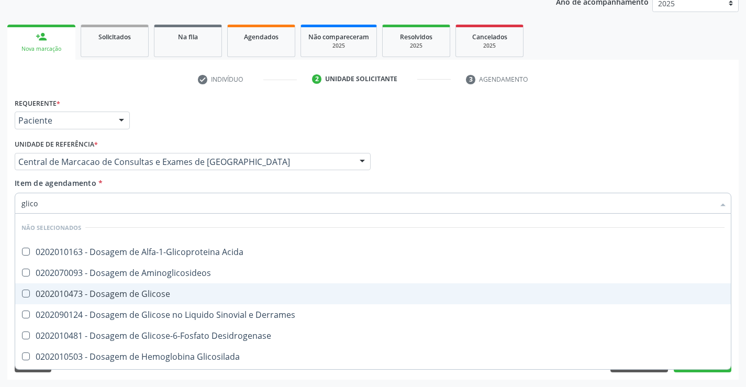
click at [139, 294] on div "0202010473 - Dosagem de Glicose" at bounding box center [372, 294] width 703 height 8
checkbox Glicose "true"
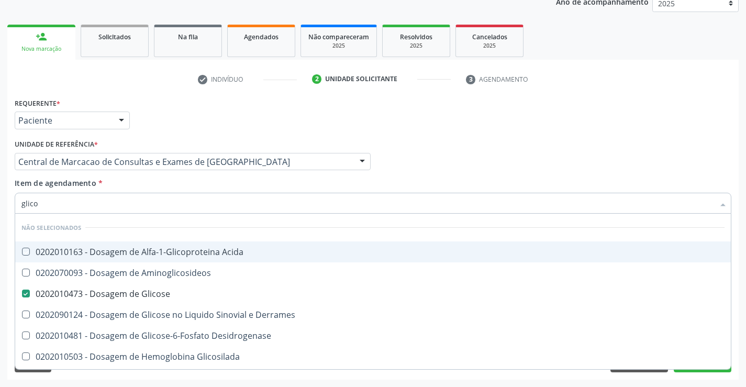
click at [155, 190] on div "Item de agendamento * glico Desfazer seleção Não selecionados 0202010163 - Dosa…" at bounding box center [373, 194] width 717 height 33
checkbox Acida "true"
checkbox Derrames "true"
checkbox Desidrogenase "true"
checkbox Glicosilada "true"
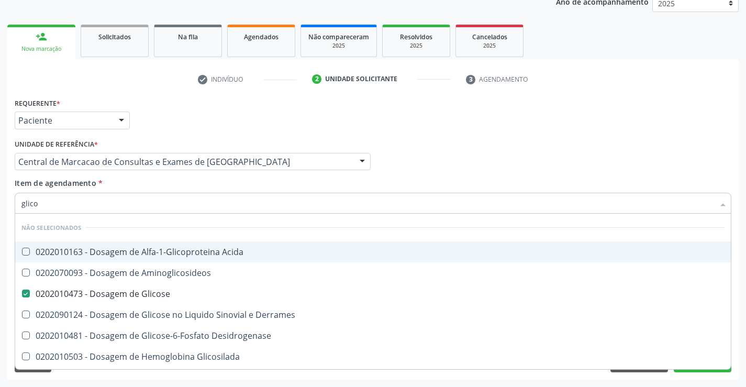
checkbox Quantitativa "true"
checkbox Urina "true"
checkbox Aminoglicosideos "true"
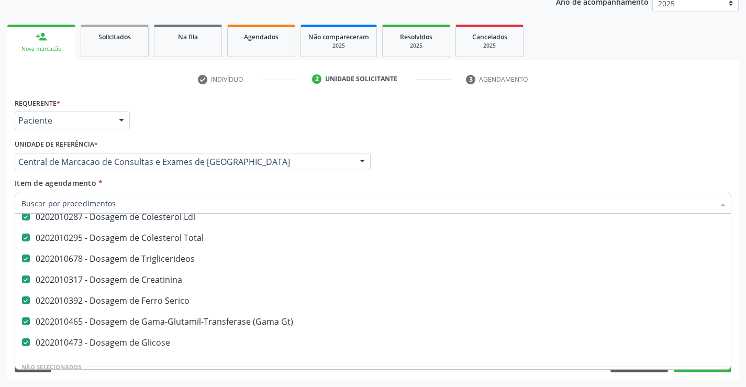
scroll to position [105, 0]
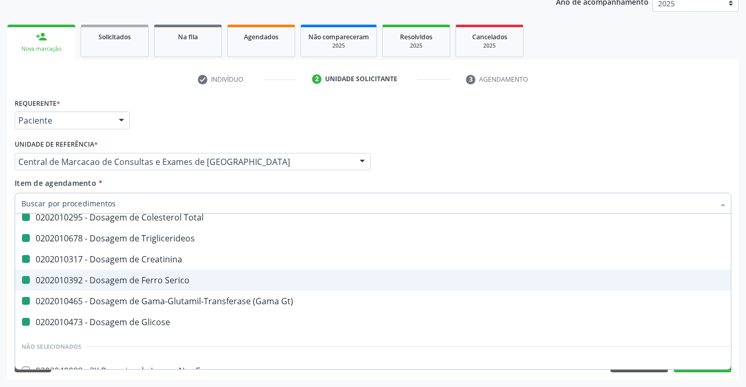
type input "u"
checkbox Triglicerideos "false"
checkbox Creatinina "false"
checkbox Serico "false"
checkbox Gt\) "false"
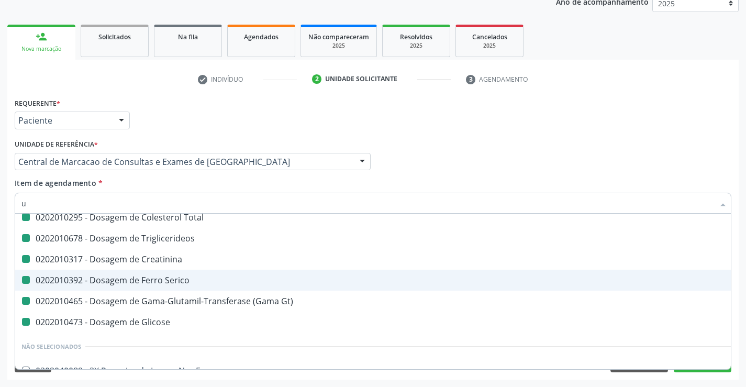
checkbox Total "false"
checkbox Glicose "false"
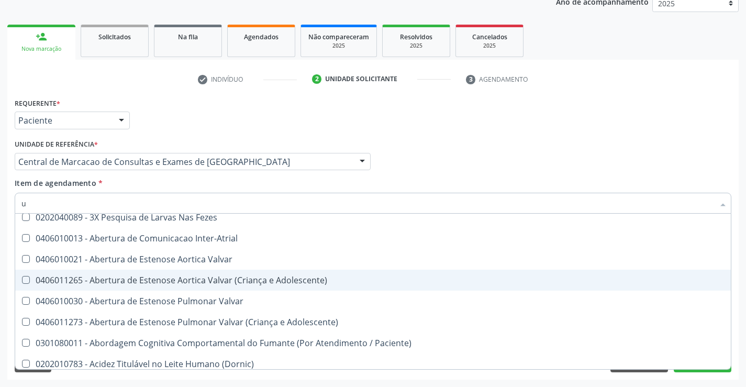
type input "ur"
checkbox Gt\) "false"
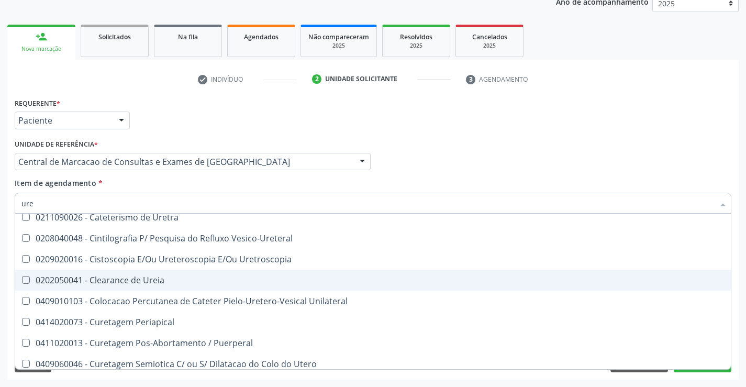
type input "urei"
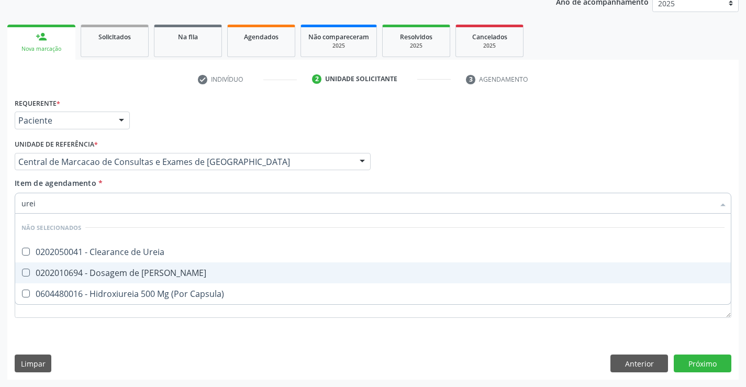
click at [179, 276] on div "0202010694 - Dosagem de Ureia" at bounding box center [372, 273] width 703 height 8
checkbox Ureia "true"
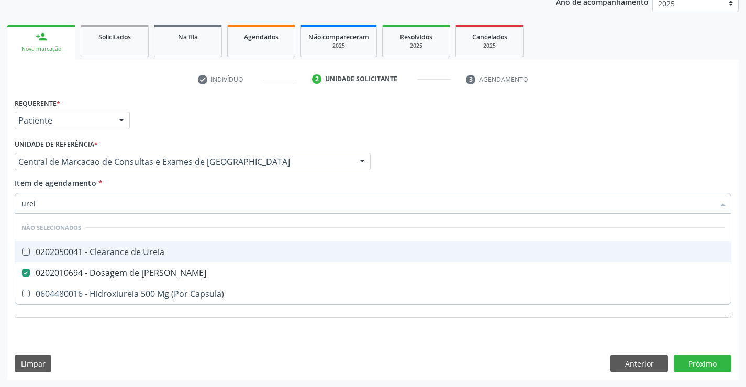
drag, startPoint x: 184, startPoint y: 171, endPoint x: 170, endPoint y: 186, distance: 20.4
click at [183, 171] on div "Unidade de referência * Central de Marcacao de Consultas e Exames de Campo Form…" at bounding box center [192, 157] width 361 height 41
checkbox Ureia "true"
checkbox Capsula\) "true"
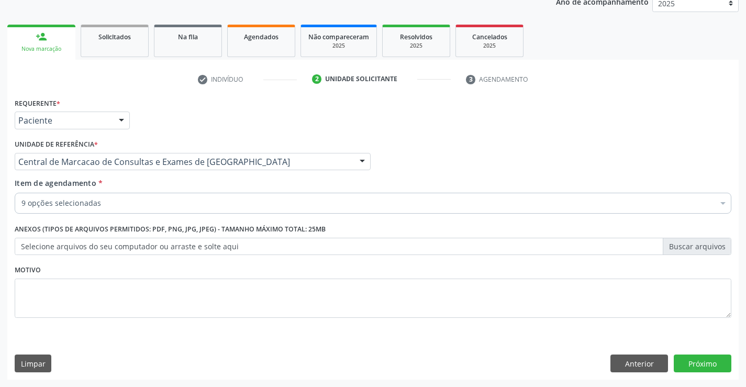
click at [160, 195] on div "9 opções selecionadas" at bounding box center [373, 203] width 717 height 21
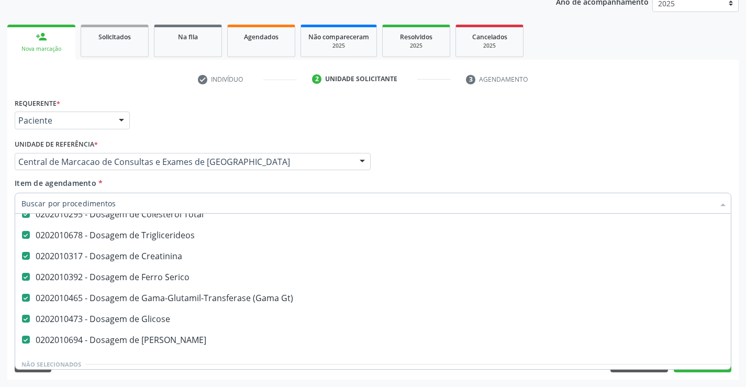
scroll to position [105, 0]
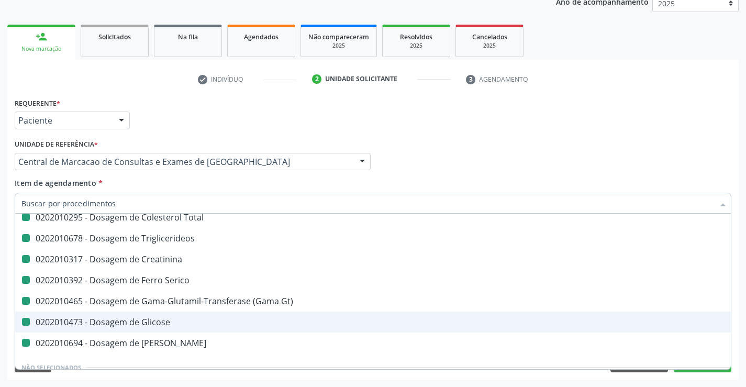
type input "h"
checkbox Total "false"
checkbox Triglicerideos "false"
checkbox Creatinina "false"
checkbox Serico "false"
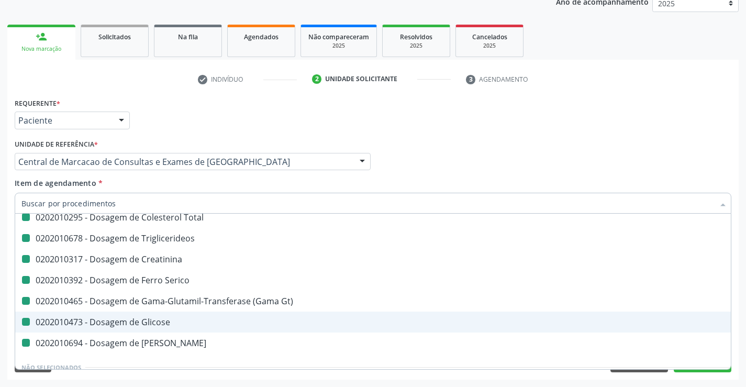
checkbox Gt\) "false"
checkbox Glicose "false"
checkbox Ureia "false"
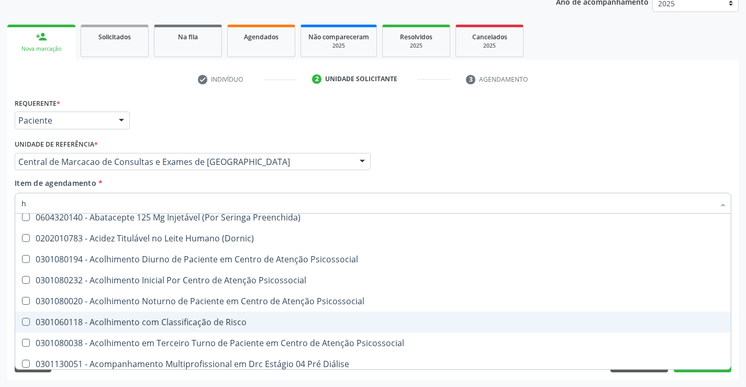
type input "he"
checkbox Hdl "false"
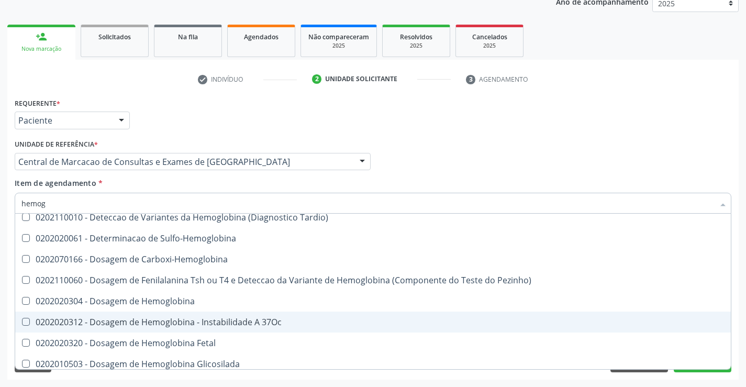
type input "hemogr"
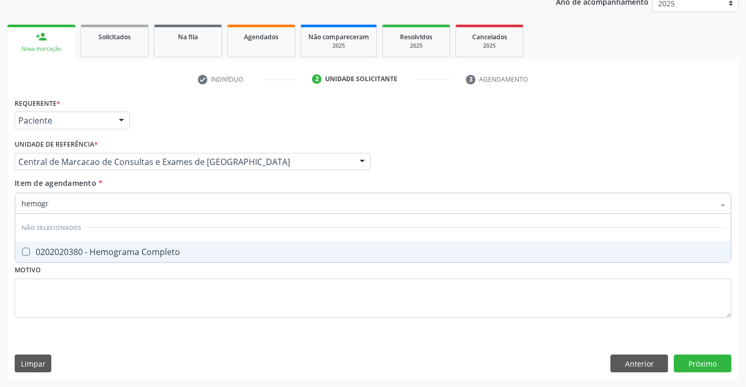
scroll to position [0, 0]
click at [172, 248] on div "0202020380 - Hemograma Completo" at bounding box center [372, 252] width 703 height 8
checkbox Completo "true"
click at [153, 187] on div "Item de agendamento * hemogr Desfazer seleção Não selecionados 0202020380 - Hem…" at bounding box center [373, 194] width 717 height 33
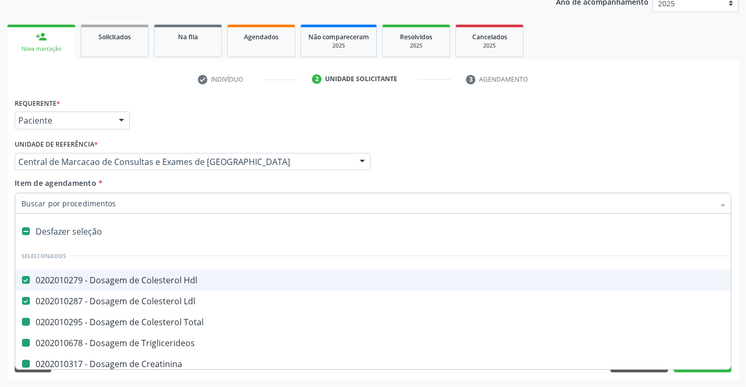
type input "p"
checkbox Total "false"
checkbox Triglicerideos "false"
checkbox Creatinina "false"
checkbox Serico "false"
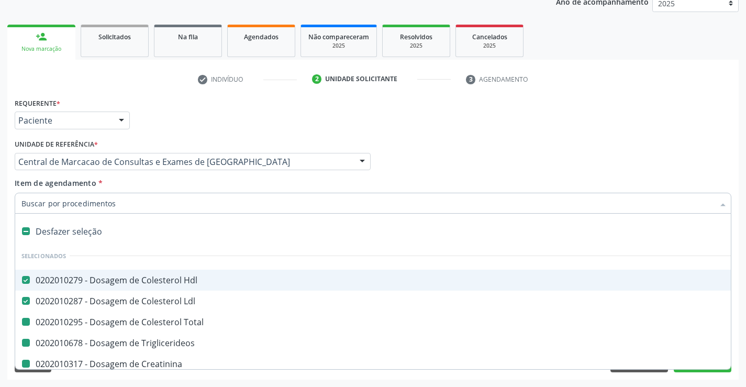
checkbox Gt\) "false"
checkbox Glicose "false"
checkbox Ureia "false"
checkbox Completo "false"
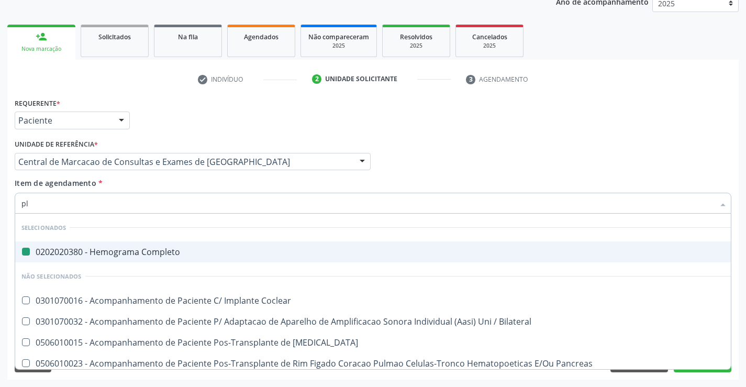
type input "pla"
checkbox Completo "false"
type input "plaq"
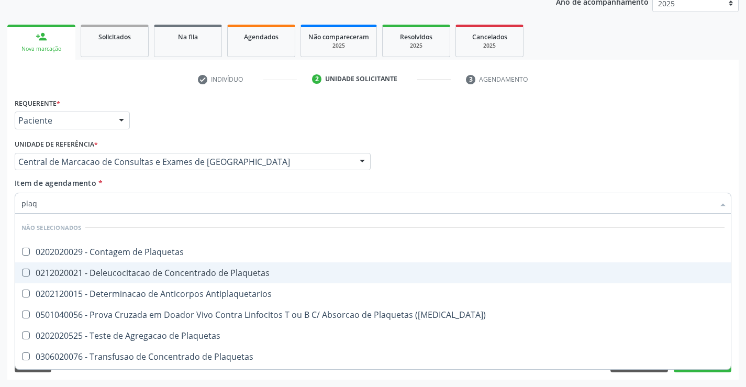
click at [160, 264] on span "0212020021 - Deleucocitacao de Concentrado de Plaquetas" at bounding box center [373, 272] width 716 height 21
click at [160, 263] on span "0212020021 - Deleucocitacao de Concentrado de Plaquetas" at bounding box center [373, 272] width 716 height 21
checkbox Plaquetas "false"
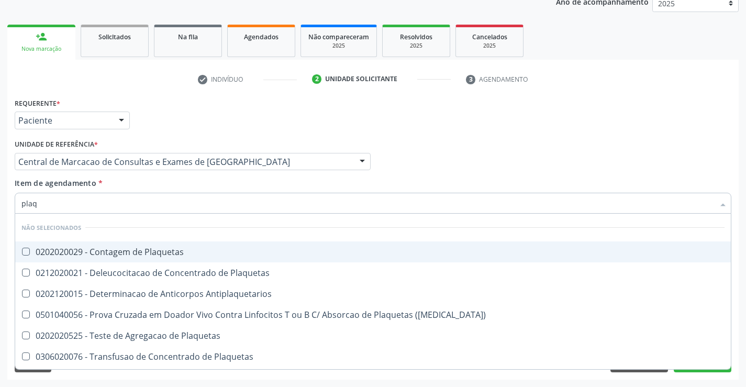
click at [159, 253] on div "0202020029 - Contagem de Plaquetas" at bounding box center [372, 252] width 703 height 8
checkbox Plaquetas "true"
click at [129, 188] on div "Item de agendamento * plaq Desfazer seleção Não selecionados 0202020029 - Conta…" at bounding box center [373, 194] width 717 height 33
checkbox Antiplaquetarios "true"
checkbox Match\) "true"
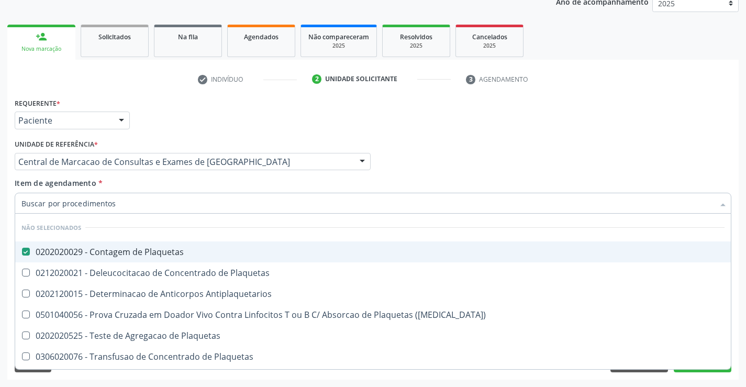
checkbox Plaquetas "true"
checkbox Aferese "true"
checkbox Plaquetas "true"
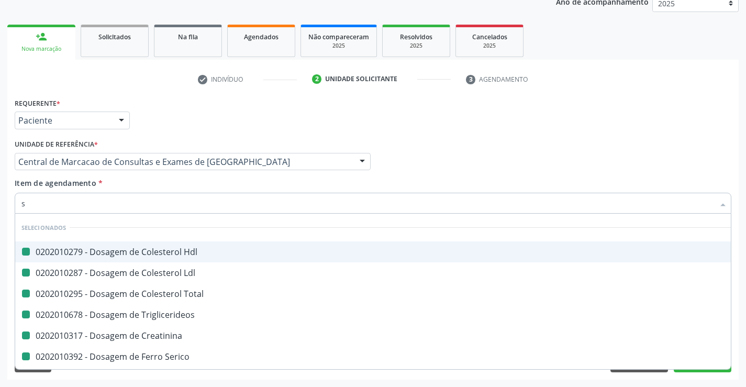
type input "si"
checkbox Hdl "false"
checkbox Total "false"
checkbox Triglicerideos "false"
checkbox Creatinina "false"
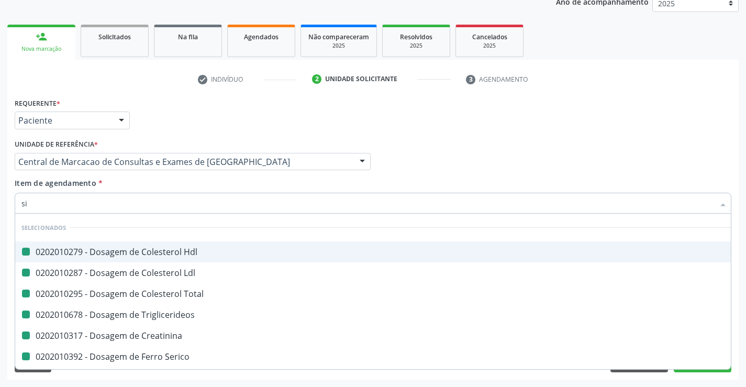
checkbox Serico "false"
checkbox Gt\) "false"
checkbox Ldl "false"
checkbox Glicose "false"
checkbox Ureia "false"
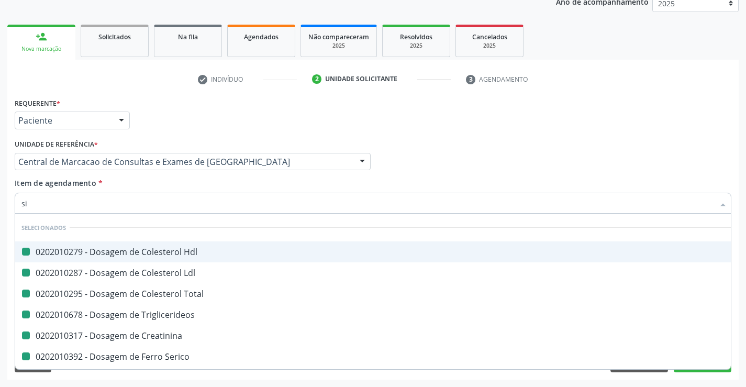
checkbox Plaquetas "false"
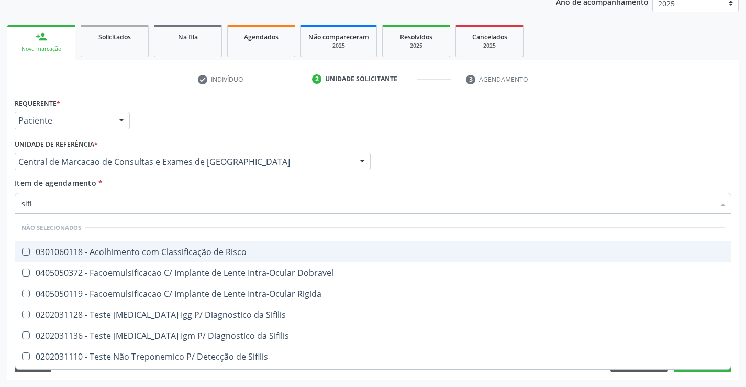
type input "sifil"
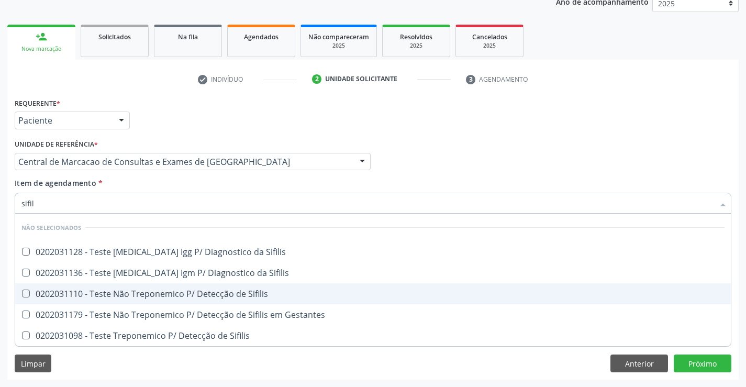
click at [191, 297] on div "0202031110 - Teste Não Treponemico P/ Detecção de Sifilis" at bounding box center [372, 294] width 703 height 8
checkbox Sifilis "true"
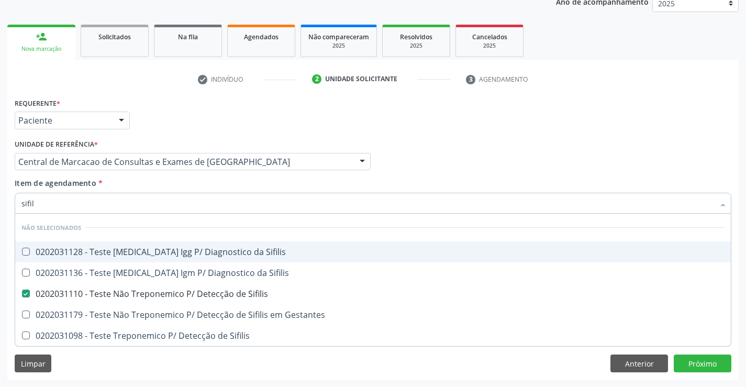
click at [512, 138] on div "Profissional Solicitante Por favor, selecione a Unidade de Atendimento primeiro…" at bounding box center [373, 157] width 722 height 41
checkbox Sifilis "true"
checkbox Gestantes "true"
checkbox Sifilis "true"
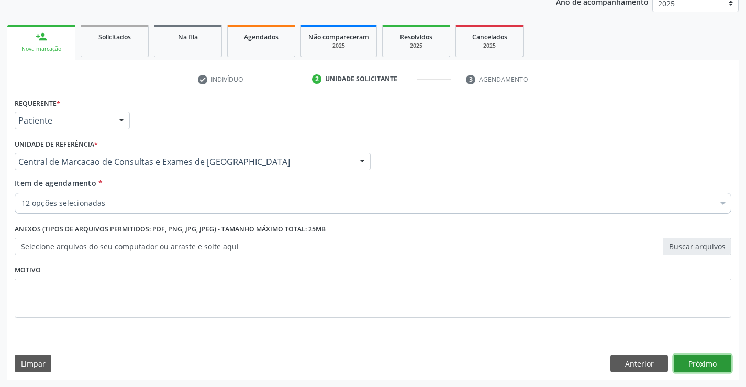
click at [729, 363] on button "Próximo" at bounding box center [703, 364] width 58 height 18
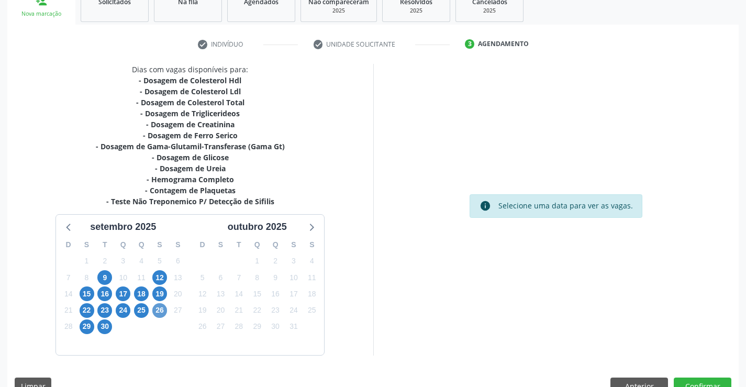
scroll to position [190, 0]
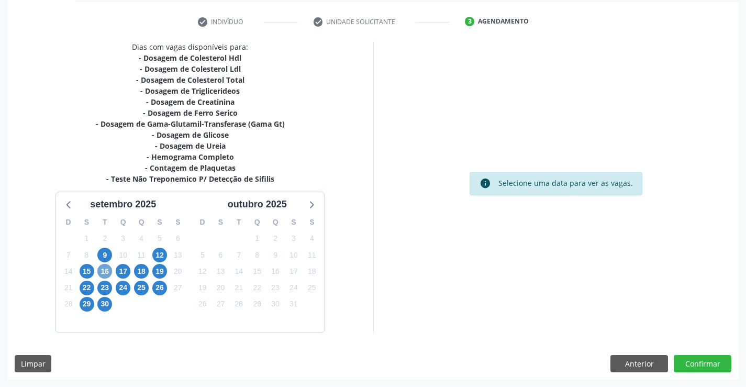
click at [102, 269] on span "16" at bounding box center [104, 271] width 15 height 15
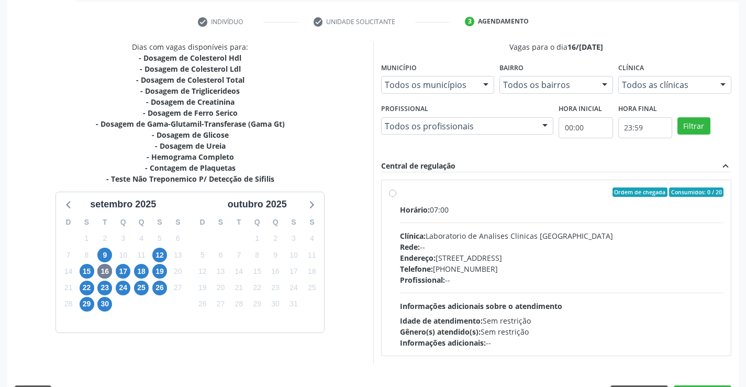
click at [537, 260] on div "Endereço: Terreo, nº 258, Centro, Campo Formoso - BA" at bounding box center [562, 257] width 324 height 11
click at [396, 197] on input "Ordem de chegada Consumidos: 0 / 20 Horário: 07:00 Clínica: Laboratorio de Anal…" at bounding box center [392, 191] width 7 height 9
radio input "true"
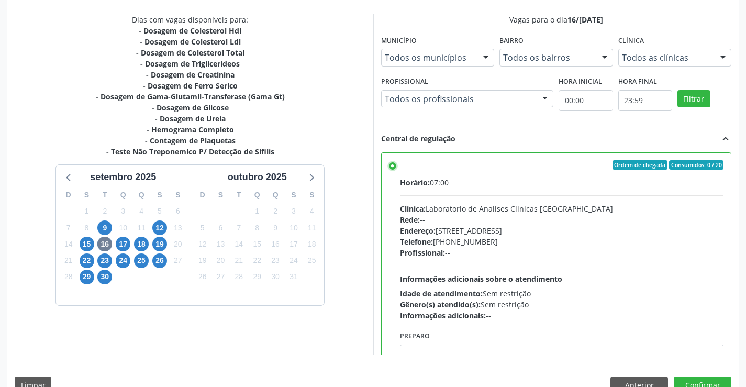
scroll to position [239, 0]
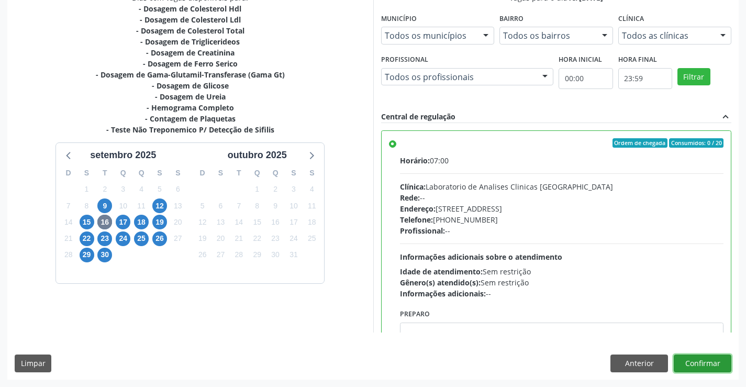
click at [711, 361] on button "Confirmar" at bounding box center [703, 364] width 58 height 18
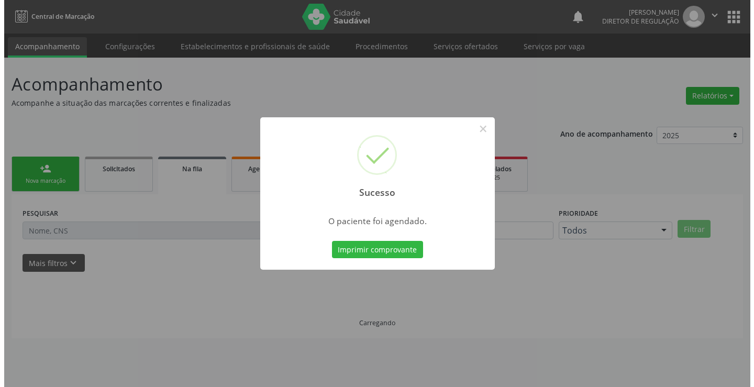
scroll to position [0, 0]
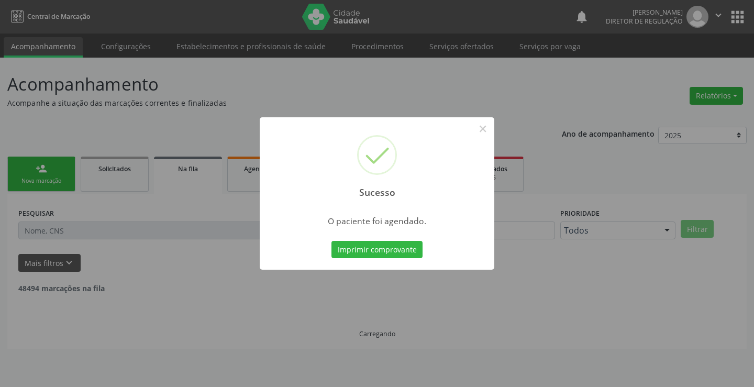
click at [332, 241] on button "Imprimir comprovante" at bounding box center [377, 250] width 91 height 18
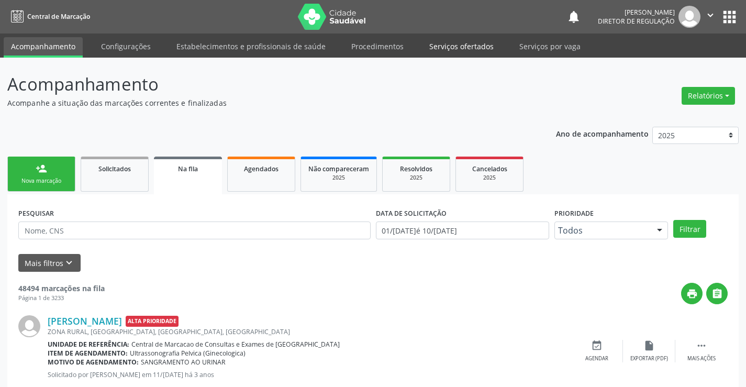
click at [477, 47] on link "Serviços ofertados" at bounding box center [461, 46] width 79 height 18
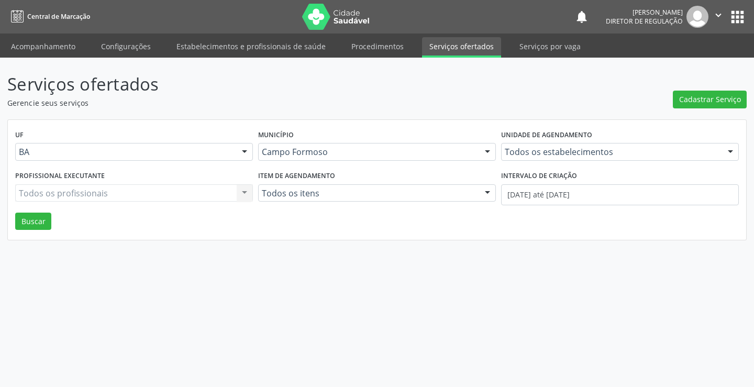
click at [576, 158] on div "Todos os estabelecimentos" at bounding box center [620, 152] width 238 height 18
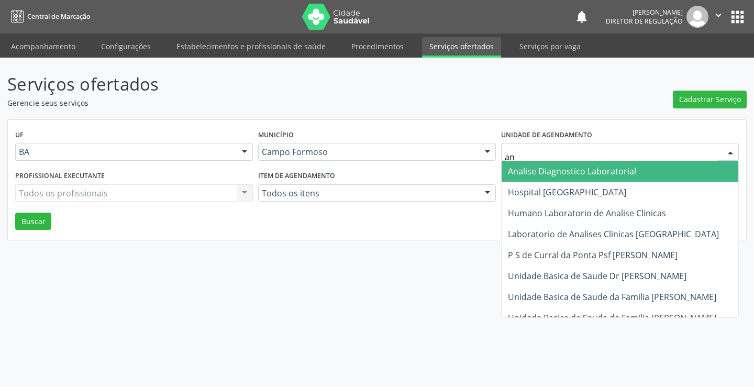
type input "ana"
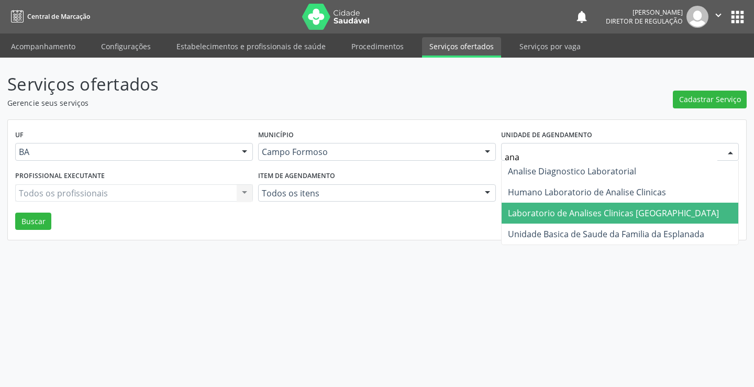
click at [575, 214] on span "Laboratorio de Analises Clinicas [GEOGRAPHIC_DATA]" at bounding box center [613, 213] width 211 height 12
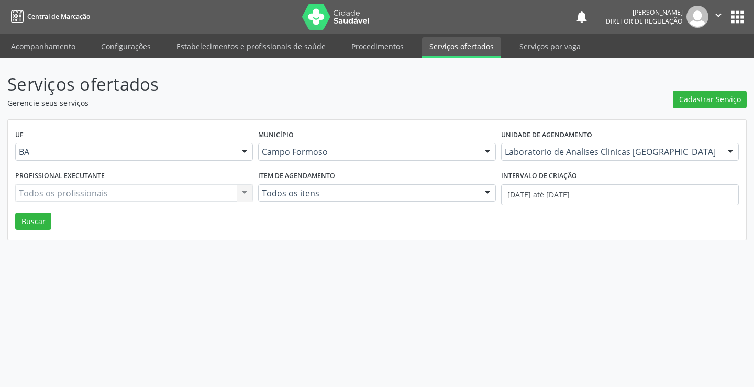
click at [554, 182] on label "Intervalo de criação" at bounding box center [539, 176] width 76 height 16
click at [554, 190] on input "[DATE] até [DATE]" at bounding box center [620, 194] width 238 height 21
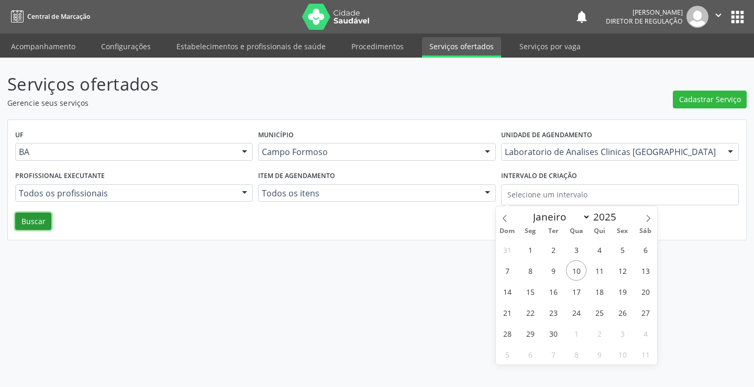
click at [36, 222] on button "Buscar" at bounding box center [33, 222] width 36 height 18
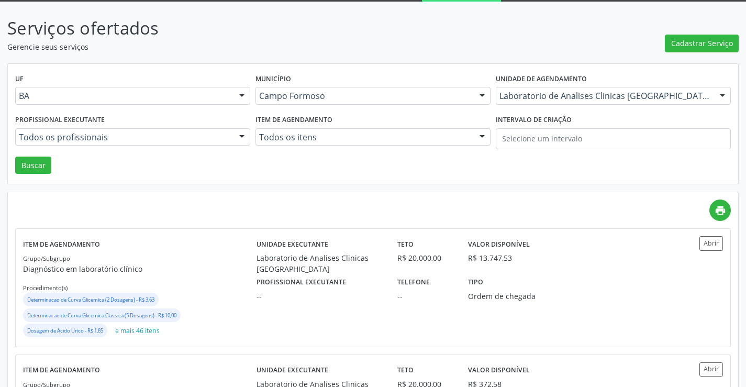
scroll to position [105, 0]
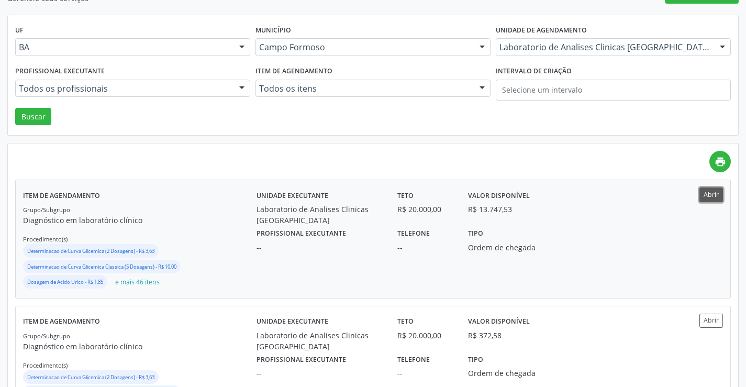
click at [714, 198] on button "Abrir" at bounding box center [712, 194] width 24 height 14
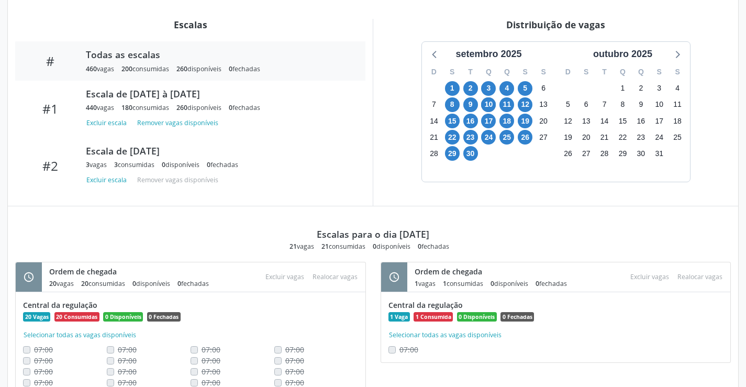
scroll to position [304, 0]
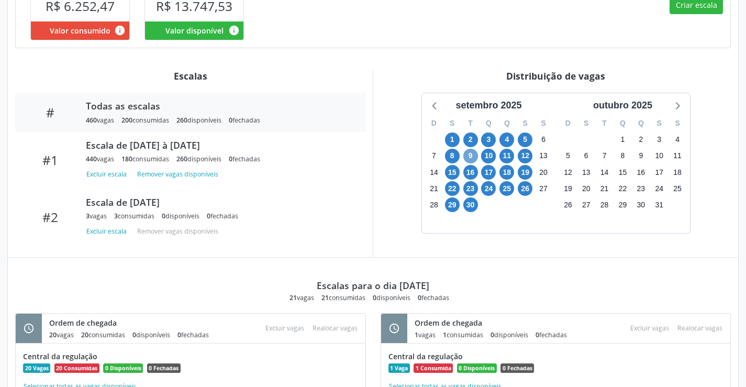
click at [471, 153] on span "9" at bounding box center [471, 156] width 15 height 15
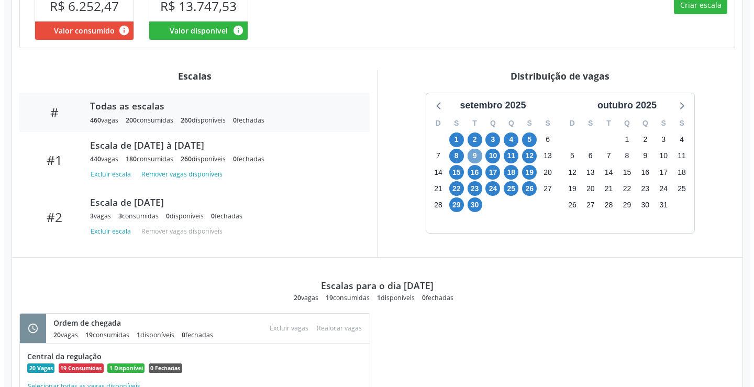
scroll to position [357, 0]
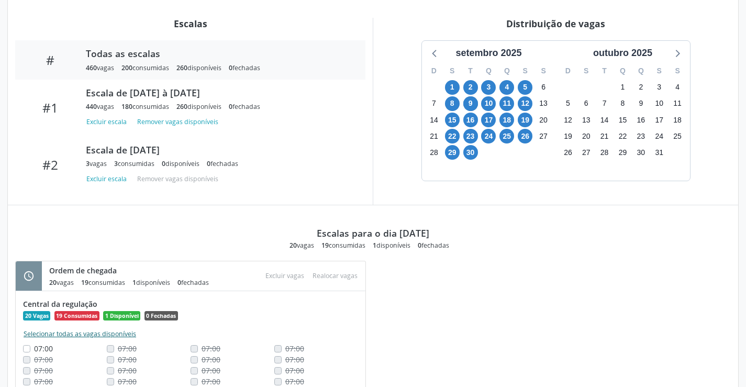
click at [85, 336] on button "Selecionar todas as vagas disponíveis" at bounding box center [80, 334] width 114 height 10
checkbox input "true"
click at [293, 272] on button "Excluir vagas" at bounding box center [284, 276] width 47 height 14
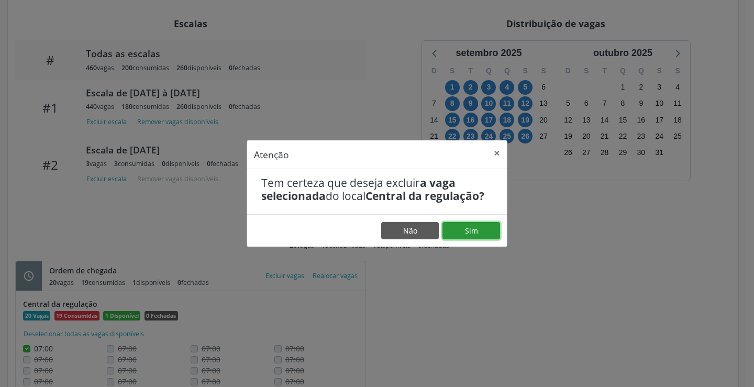
click at [467, 231] on button "Sim" at bounding box center [472, 231] width 58 height 18
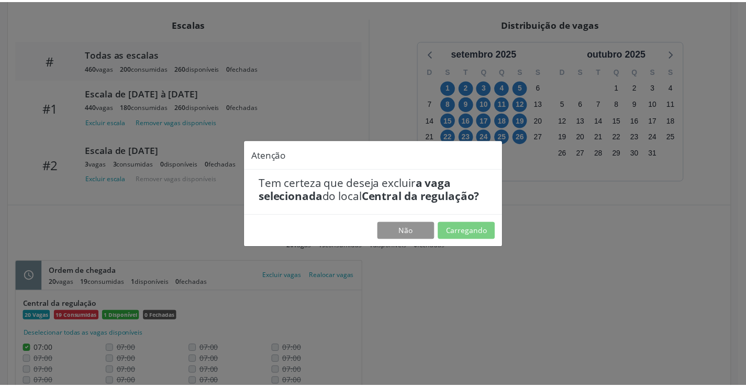
scroll to position [0, 0]
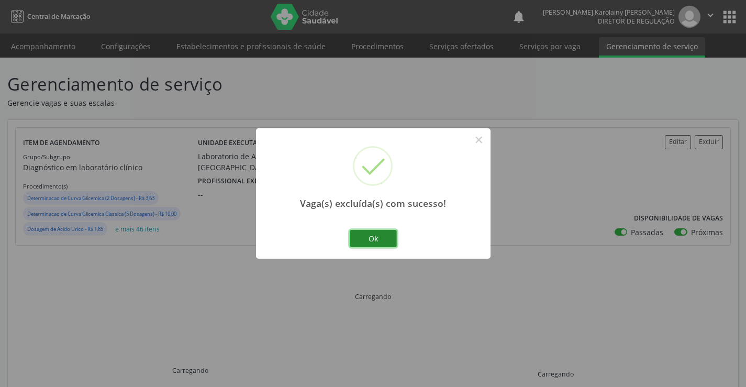
click at [391, 232] on button "Ok" at bounding box center [373, 239] width 47 height 18
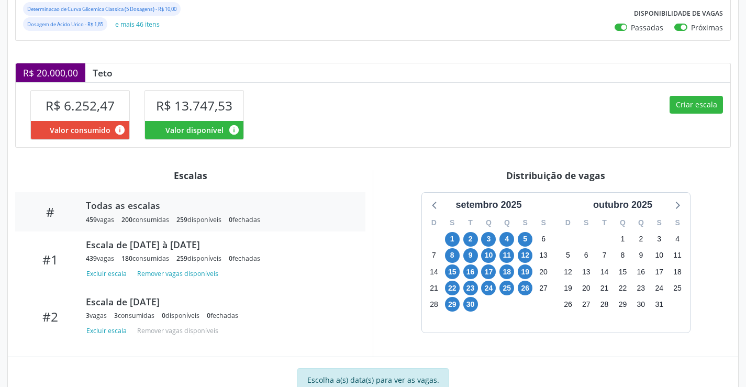
scroll to position [186, 0]
